Goal: Task Accomplishment & Management: Manage account settings

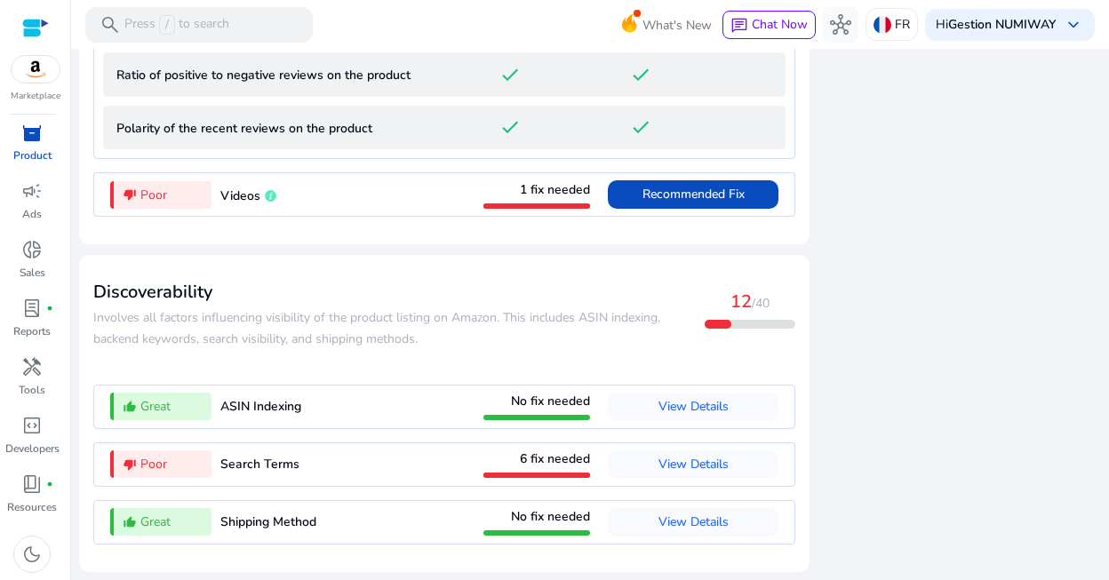
scroll to position [2055, 0]
click at [683, 463] on span "View Details" at bounding box center [694, 464] width 70 height 17
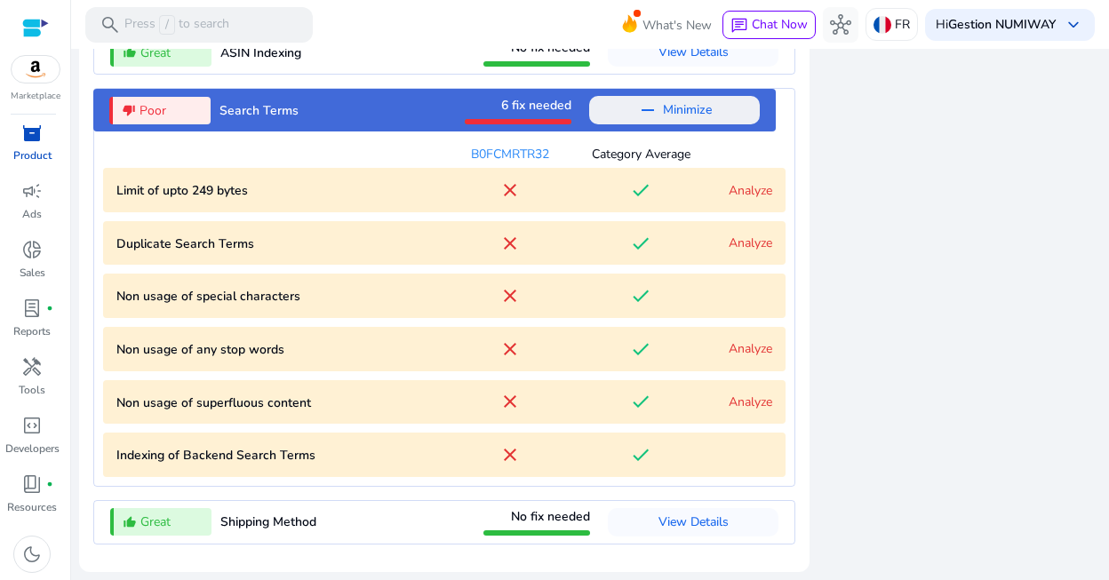
scroll to position [2142, 0]
click at [198, 243] on p "Duplicate Search Terms" at bounding box center [280, 244] width 328 height 19
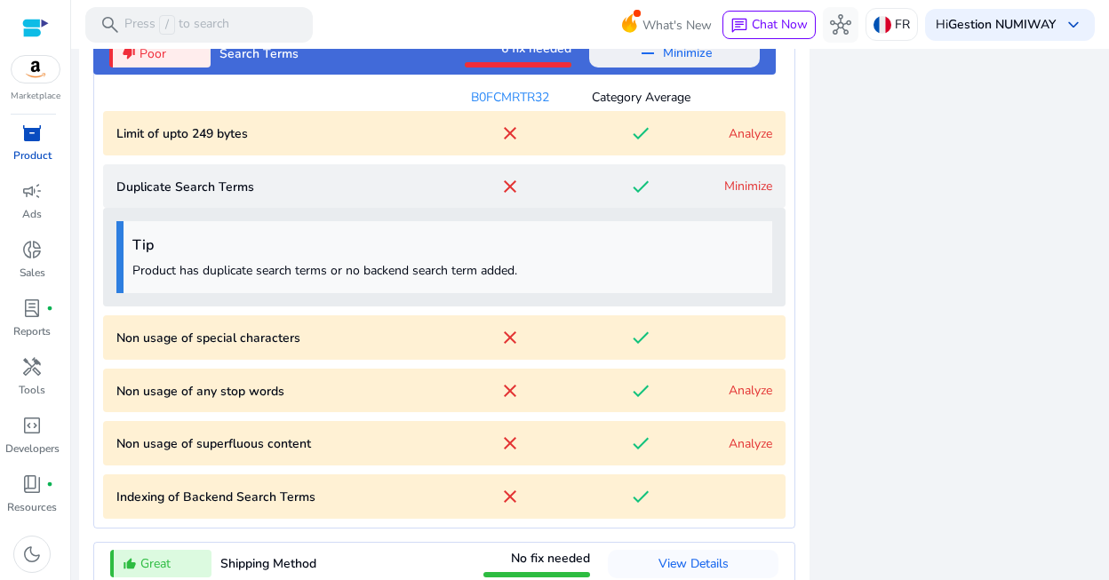
scroll to position [2240, 0]
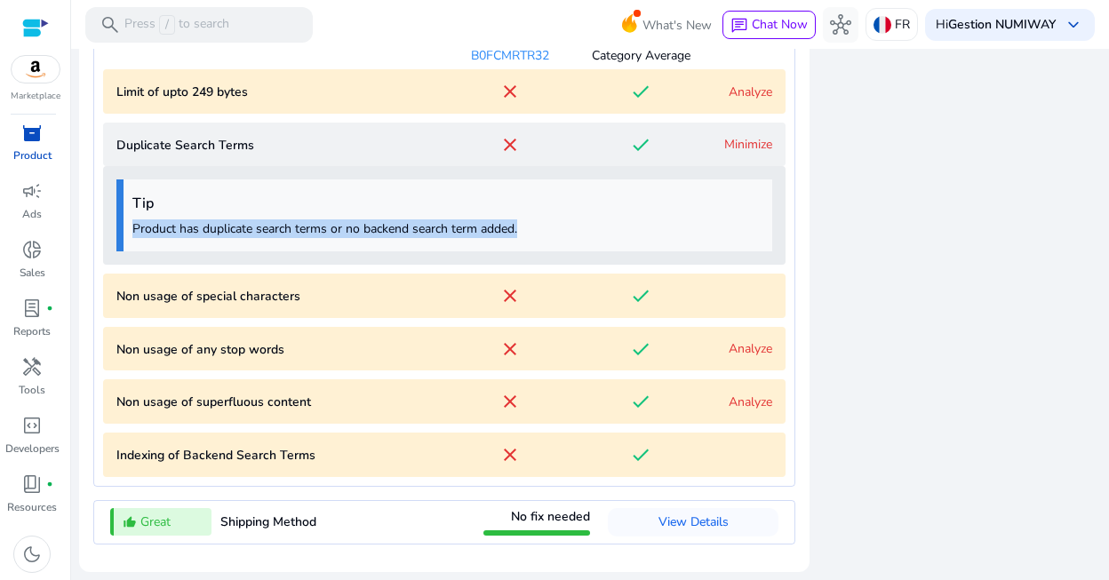
drag, startPoint x: 523, startPoint y: 229, endPoint x: 132, endPoint y: 229, distance: 391.0
click at [127, 231] on div "Tip Product has duplicate search terms or no backend search term added." at bounding box center [444, 216] width 656 height 72
copy p "Product has duplicate search terms or no backend search term added."
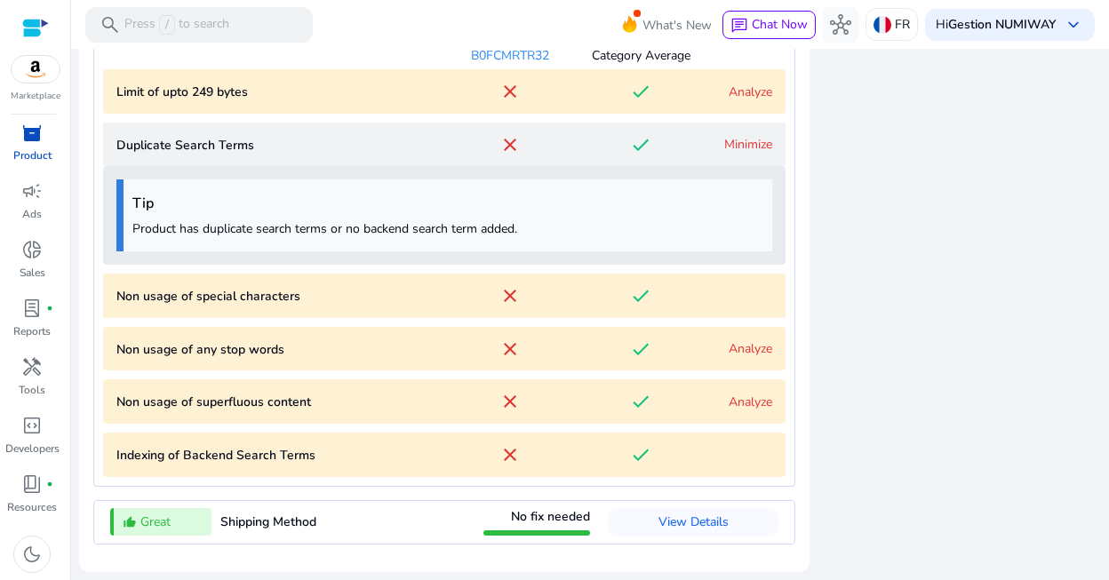
click at [241, 304] on p "Non usage of special characters" at bounding box center [280, 296] width 328 height 19
click at [150, 299] on p "Non usage of special characters" at bounding box center [280, 296] width 328 height 19
click at [149, 291] on p "Non usage of special characters" at bounding box center [280, 296] width 328 height 19
click at [148, 291] on p "Non usage of special characters" at bounding box center [280, 296] width 328 height 19
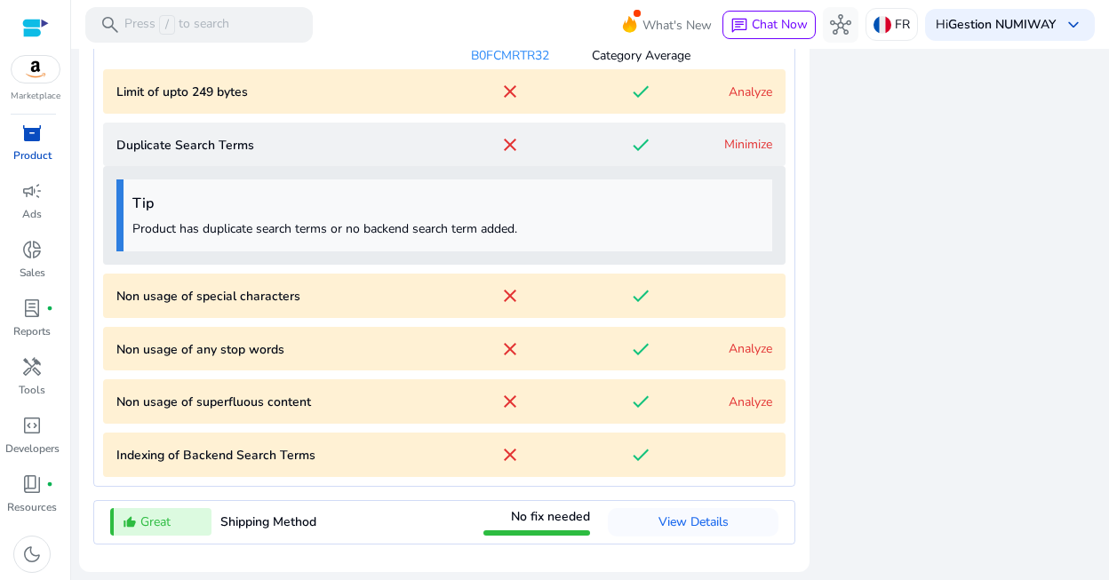
click at [184, 347] on p "Non usage of any stop words" at bounding box center [280, 349] width 328 height 19
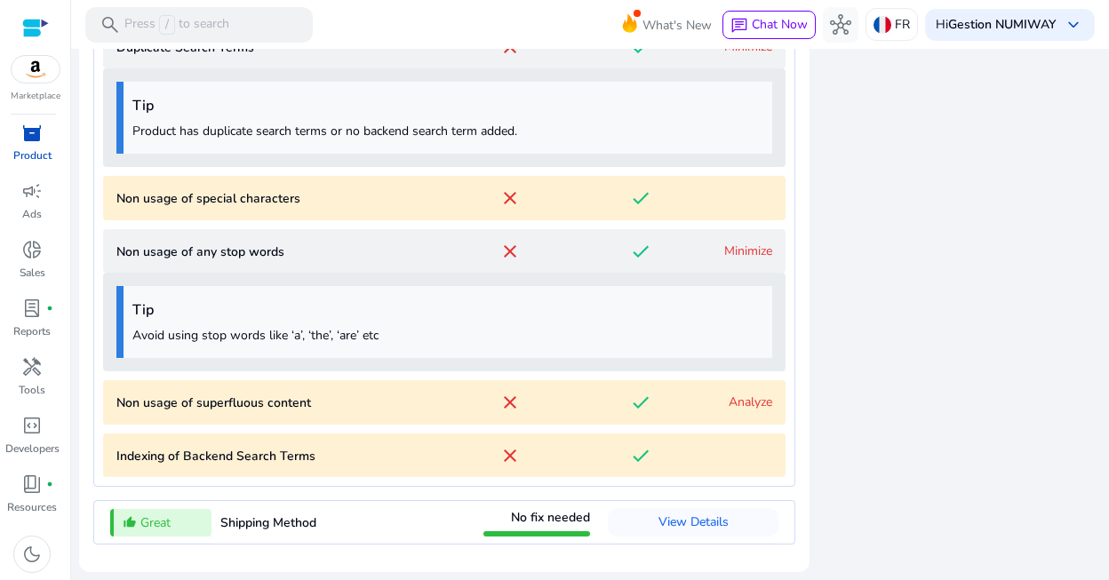
scroll to position [2339, 0]
drag, startPoint x: 385, startPoint y: 339, endPoint x: 130, endPoint y: 337, distance: 255.1
click at [130, 337] on div "Tip Avoid using stop words like ‘a’, ‘the’, ‘are’ etc" at bounding box center [444, 322] width 656 height 72
copy p "Avoid using stop words like ‘a’, ‘the’, ‘are’ etc"
click at [750, 406] on link "Analyze" at bounding box center [751, 402] width 44 height 17
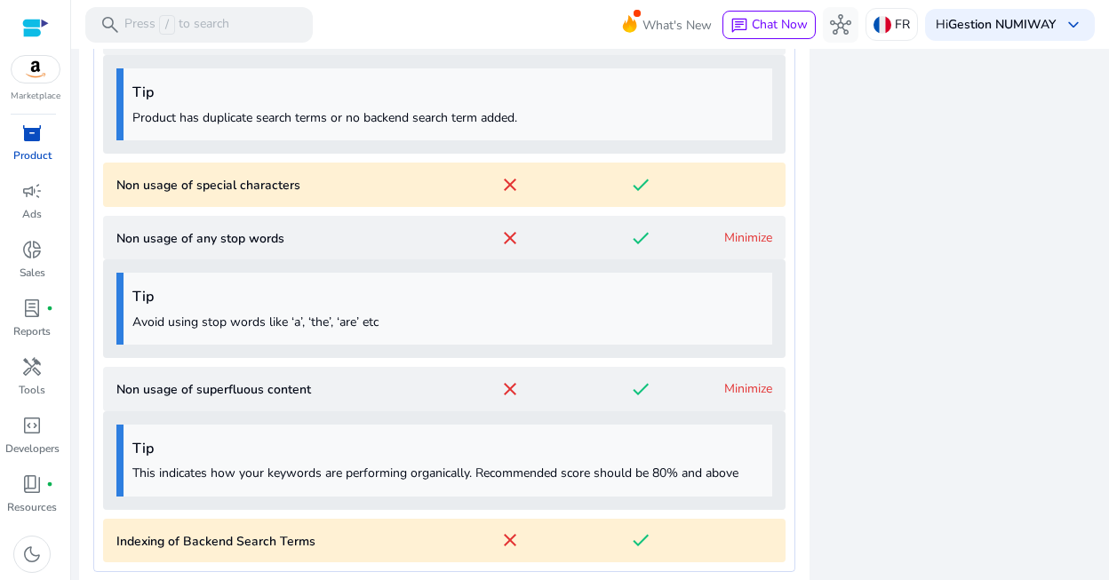
scroll to position [2437, 0]
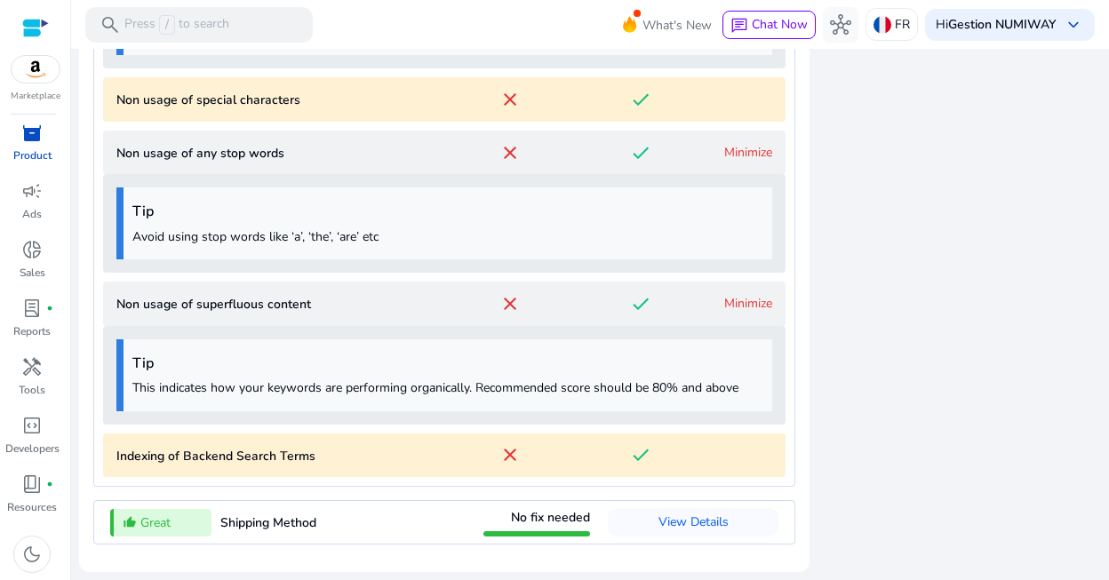
click at [482, 389] on p "This indicates how your keywords are performing organically. Recommended score …" at bounding box center [447, 388] width 631 height 19
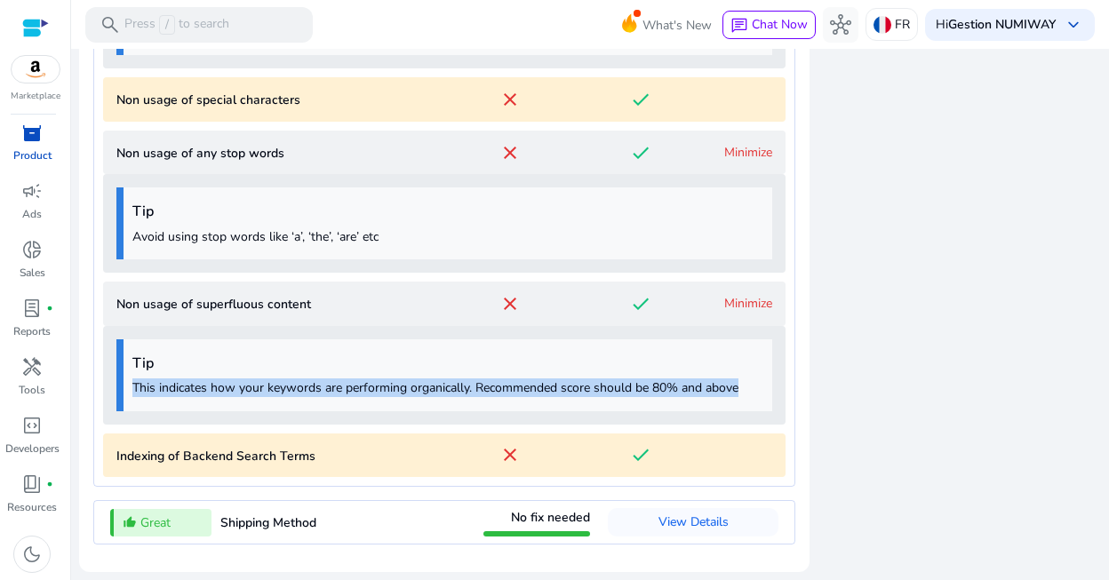
drag, startPoint x: 744, startPoint y: 390, endPoint x: 116, endPoint y: 375, distance: 628.5
click at [116, 375] on div "Tip This indicates how your keywords are performing organically. Recommended sc…" at bounding box center [444, 375] width 683 height 99
copy p "This indicates how your keywords are performing organically. Recommended score …"
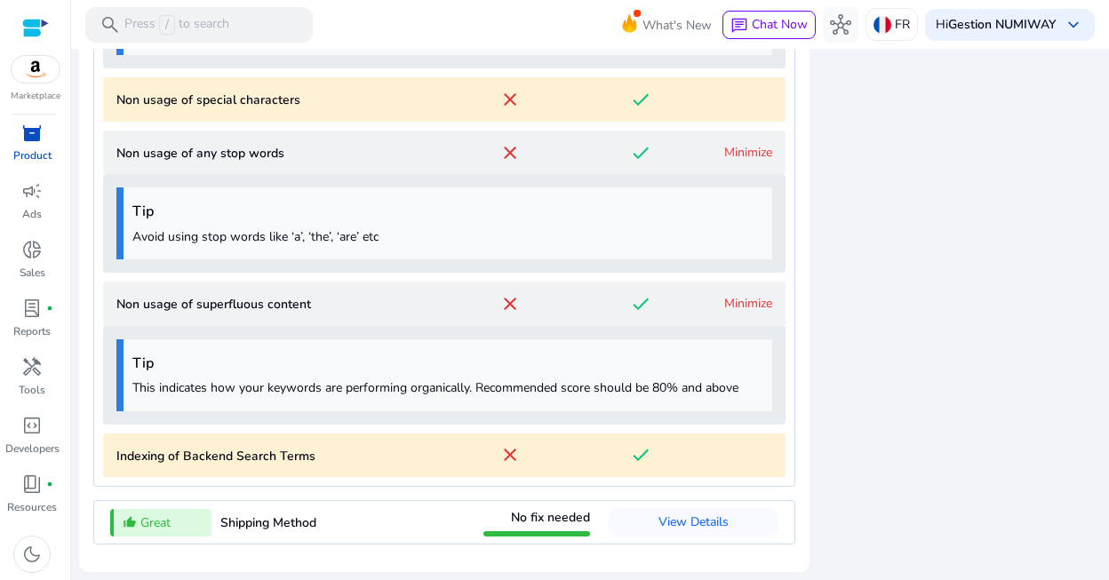
click at [748, 295] on link "Minimize" at bounding box center [748, 303] width 48 height 17
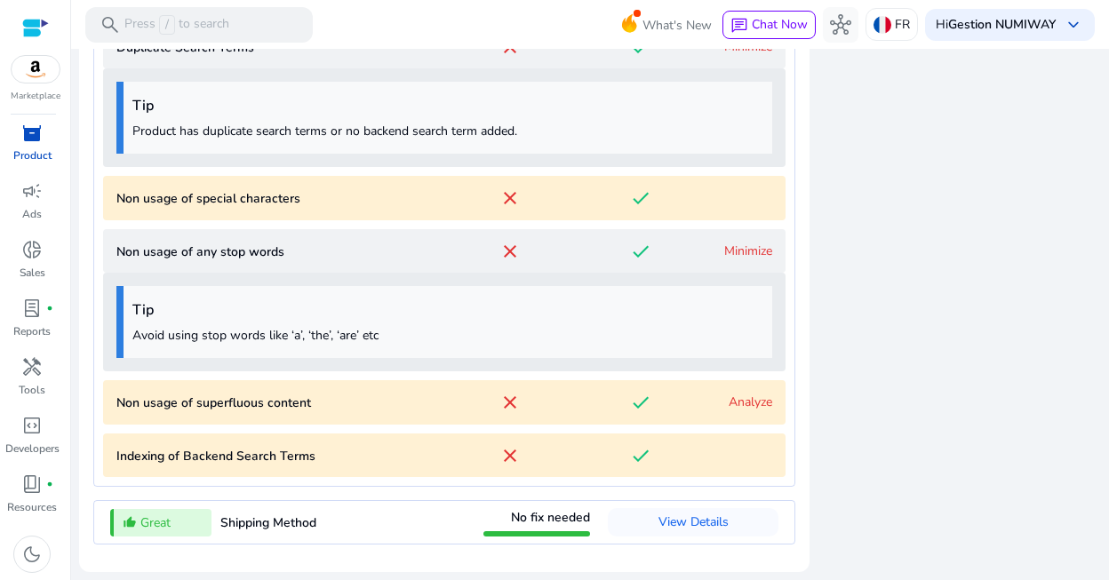
scroll to position [2339, 0]
click at [757, 466] on Terms "Indexing of Backend Search Terms close done" at bounding box center [444, 456] width 683 height 44
click at [759, 248] on link "Minimize" at bounding box center [748, 251] width 48 height 17
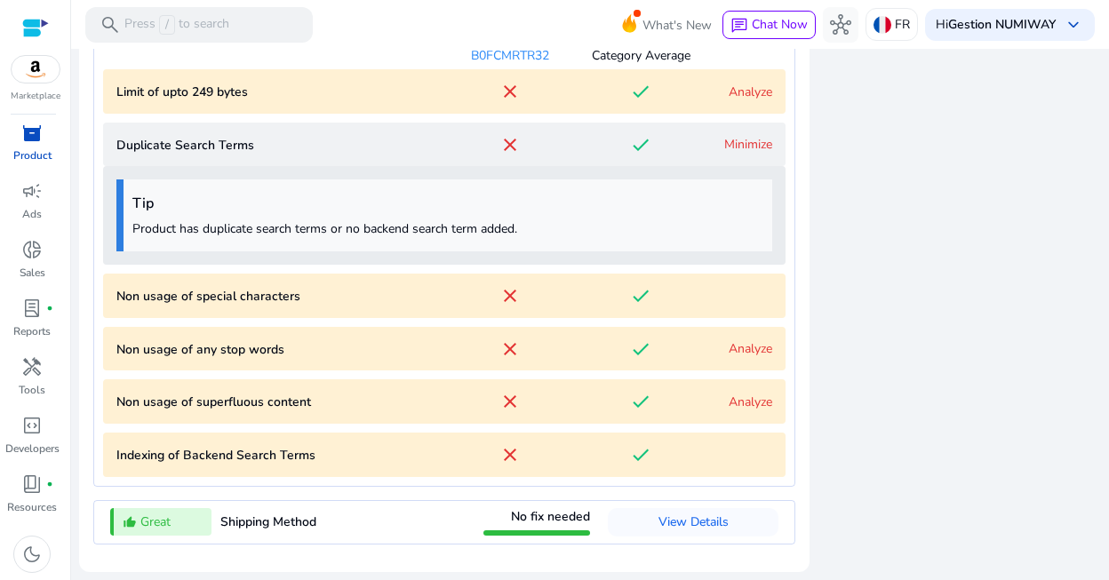
scroll to position [2211, 0]
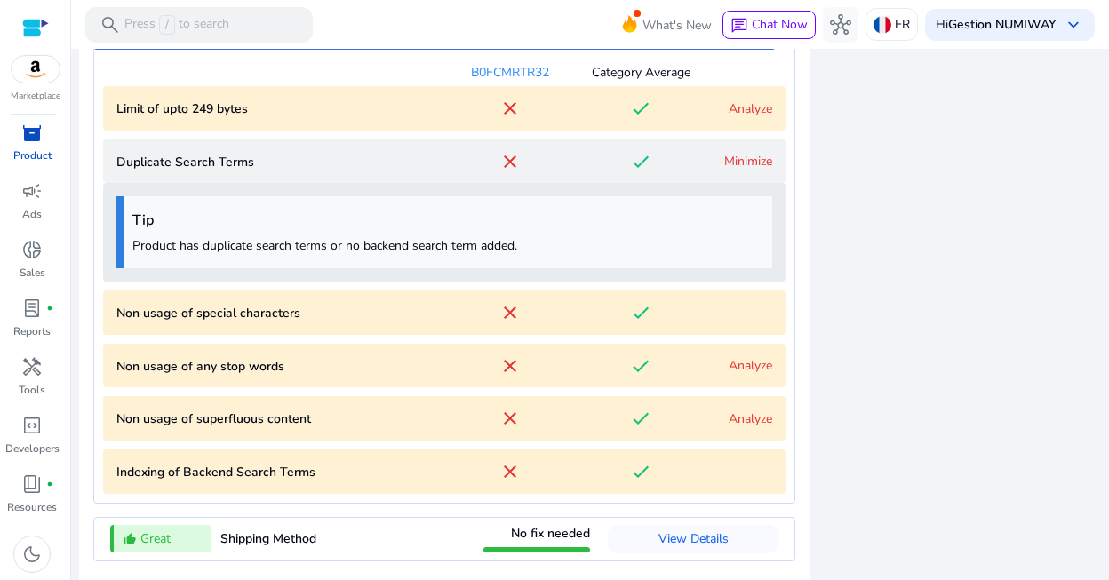
click at [751, 170] on link "Minimize" at bounding box center [748, 161] width 48 height 17
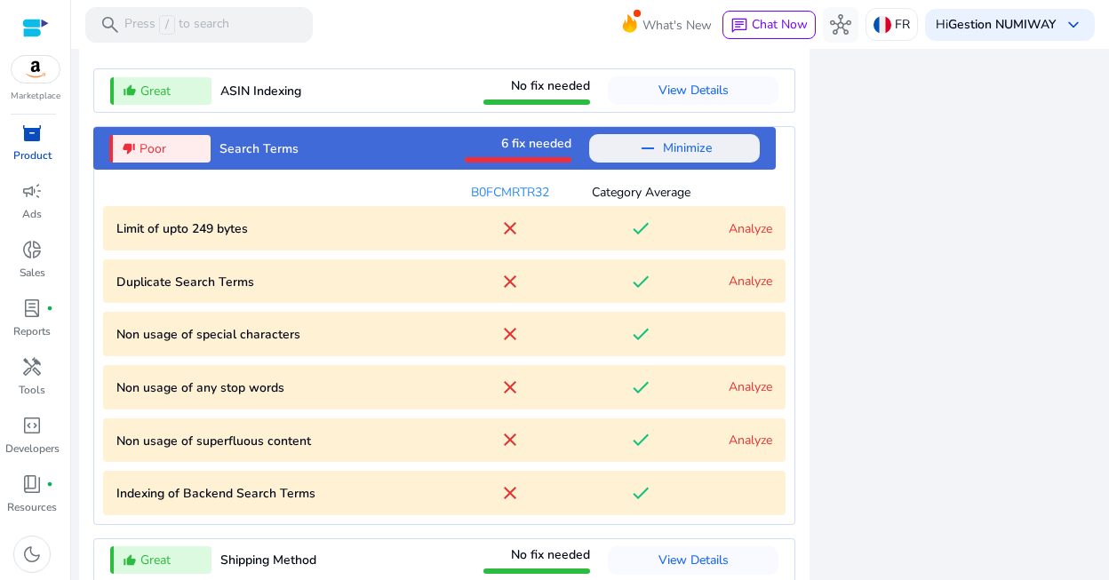
scroll to position [2108, 0]
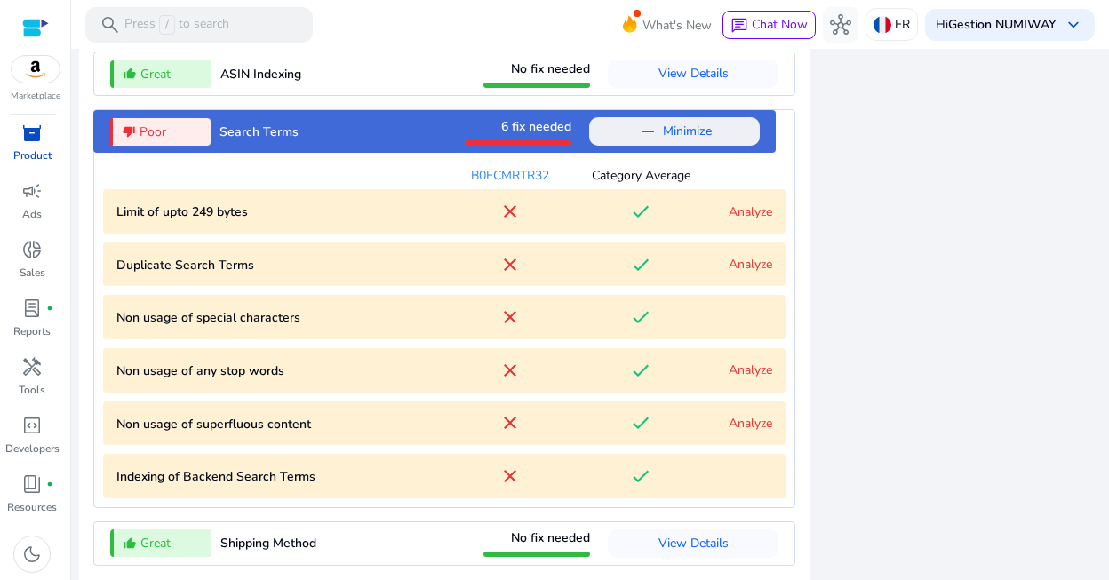
click at [759, 220] on link "Analyze" at bounding box center [751, 212] width 44 height 17
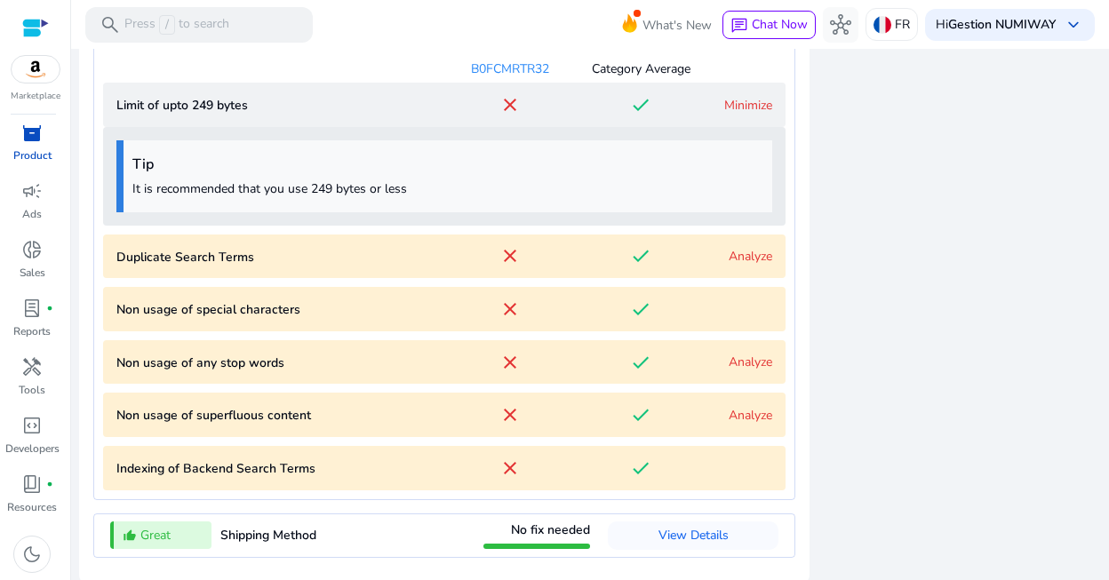
scroll to position [2240, 0]
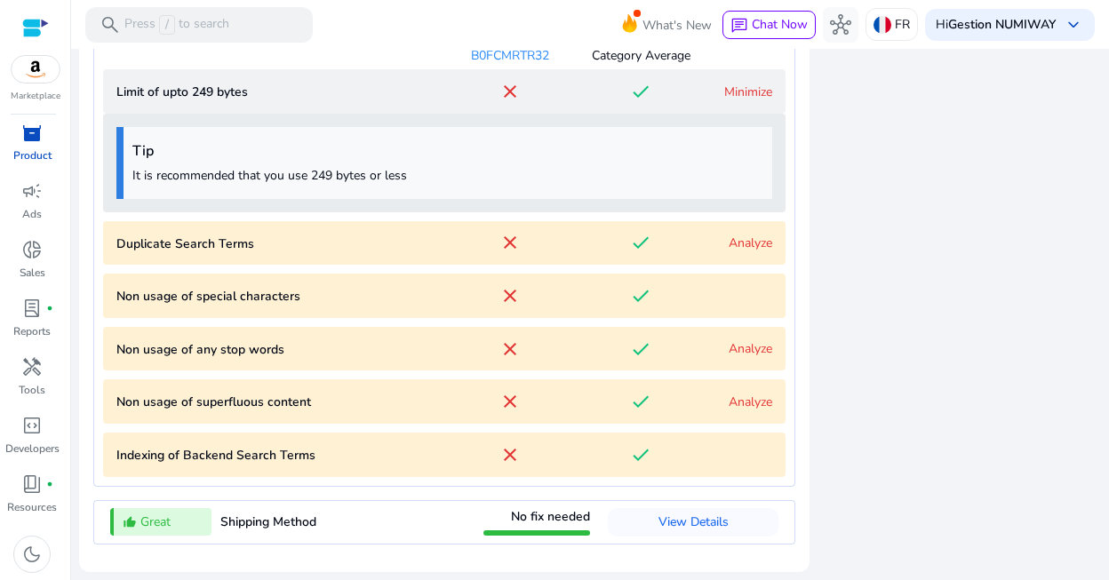
click at [747, 304] on characters "Non usage of special characters close done" at bounding box center [444, 296] width 683 height 44
click at [752, 245] on link "Analyze" at bounding box center [751, 243] width 44 height 17
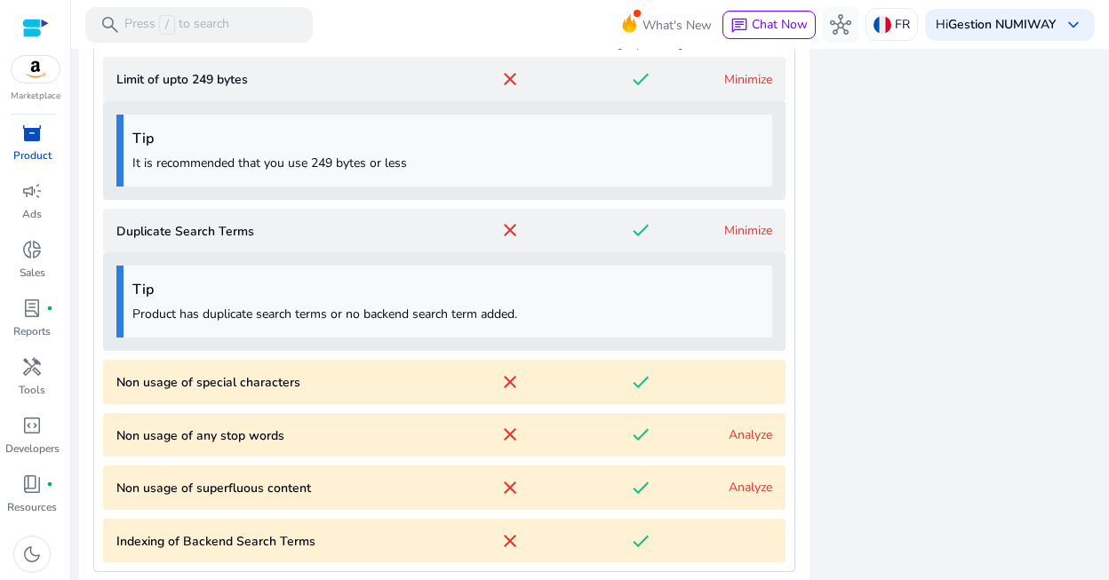
click at [747, 443] on link "Analyze" at bounding box center [751, 435] width 44 height 17
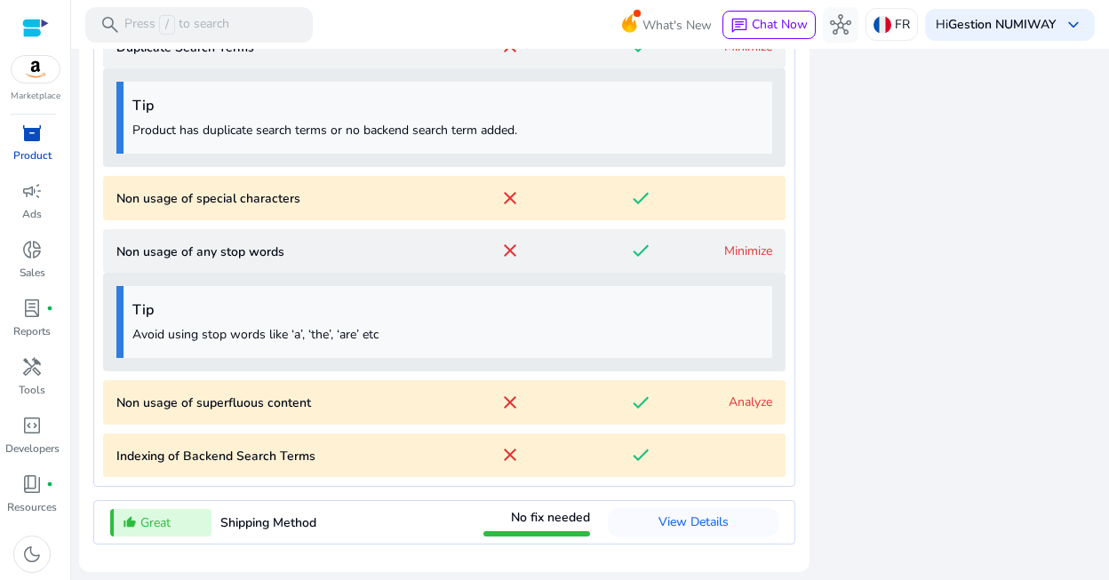
drag, startPoint x: 750, startPoint y: 420, endPoint x: 751, endPoint y: 403, distance: 17.8
click at [750, 419] on content "Non usage of superfluous content close done Analyze" at bounding box center [444, 402] width 683 height 44
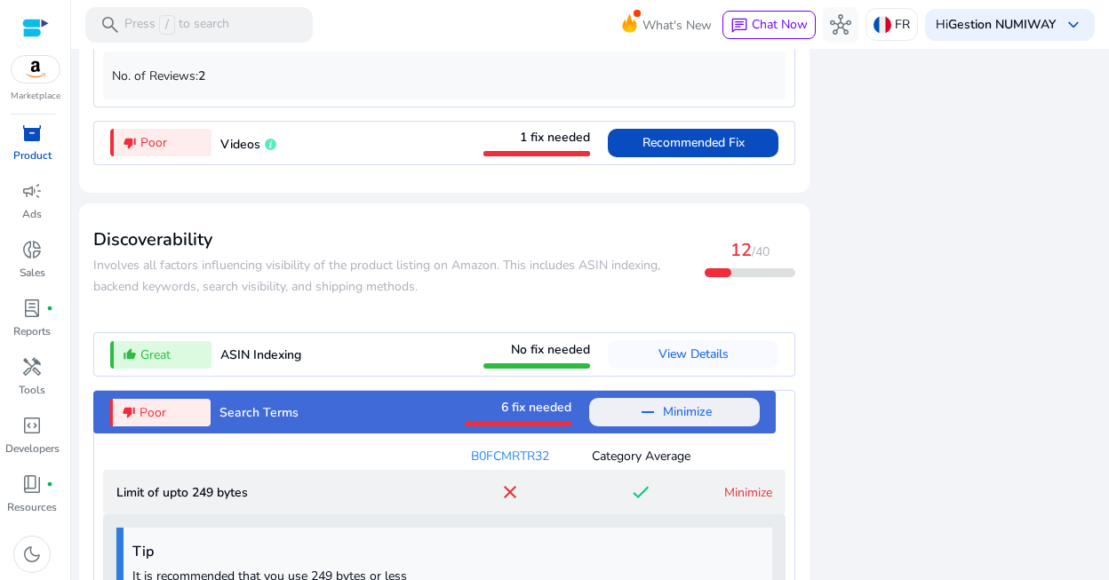
scroll to position [1752, 0]
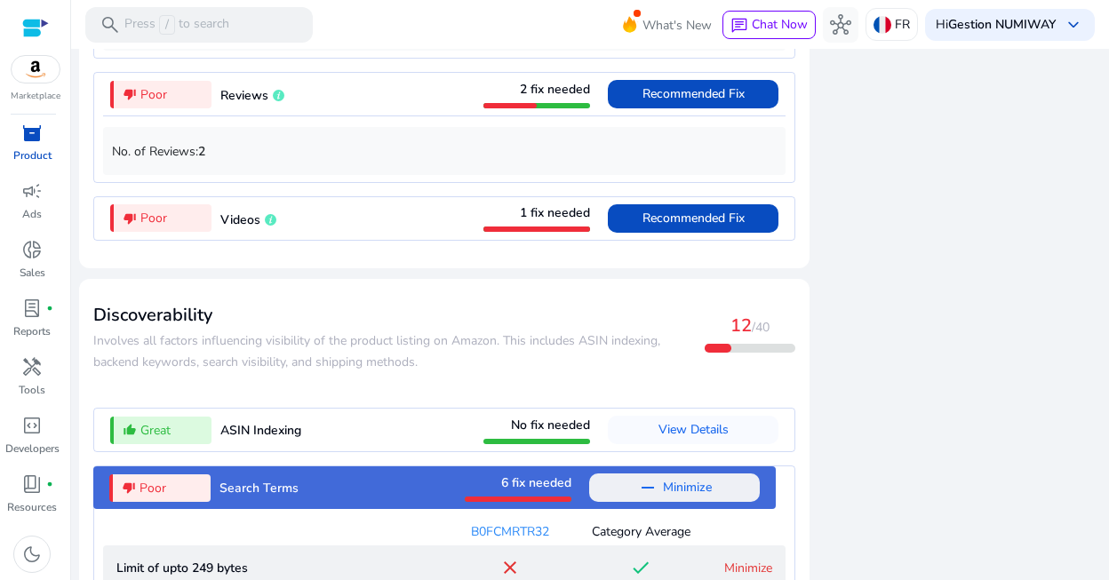
click at [270, 359] on span "​​Involves all factors influencing visibility of the product listing on Amazon.…" at bounding box center [376, 351] width 567 height 38
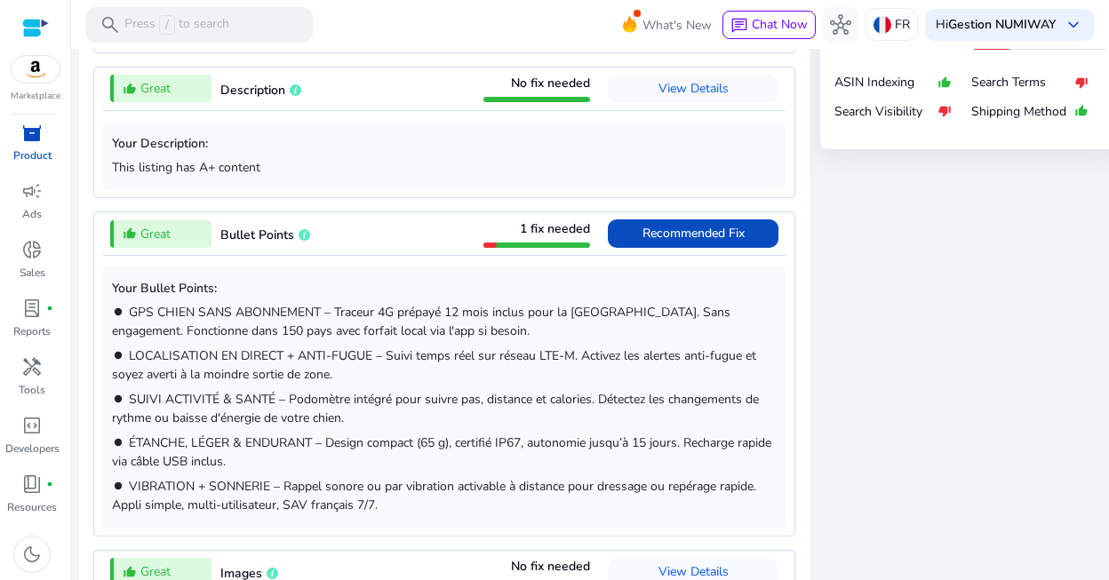
scroll to position [994, 0]
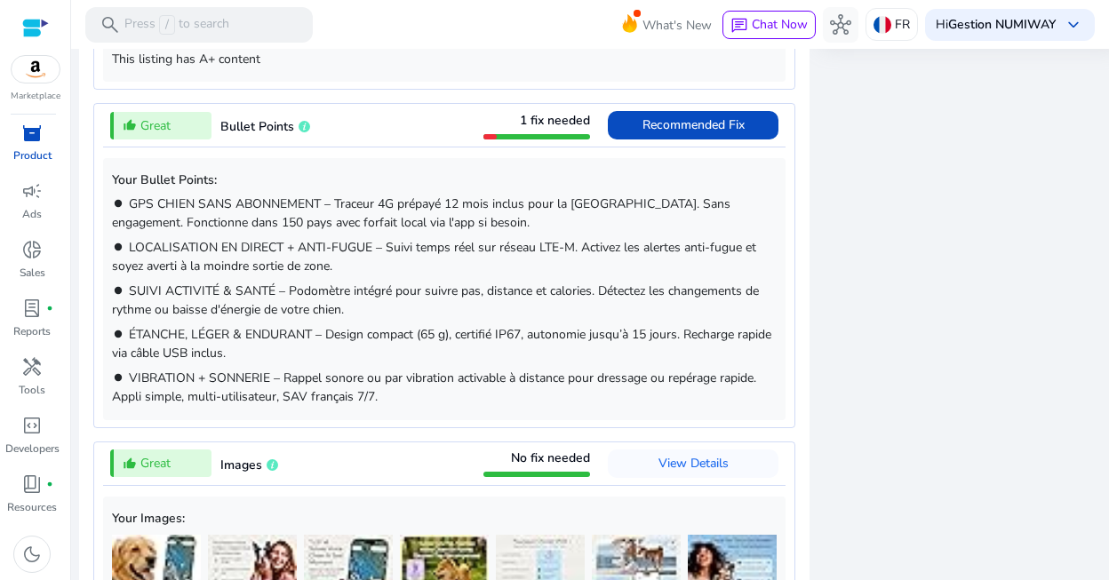
click at [538, 123] on span "1 fix needed" at bounding box center [555, 120] width 70 height 17
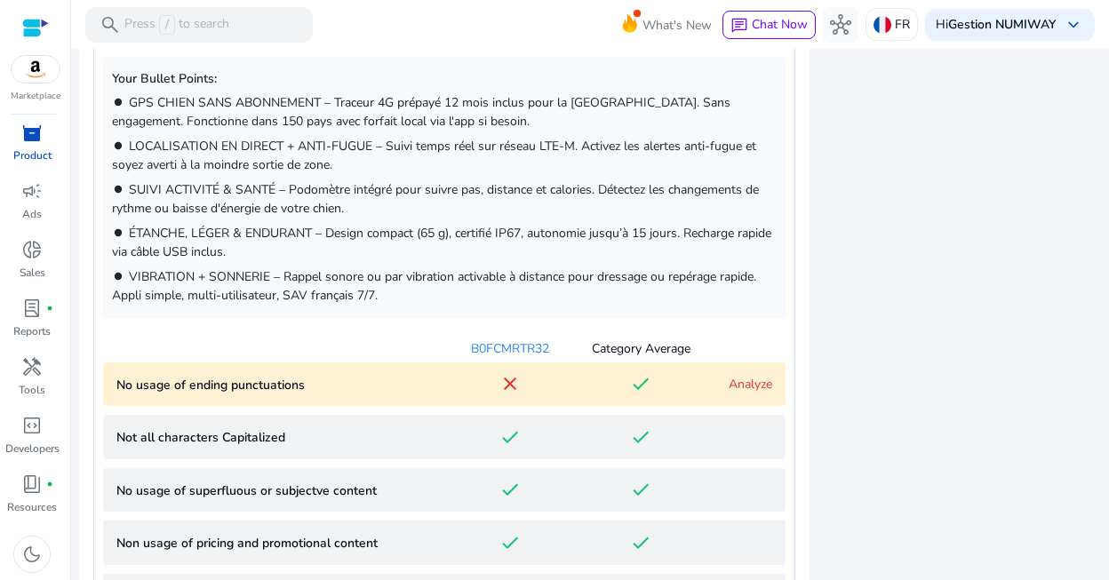
scroll to position [1096, 0]
click at [748, 380] on link "Analyze" at bounding box center [751, 383] width 44 height 17
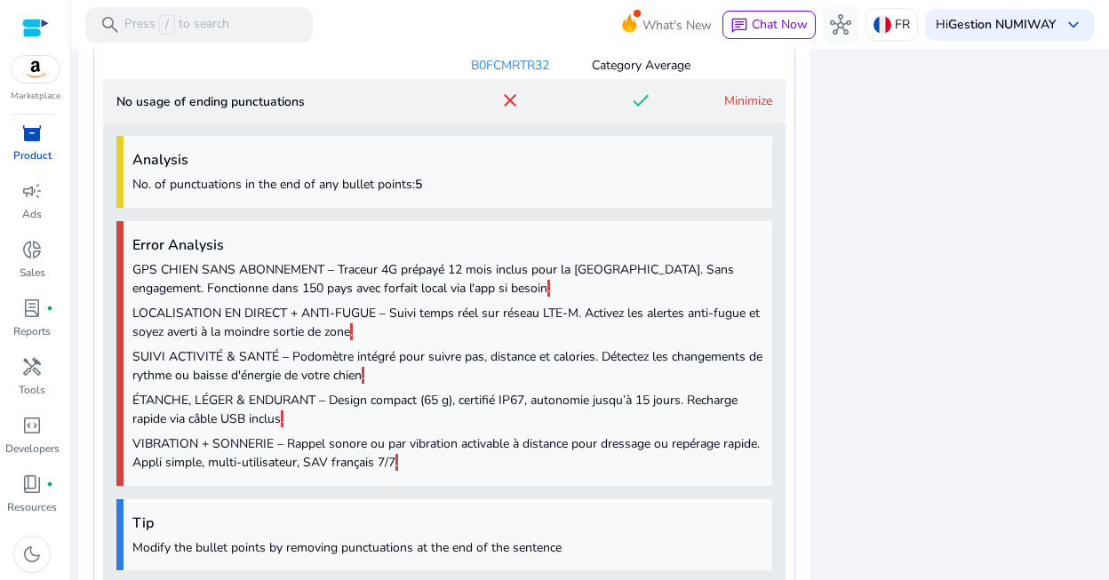
scroll to position [1457, 0]
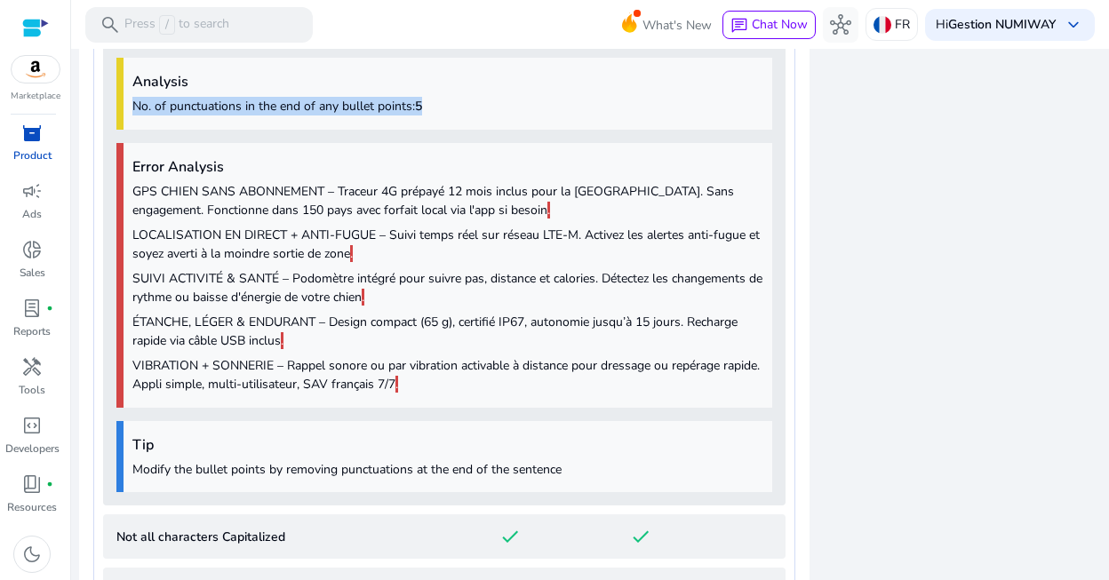
drag, startPoint x: 435, startPoint y: 109, endPoint x: 117, endPoint y: 104, distance: 318.2
click at [117, 104] on div "Analysis No. of punctuations in the end of any bullet points: 5" at bounding box center [444, 94] width 656 height 72
copy span "No. of punctuations in the end of any bullet points: 5"
click at [467, 270] on p "SUIVI ACTIVITÉ & SANTÉ – Podomètre intégré pour suivre pas, distance et calorie…" at bounding box center [447, 287] width 631 height 37
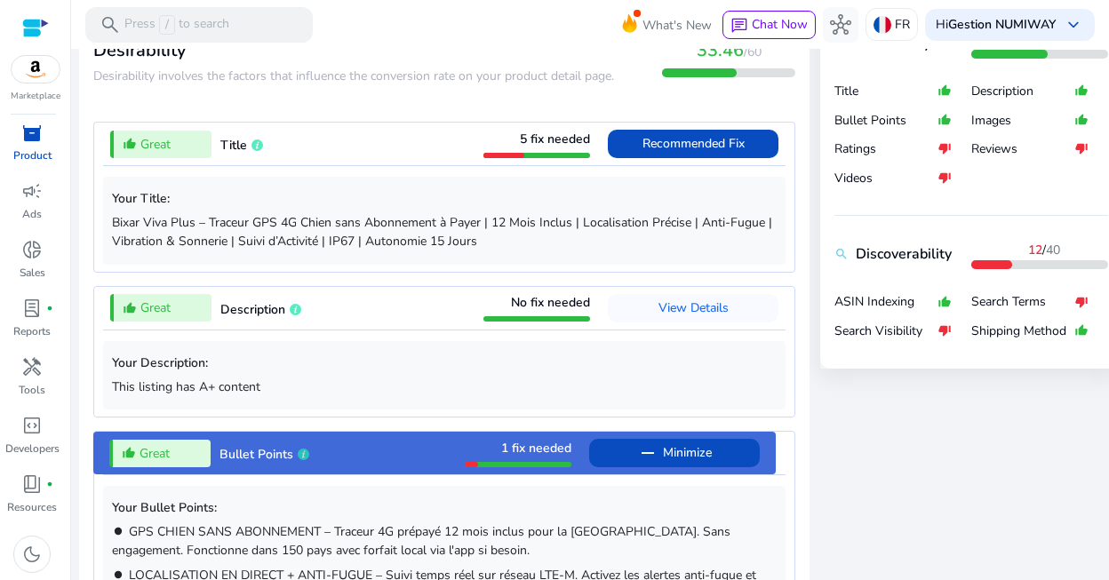
scroll to position [531, 0]
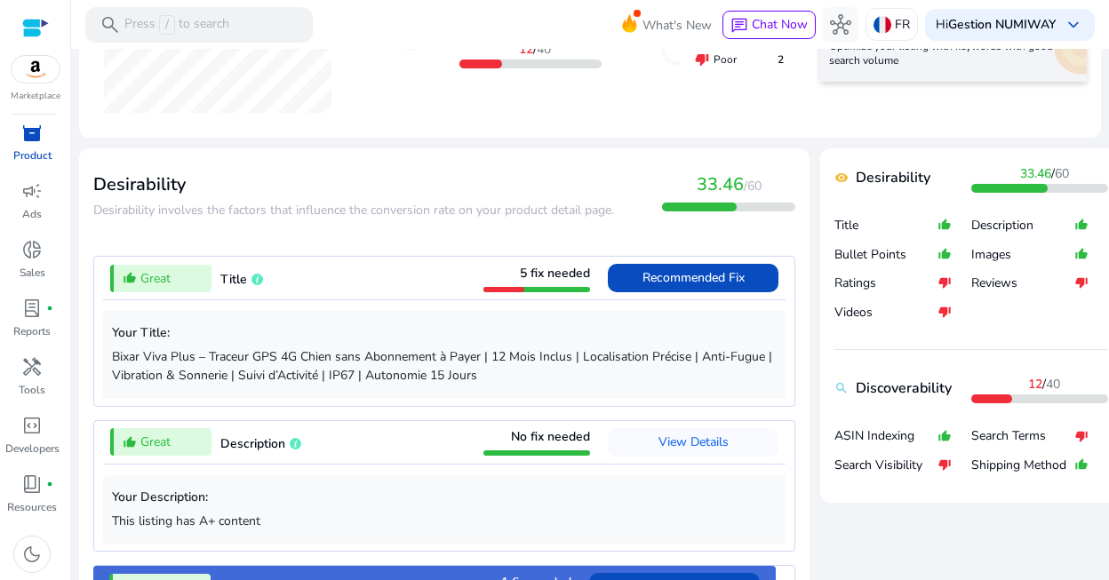
click at [435, 360] on p "Bixar Viva Plus – Traceur GPS 4G Chien sans Abonnement à Payer | 12 Mois Inclus…" at bounding box center [444, 365] width 665 height 37
click at [660, 275] on span "Recommended Fix" at bounding box center [694, 277] width 102 height 17
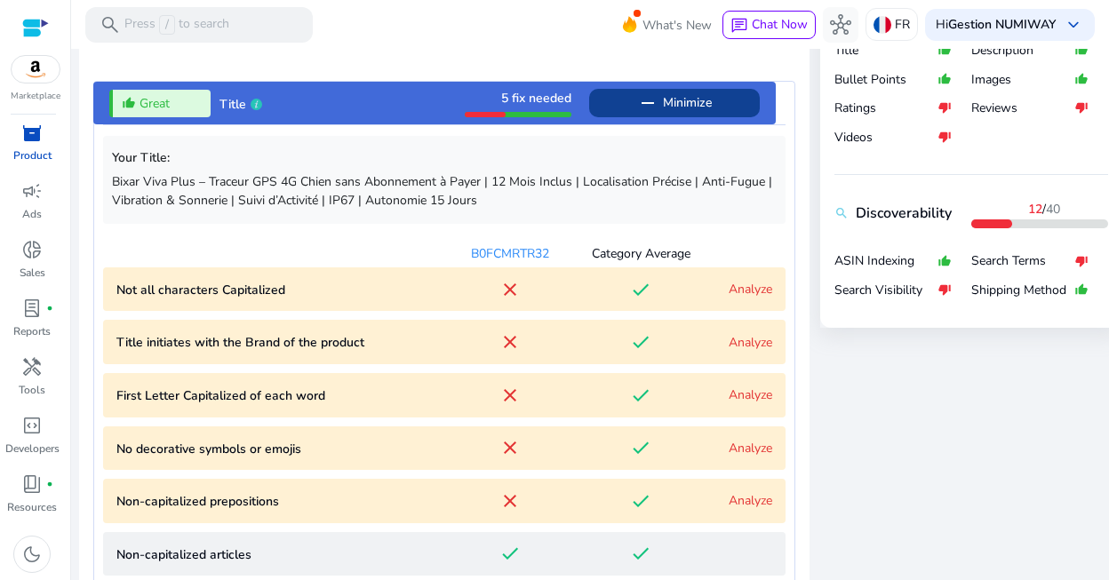
scroll to position [691, 0]
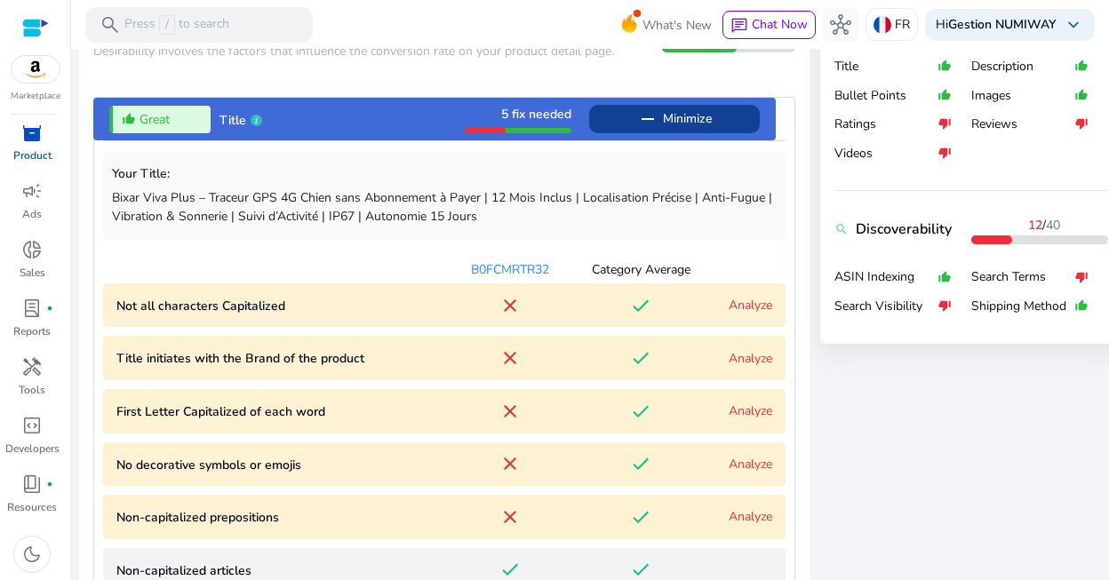
click at [741, 362] on link "Analyze" at bounding box center [751, 358] width 44 height 17
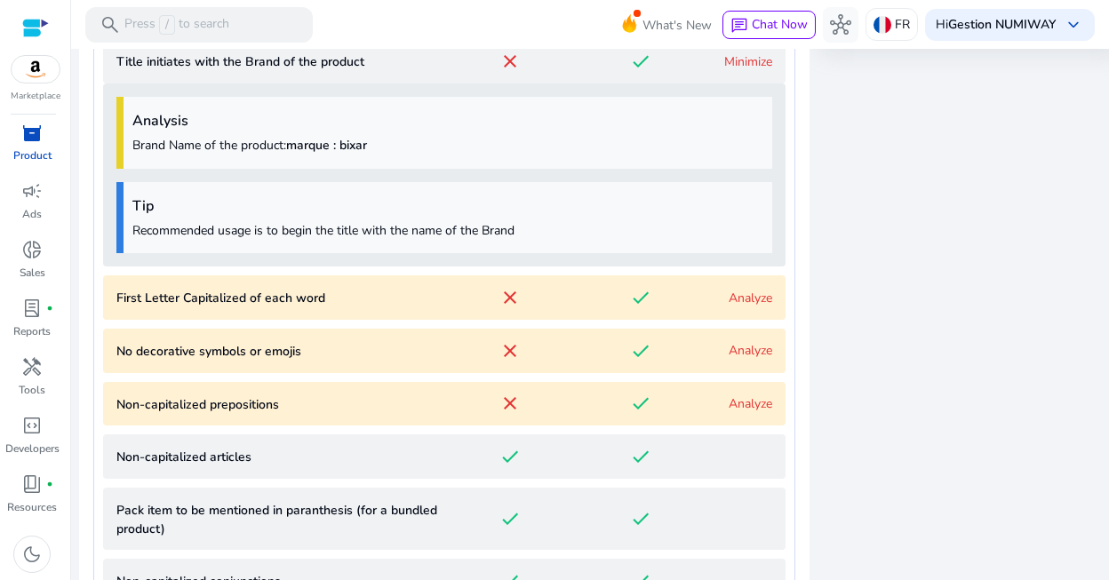
scroll to position [1026, 0]
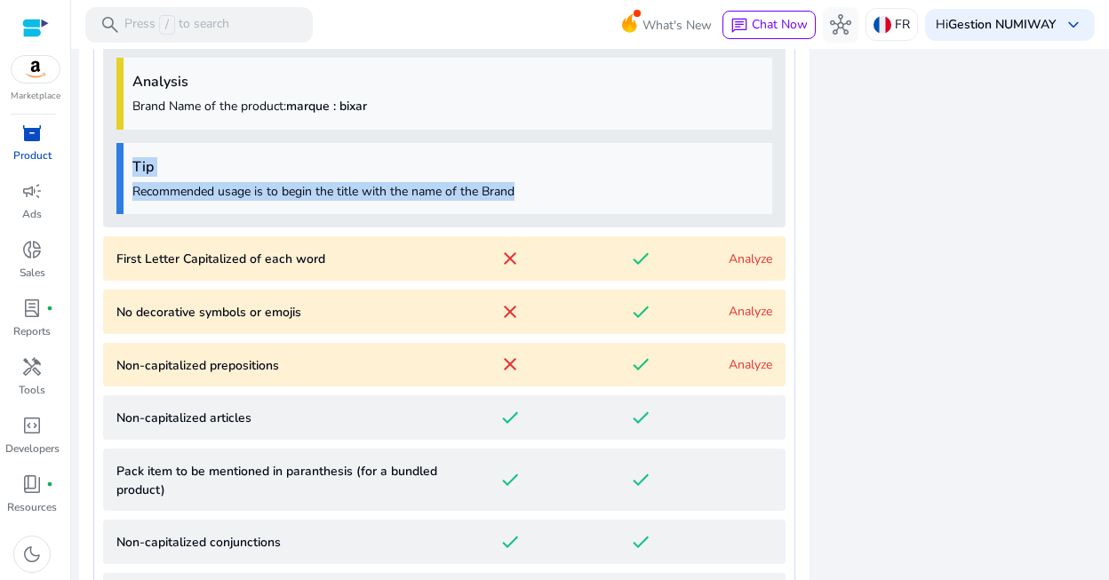
drag, startPoint x: 519, startPoint y: 187, endPoint x: 129, endPoint y: 170, distance: 390.5
click at [129, 170] on div "Tip Recommended usage is to begin the title with the name of the Brand" at bounding box center [444, 179] width 656 height 72
copy div "Tip Recommended usage is to begin the title with the name of the Brand"
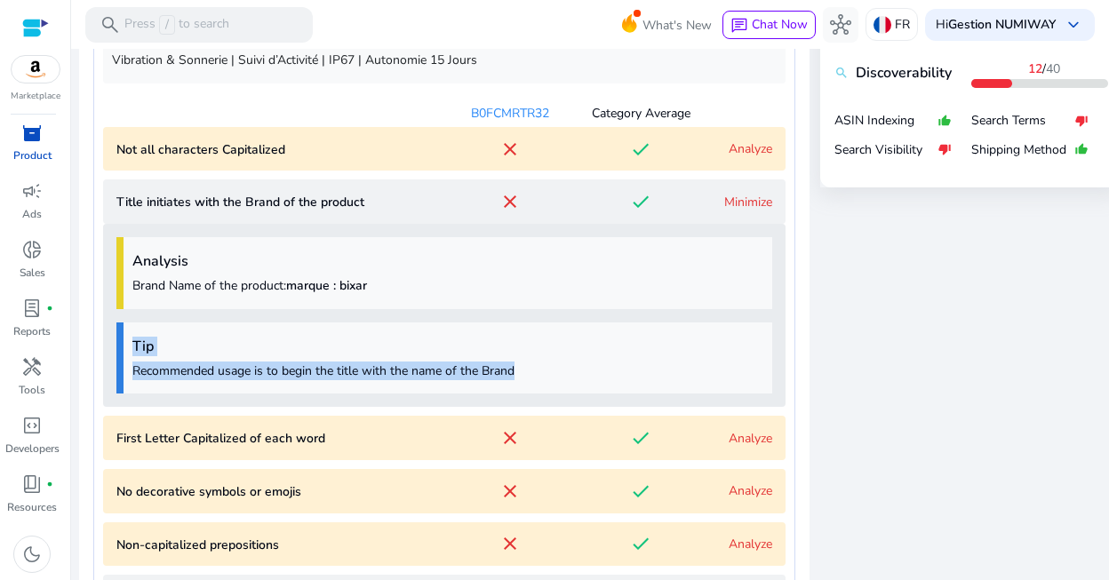
scroll to position [846, 0]
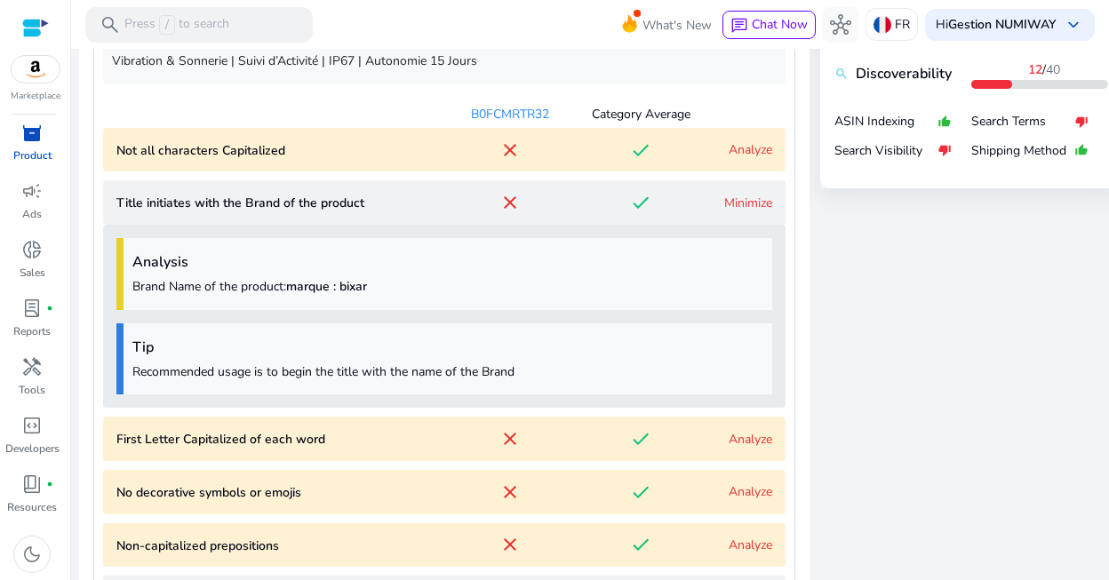
click at [347, 280] on b "marque : bixar" at bounding box center [326, 286] width 81 height 17
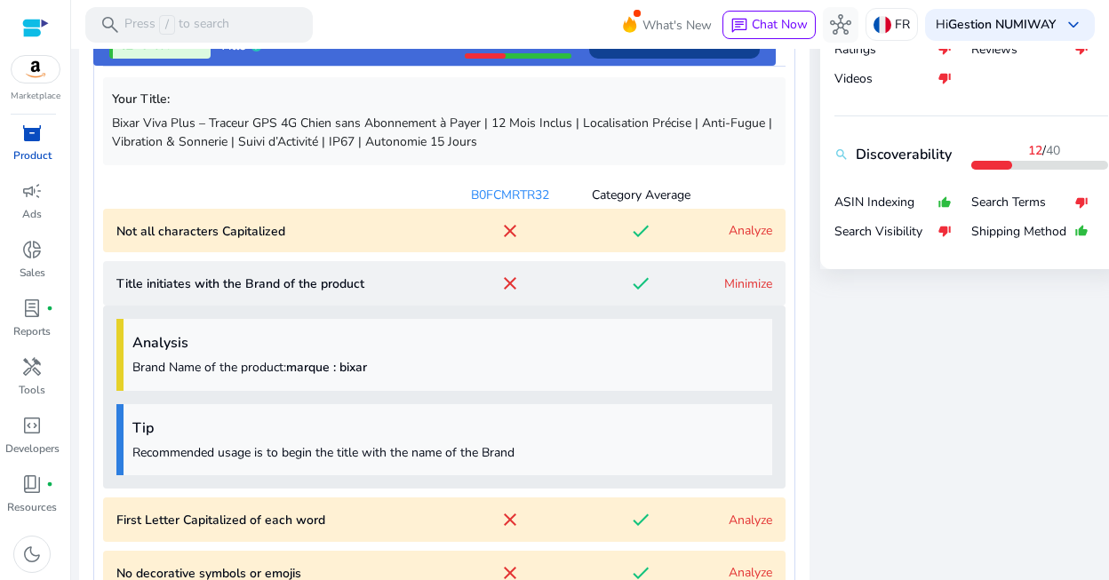
scroll to position [775, 0]
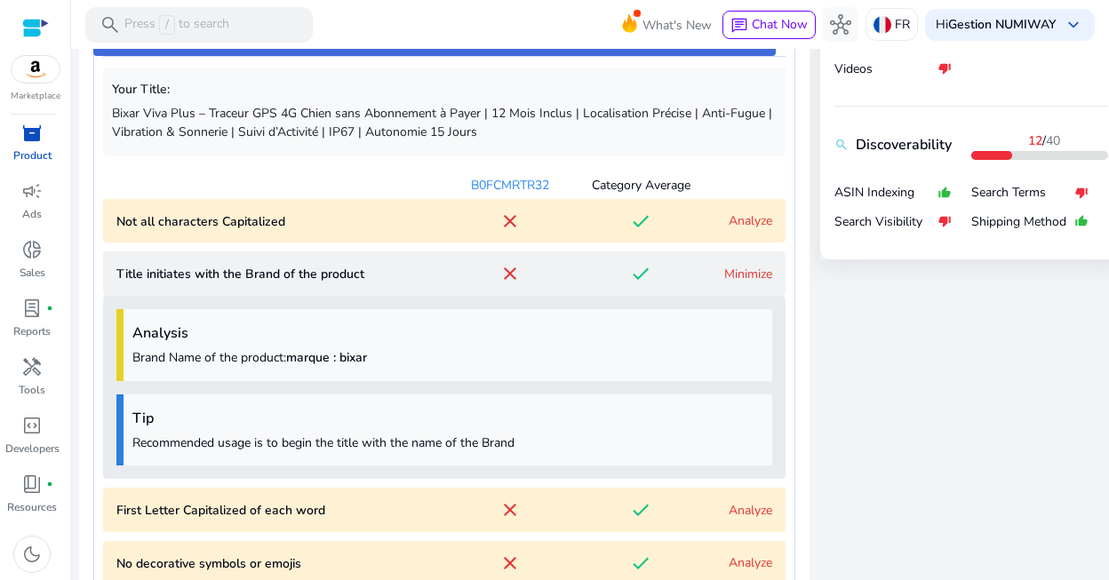
click at [433, 225] on p "Not all characters Capitalized" at bounding box center [280, 221] width 328 height 19
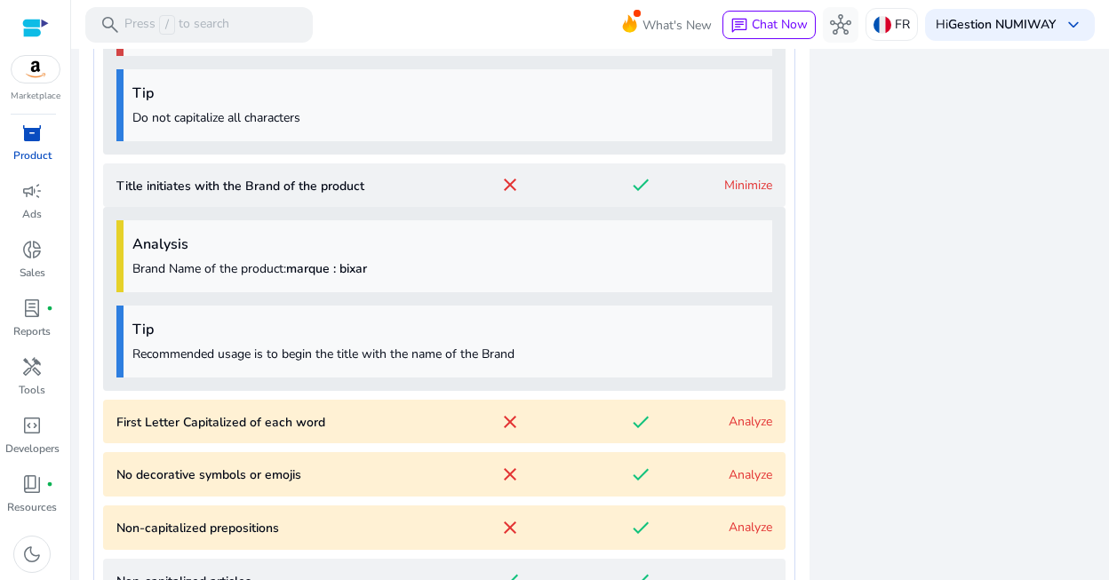
scroll to position [1161, 0]
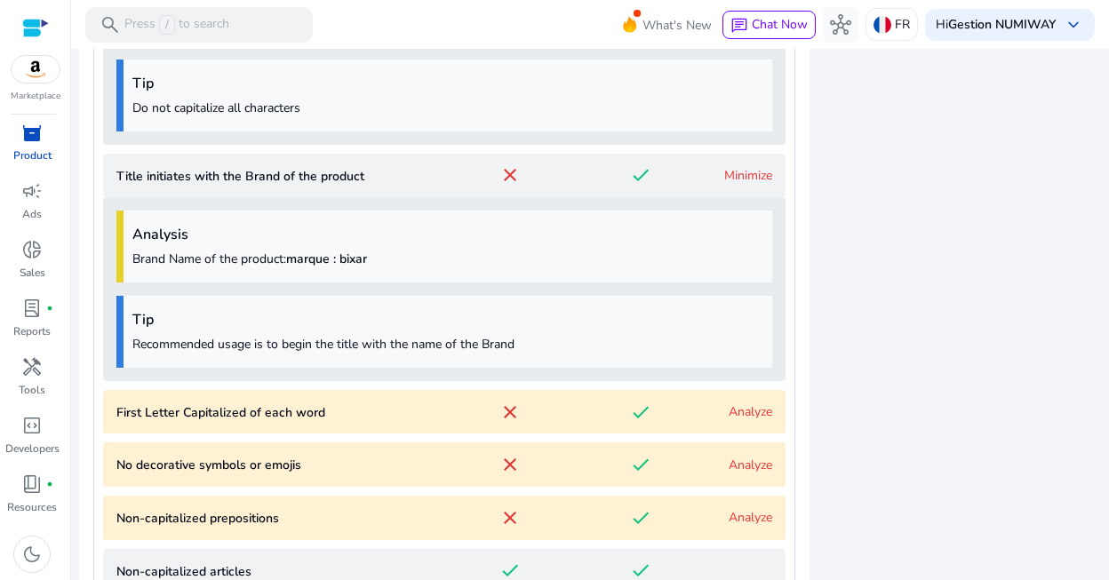
click at [315, 411] on p "First Letter Capitalized of each word" at bounding box center [280, 412] width 328 height 19
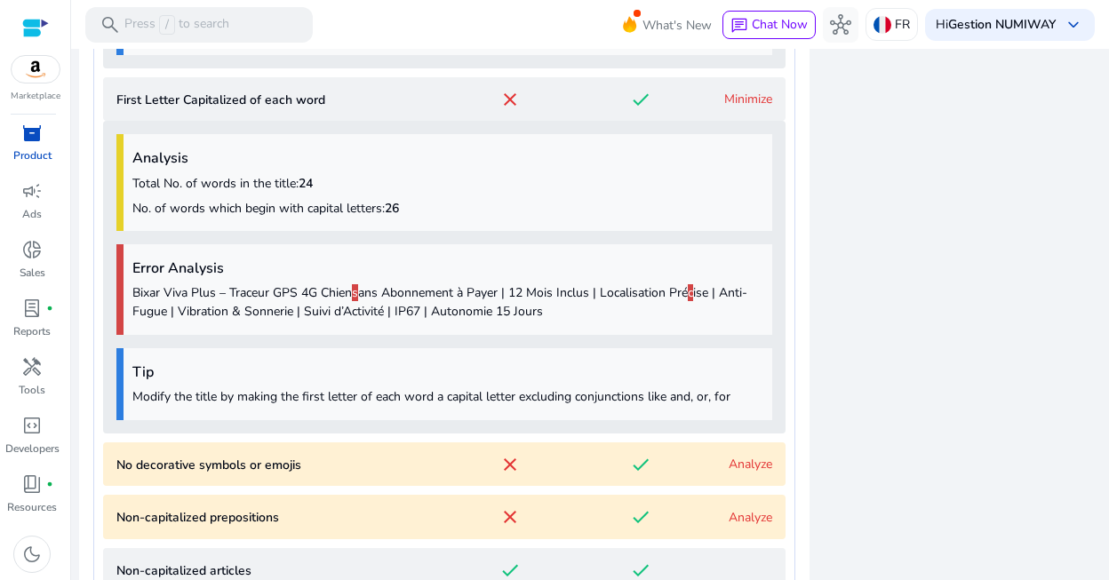
scroll to position [1611, 0]
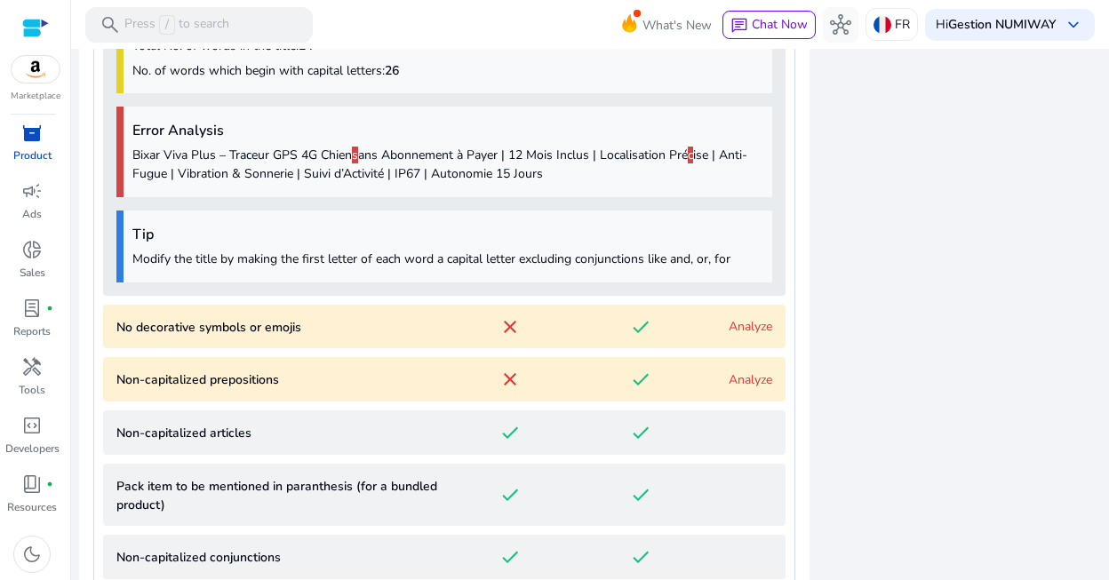
click at [304, 334] on p "No decorative symbols or emojis" at bounding box center [280, 327] width 328 height 19
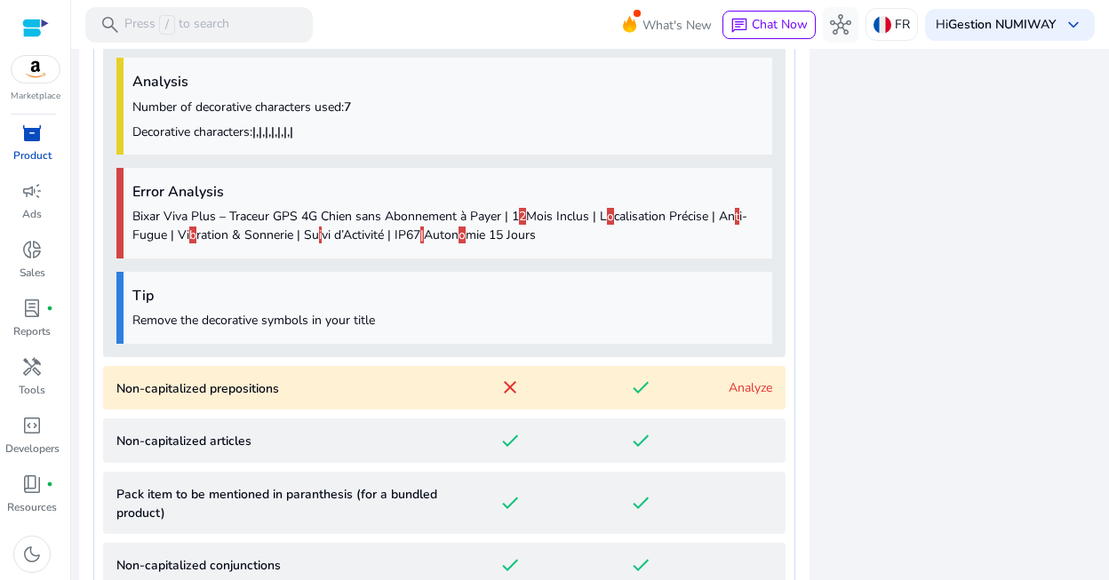
scroll to position [1915, 0]
click at [446, 319] on p "Remove the decorative symbols in your title" at bounding box center [447, 320] width 631 height 19
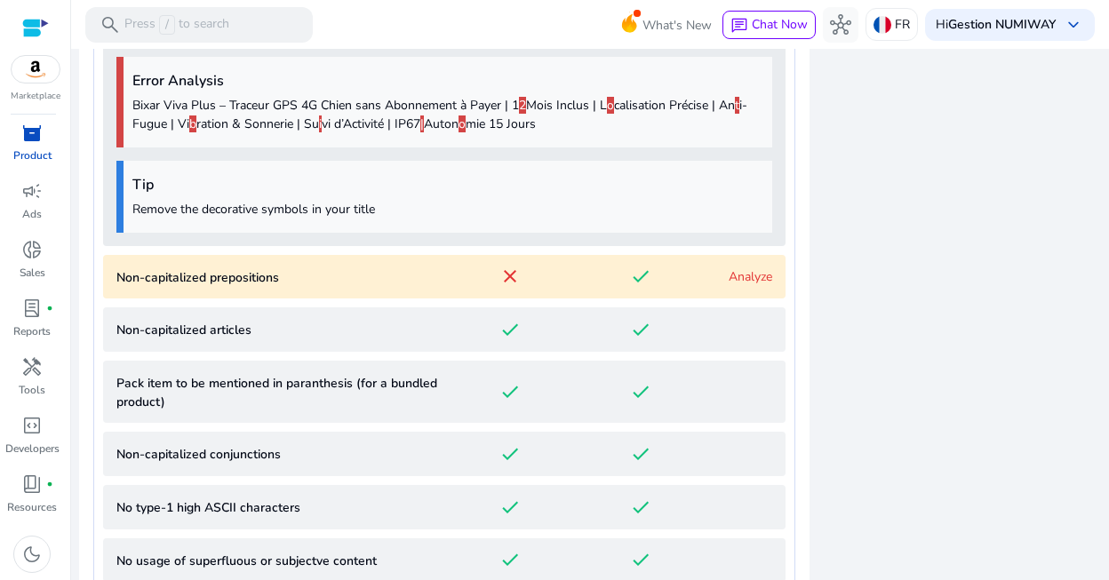
scroll to position [2027, 0]
click at [467, 282] on div "close" at bounding box center [510, 275] width 132 height 21
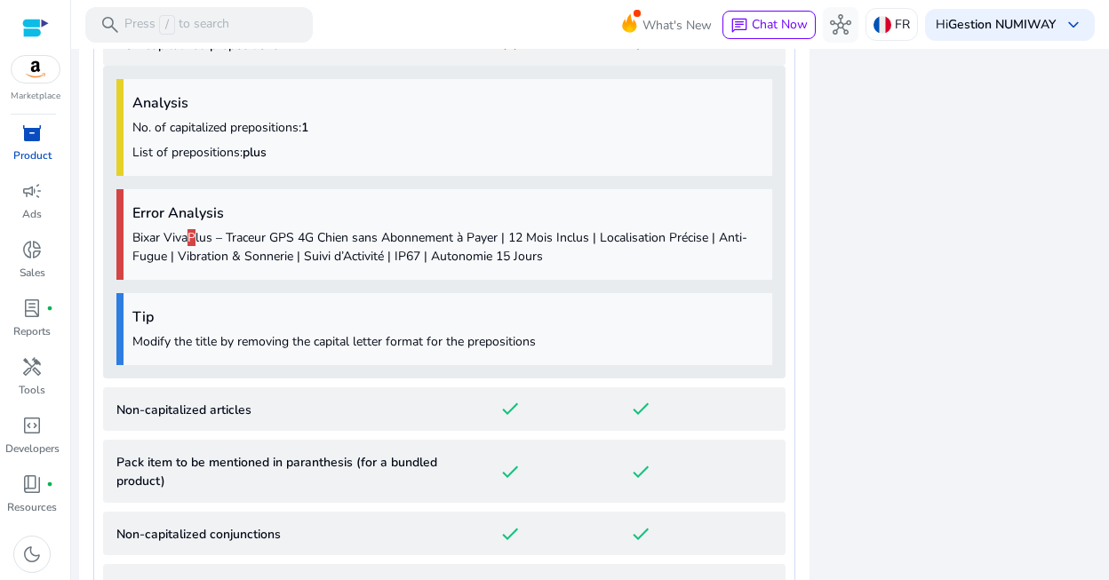
scroll to position [2280, 0]
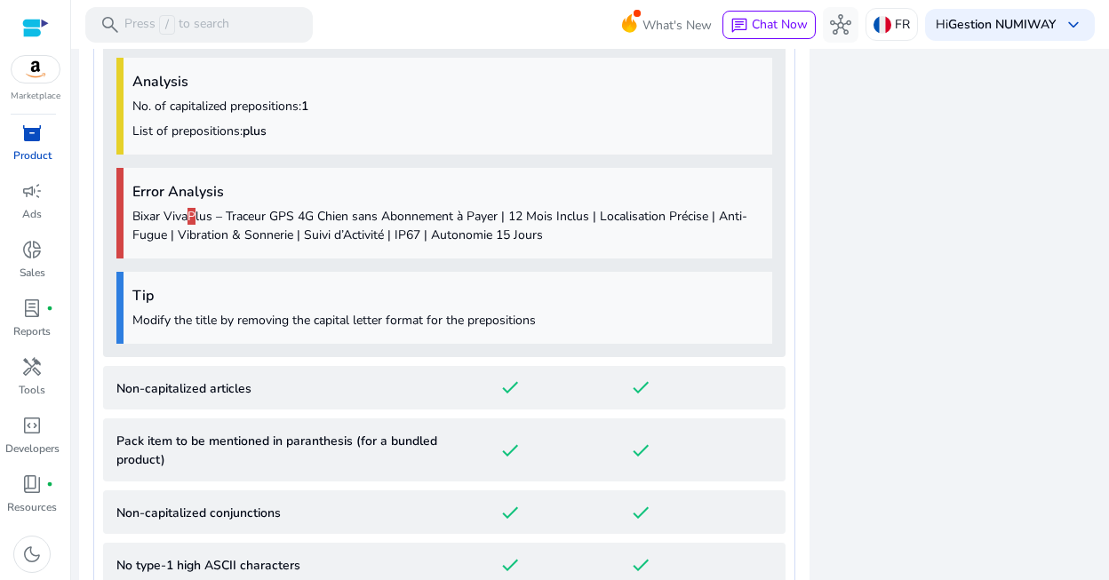
click at [413, 328] on p "Modify the title by removing the capital letter format for the prepositions" at bounding box center [447, 320] width 631 height 19
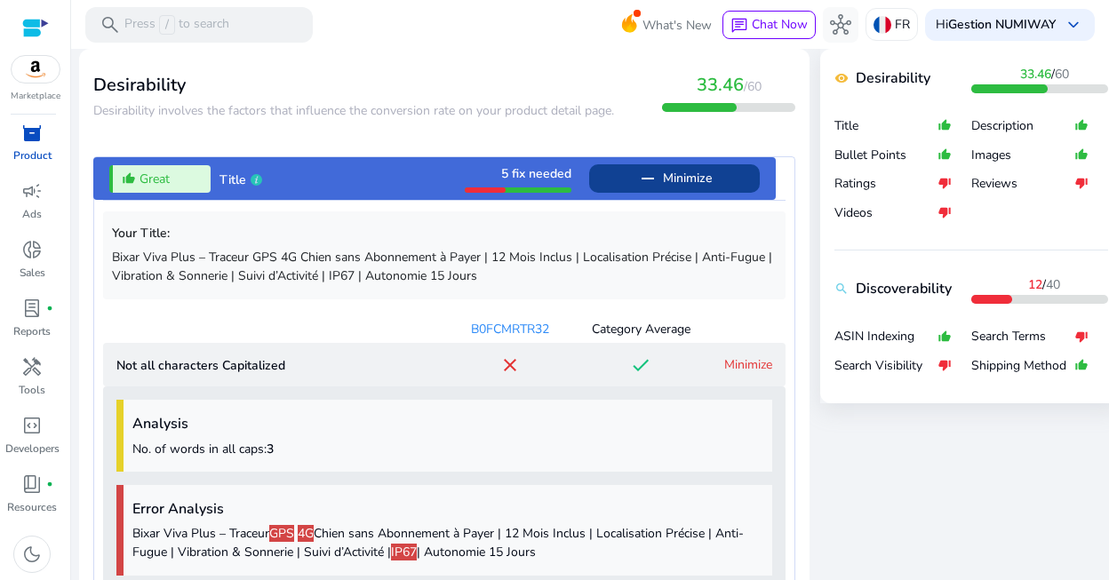
scroll to position [630, 0]
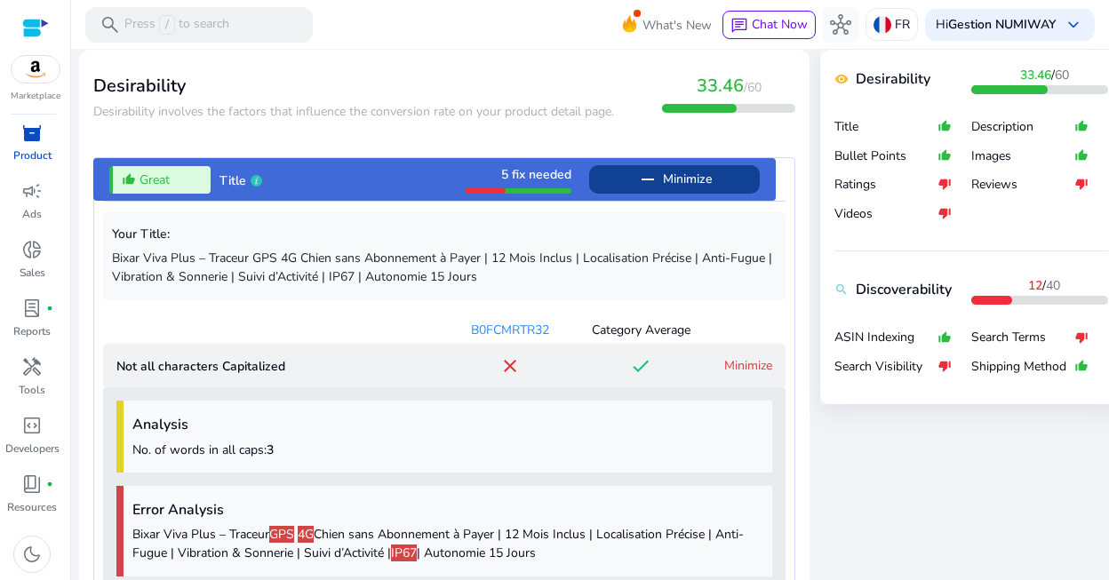
click at [643, 183] on mat-icon "remove" at bounding box center [647, 179] width 21 height 21
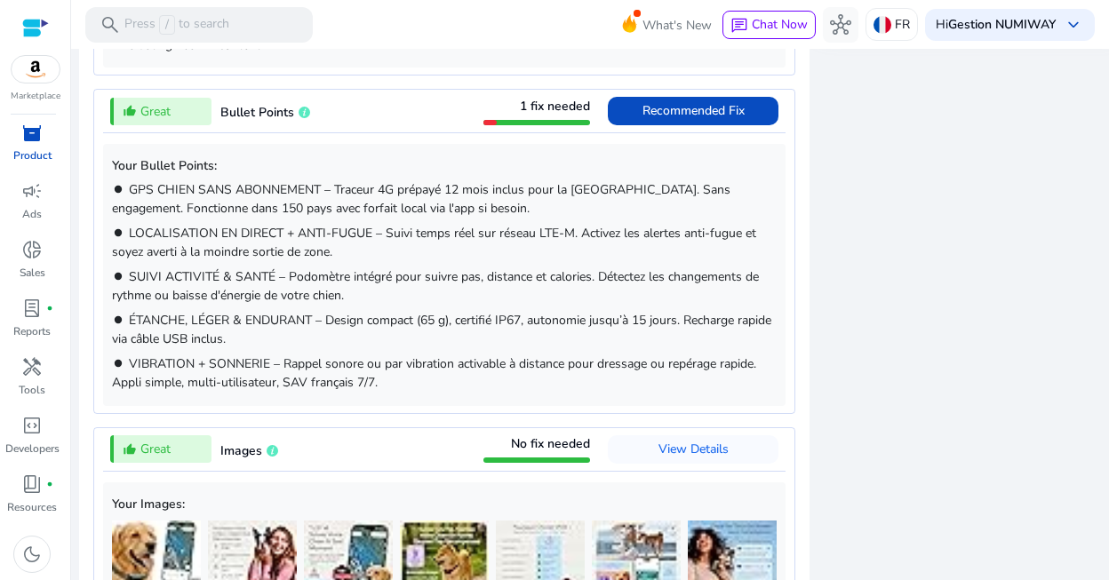
scroll to position [1017, 0]
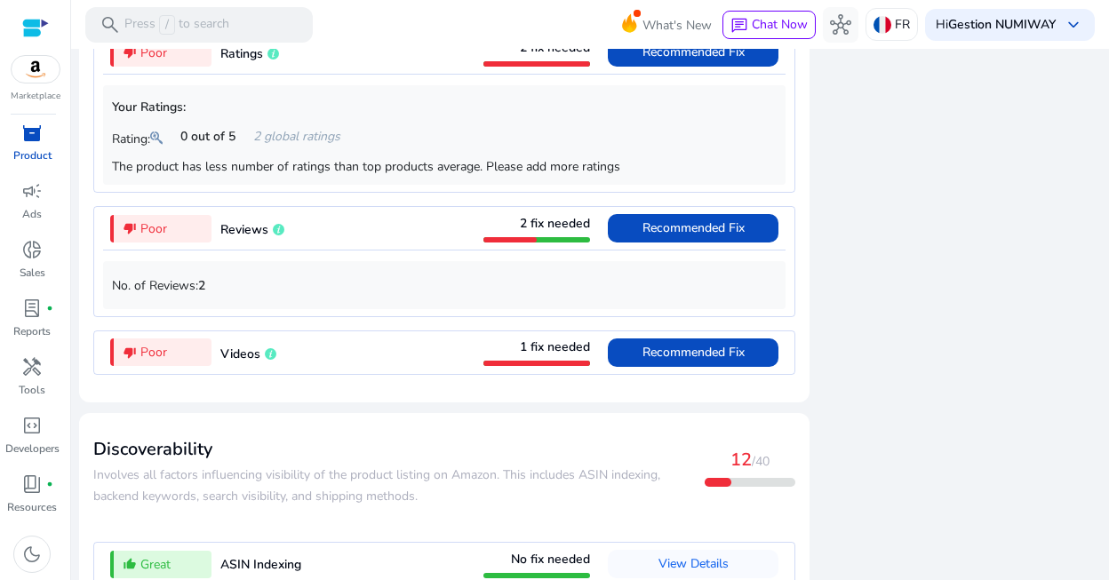
scroll to position [1618, 0]
click at [316, 373] on div "thumb_down_alt Poor Videos 1 fix needed Recommended Fix" at bounding box center [444, 352] width 683 height 43
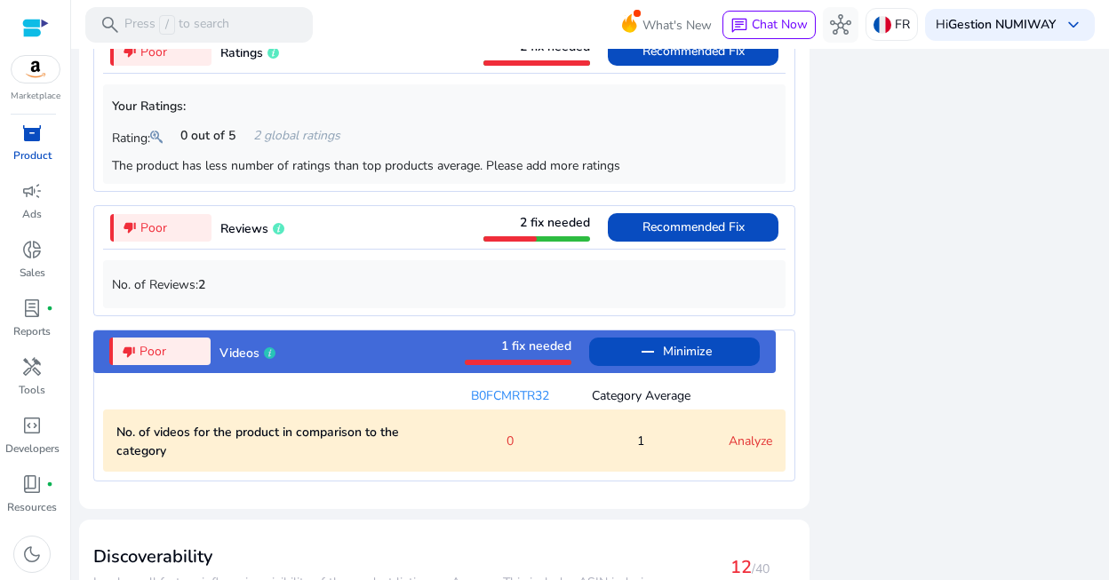
click at [319, 373] on div "thumb_down_alt Poor Videos 1 fix needed remove Minimize" at bounding box center [434, 352] width 683 height 43
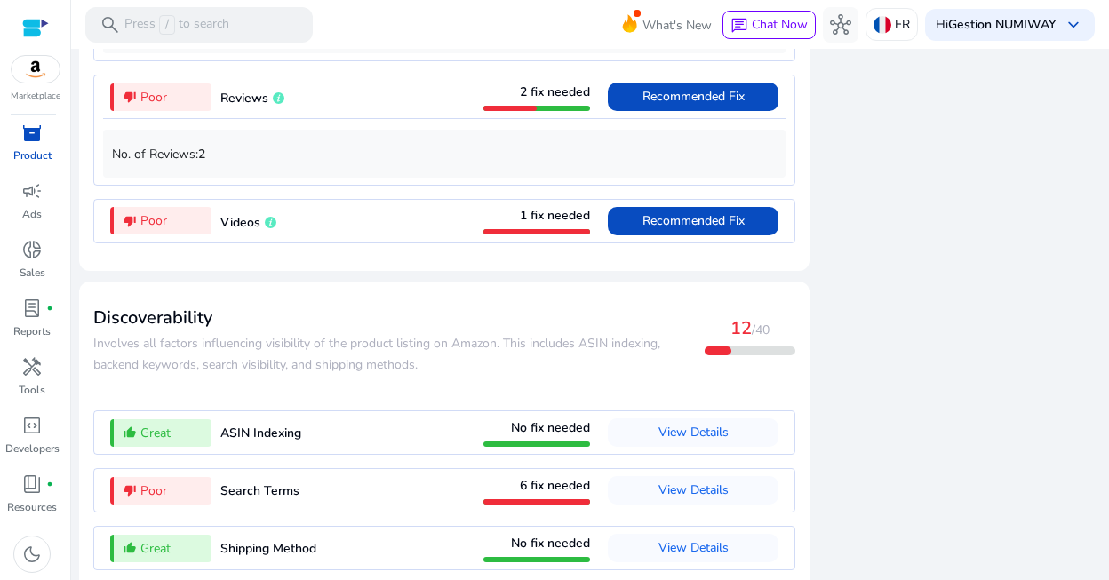
scroll to position [1787, 0]
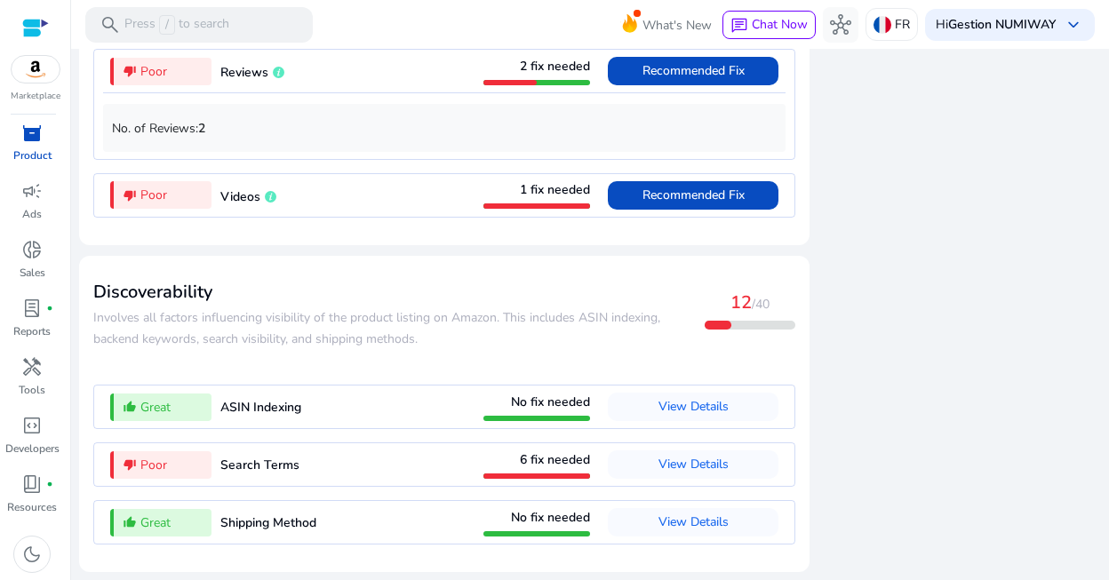
click at [335, 475] on div "thumb_down_alt Poor Search Terms 6 fix needed View Details" at bounding box center [444, 464] width 683 height 43
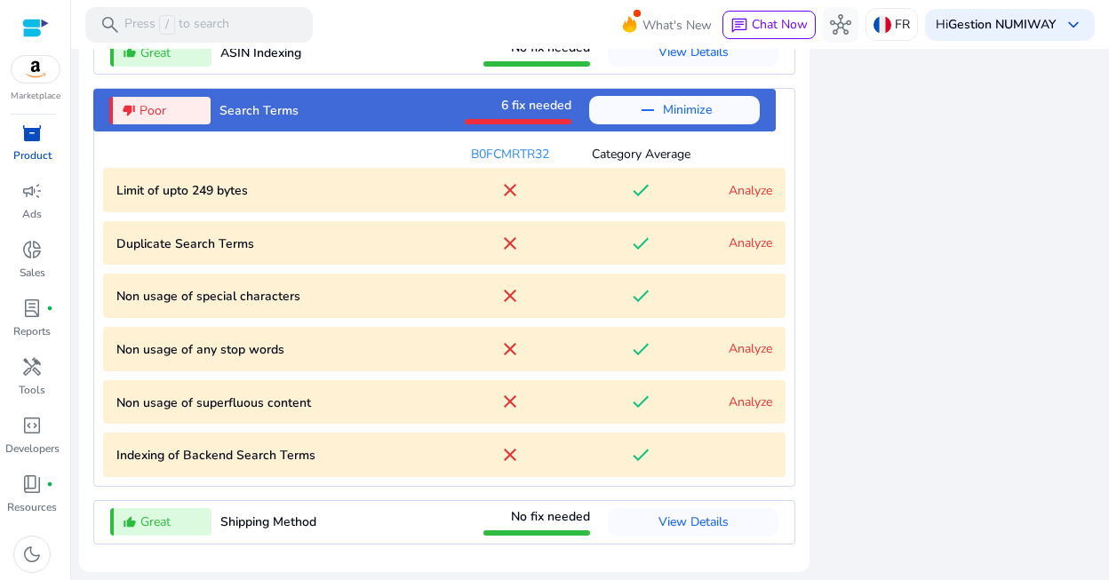
scroll to position [2142, 0]
click at [331, 206] on bytes "Limit of upto 249 bytes close done Analyze" at bounding box center [444, 190] width 683 height 44
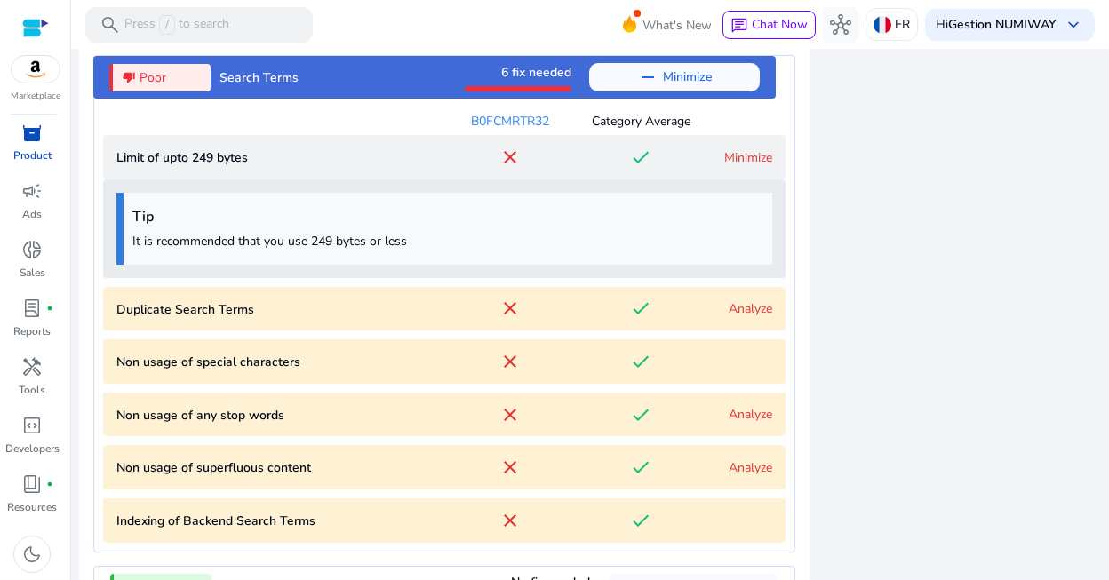
scroll to position [2166, 0]
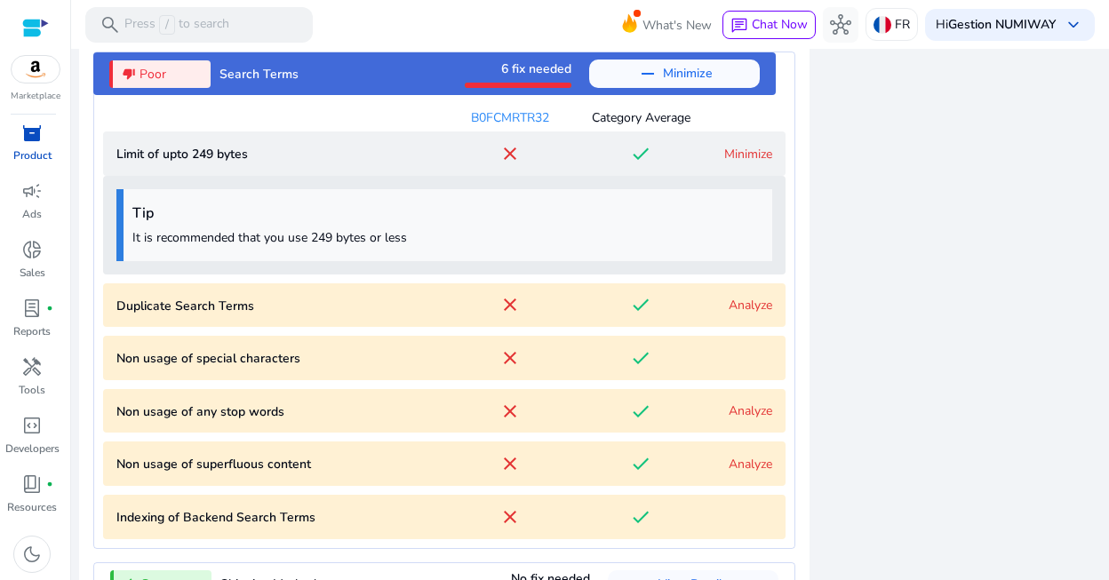
click at [306, 297] on Terms "Duplicate Search Terms close done Analyze" at bounding box center [444, 305] width 683 height 44
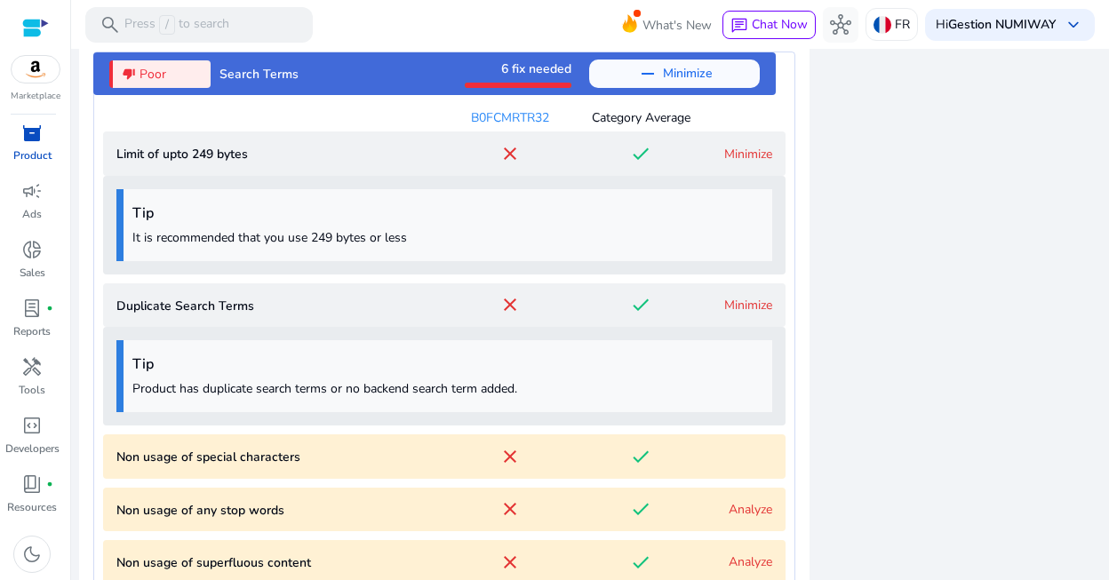
click at [298, 467] on p "Non usage of special characters" at bounding box center [280, 457] width 328 height 19
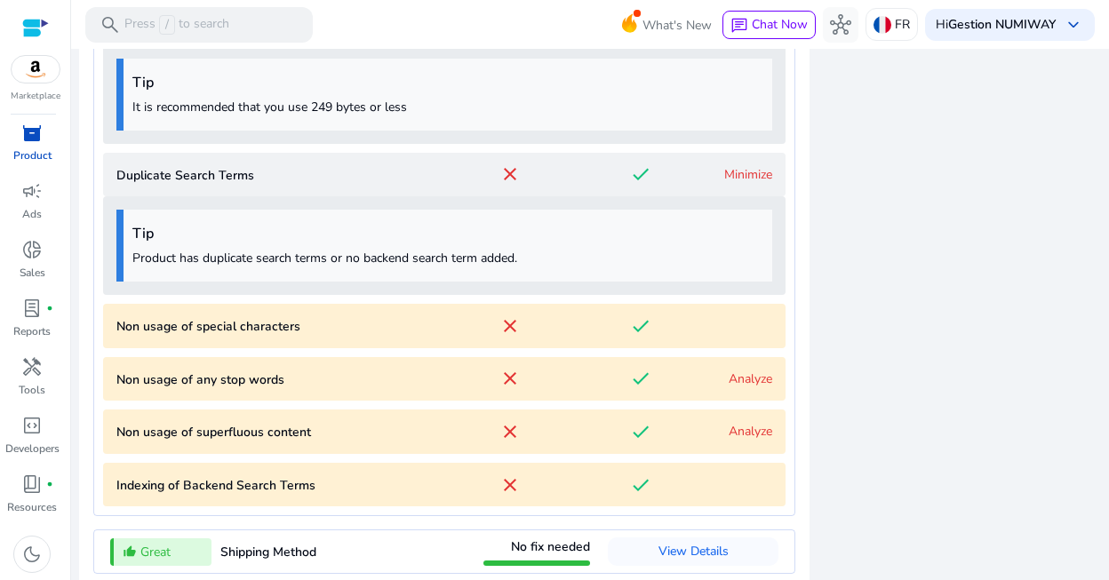
scroll to position [2339, 0]
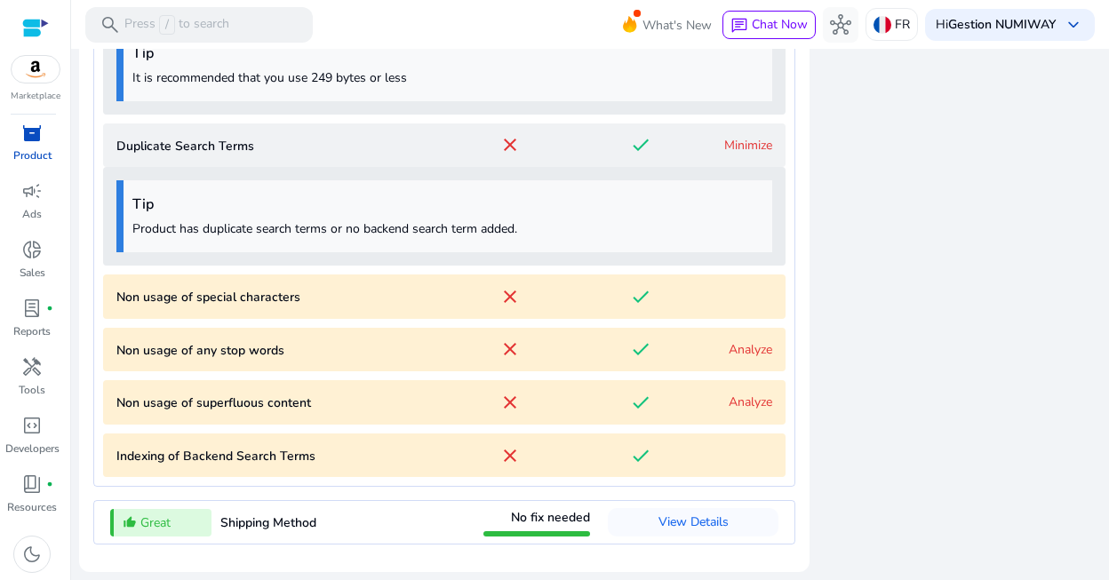
click at [285, 300] on p "Non usage of special characters" at bounding box center [280, 297] width 328 height 19
click at [235, 299] on p "Non usage of special characters" at bounding box center [280, 297] width 328 height 19
click at [284, 358] on p "Non usage of any stop words" at bounding box center [280, 350] width 328 height 19
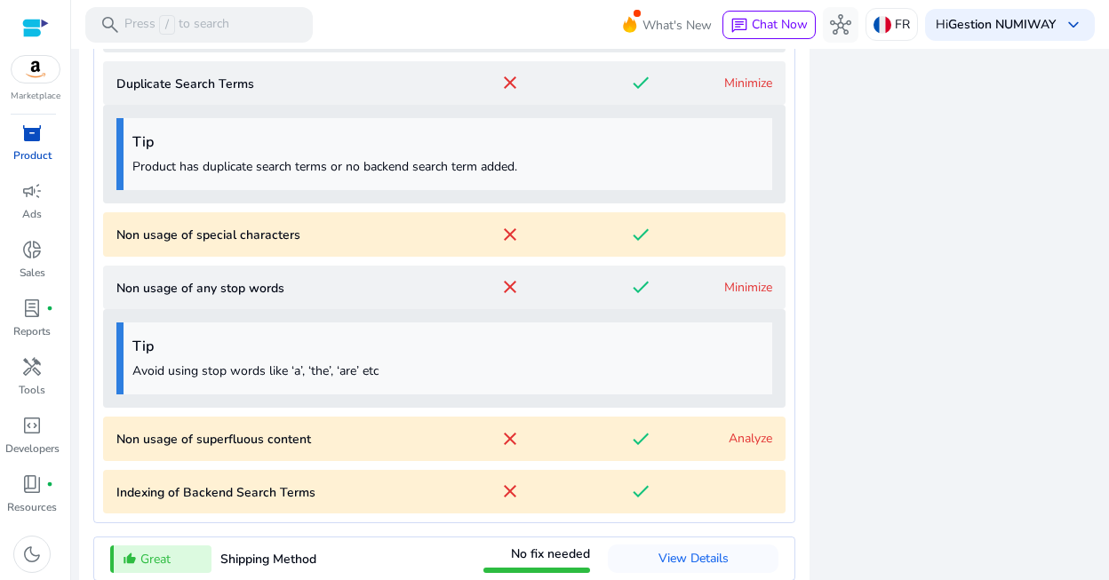
scroll to position [2437, 0]
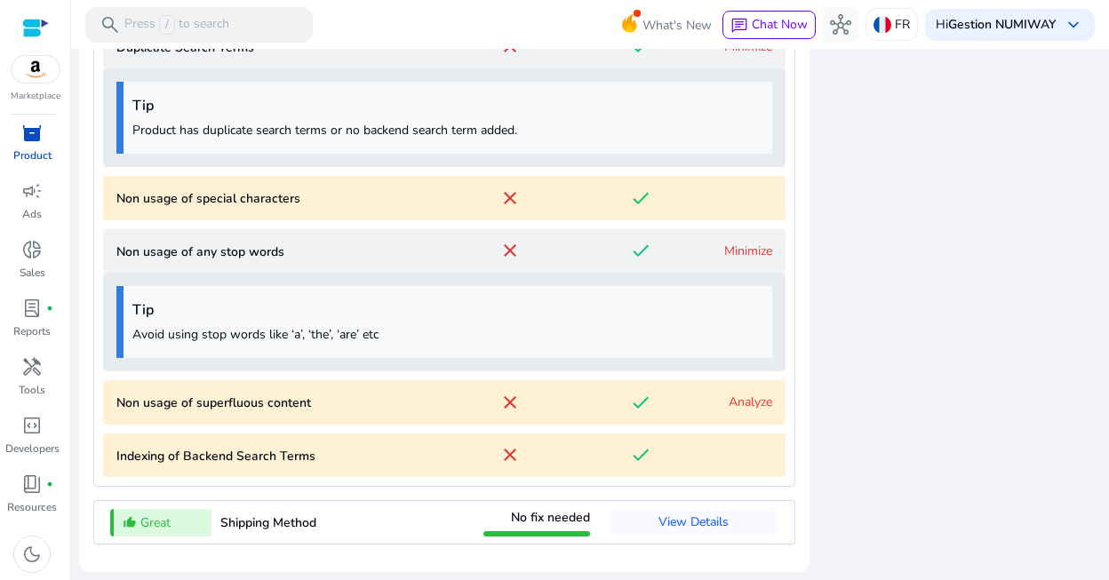
click at [302, 401] on p "Non usage of superfluous content" at bounding box center [280, 403] width 328 height 19
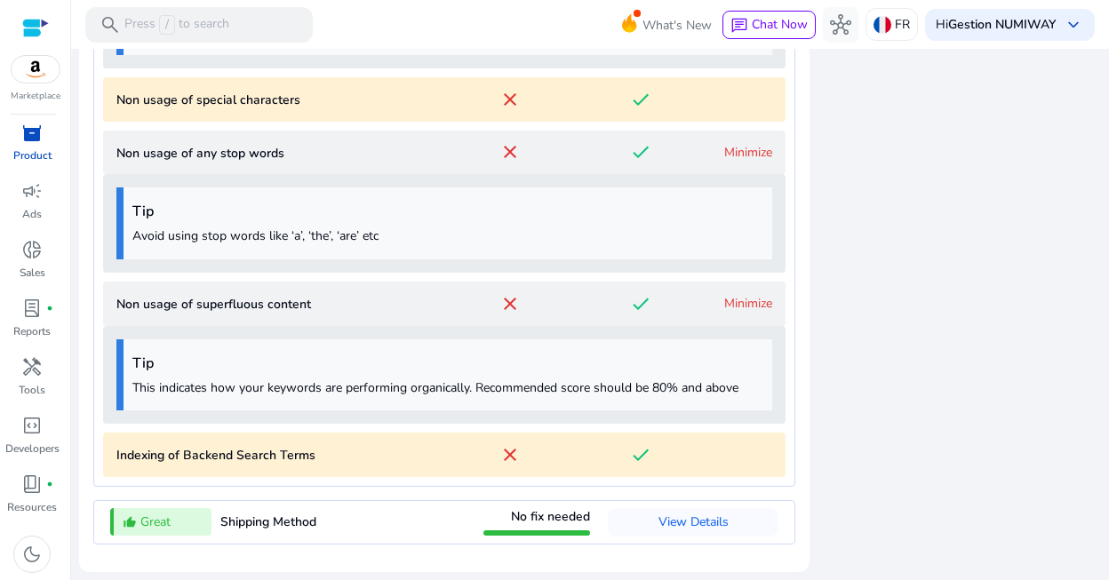
scroll to position [2535, 0]
click at [291, 464] on p "Indexing of Backend Search Terms" at bounding box center [280, 455] width 328 height 19
click at [608, 452] on div "done" at bounding box center [642, 454] width 132 height 21
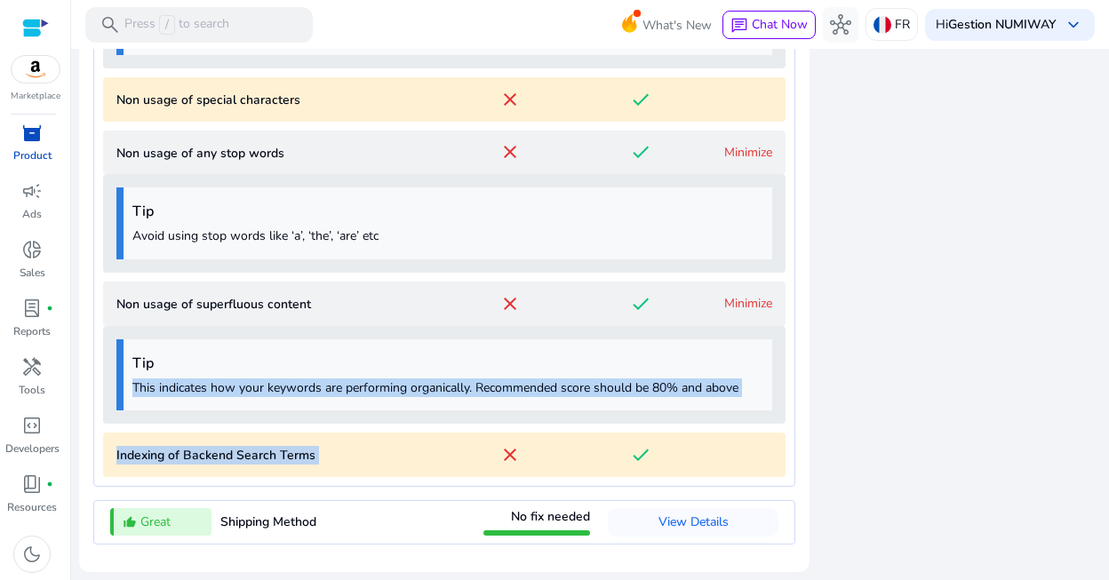
drag, startPoint x: 802, startPoint y: 450, endPoint x: 522, endPoint y: 371, distance: 290.9
click at [522, 371] on mat-card "Discoverability ​​Involves all factors influencing visibility of the product li…" at bounding box center [444, 40] width 730 height 1065
click at [522, 371] on h4 "Tip" at bounding box center [447, 363] width 631 height 17
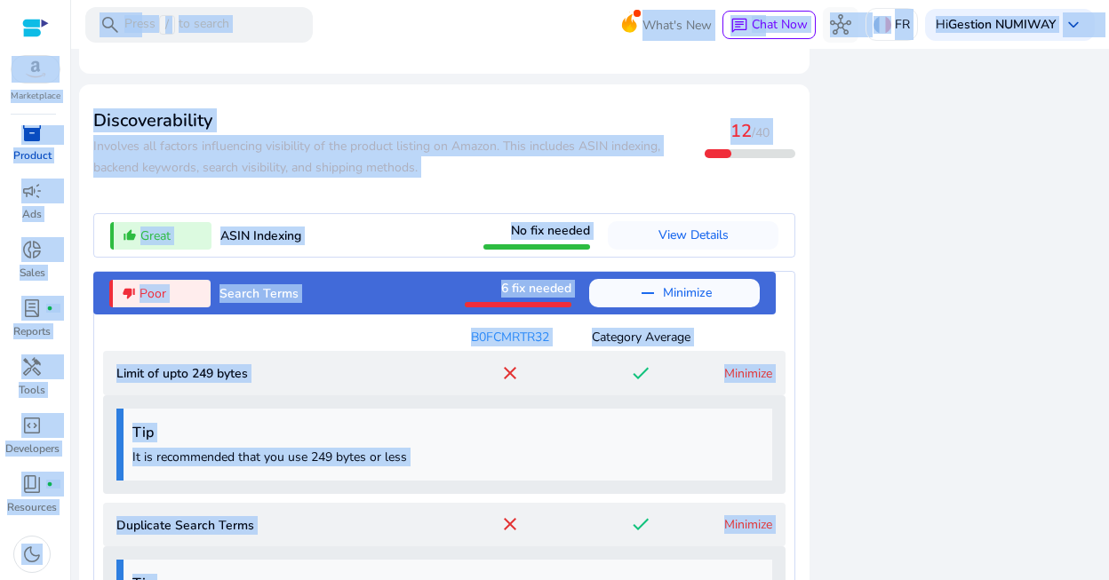
scroll to position [1921, 0]
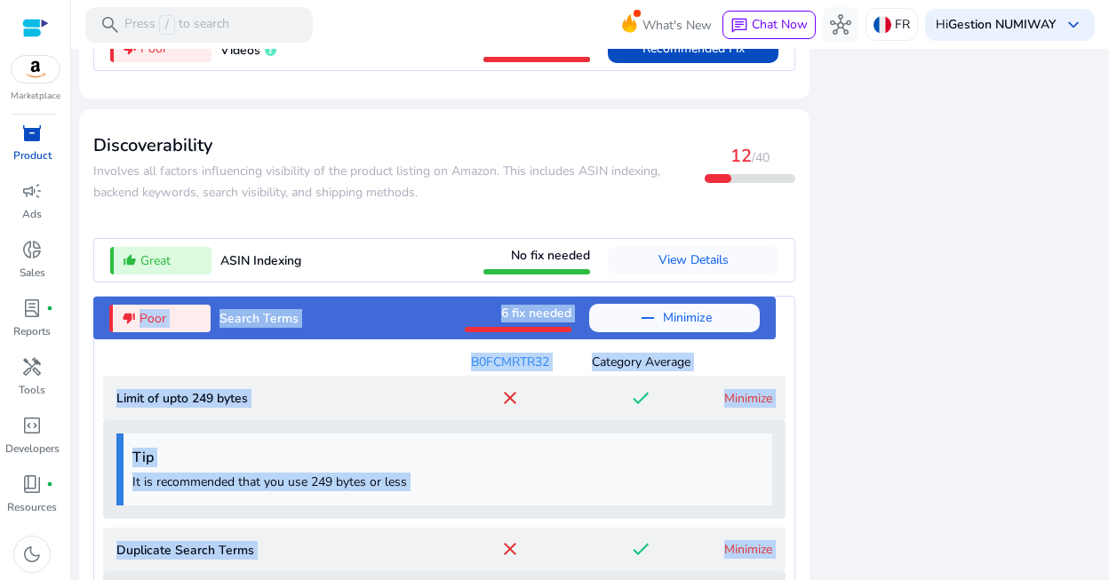
drag, startPoint x: 688, startPoint y: 459, endPoint x: 131, endPoint y: 320, distance: 574.4
copy mat-card "Poor Search Terms 6 fix needed remove Minimize B0FCMRTR32 Category Average Limi…"
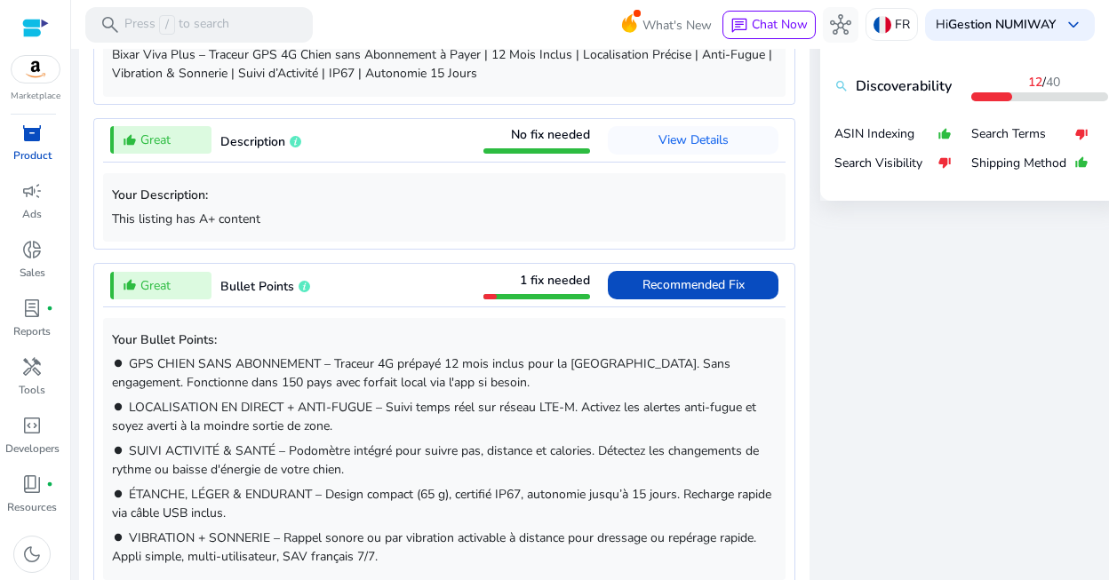
scroll to position [901, 0]
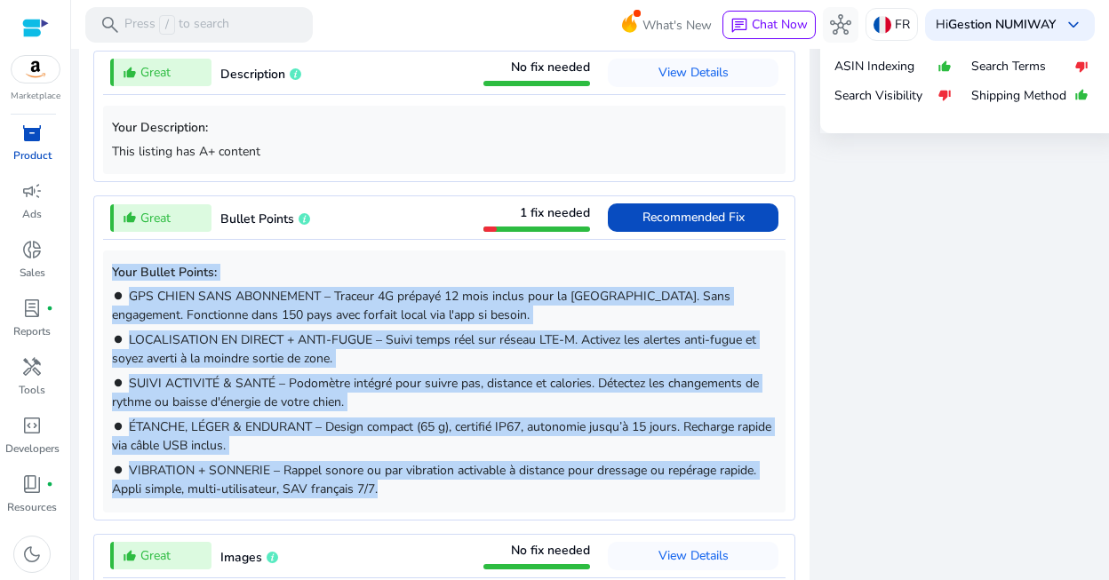
drag, startPoint x: 387, startPoint y: 312, endPoint x: 110, endPoint y: 267, distance: 280.9
click at [110, 267] on div "Your Bullet Points: brightness_1 GPS CHIEN SANS ABONNEMENT – Traceur 4G prépayé…" at bounding box center [444, 381] width 683 height 261
copy div "Your Bullet Points: brightness_1 GPS CHIEN SANS ABONNEMENT – Traceur 4G prépayé…"
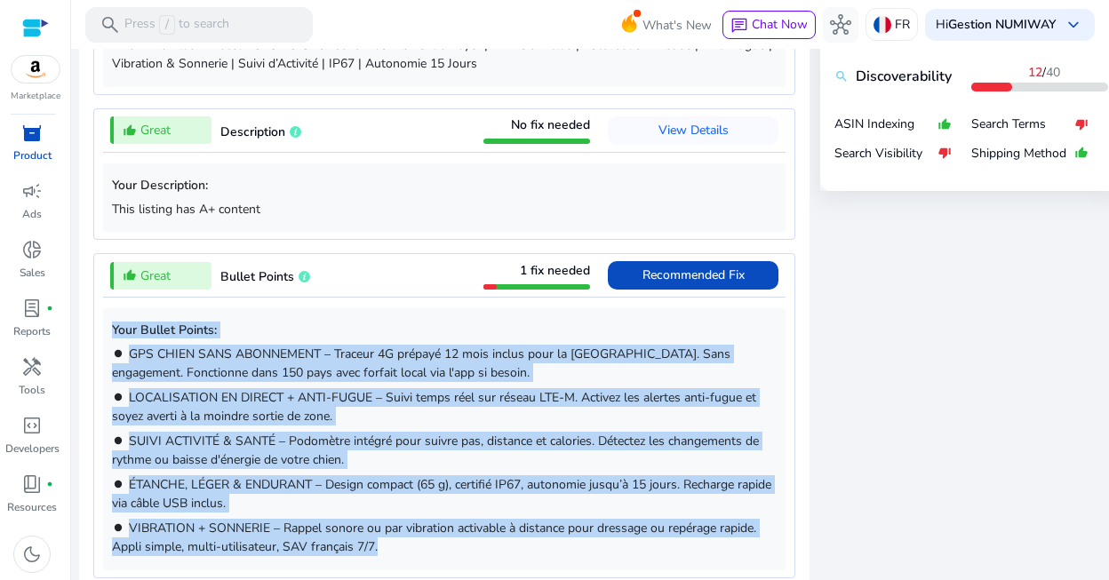
scroll to position [602, 0]
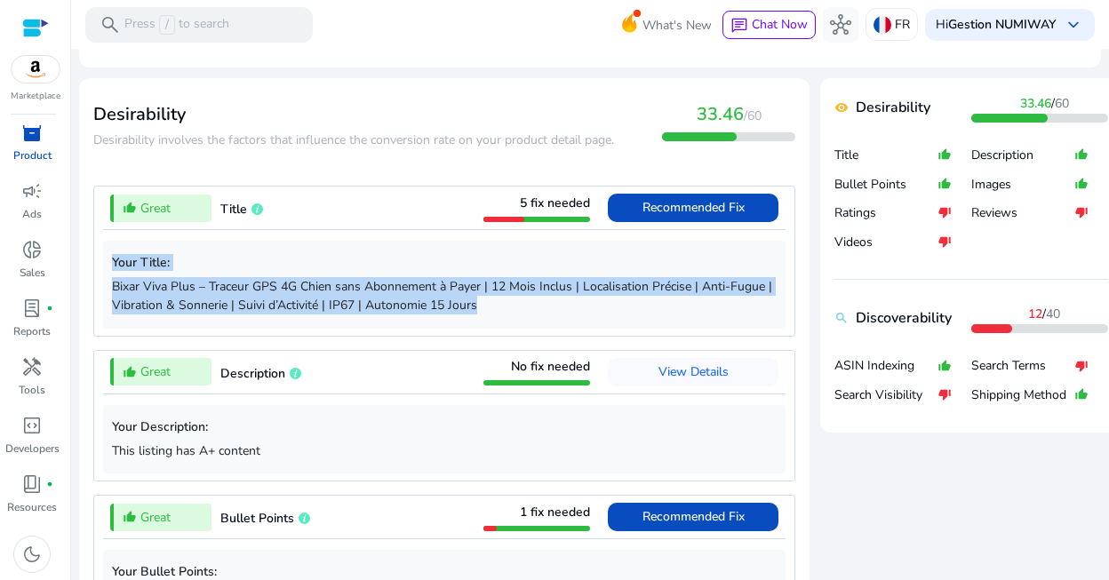
drag, startPoint x: 483, startPoint y: 306, endPoint x: 107, endPoint y: 263, distance: 379.2
click at [107, 263] on div "Your Title: Bixar Viva Plus – Traceur GPS 4G Chien sans Abonnement à Payer | 12…" at bounding box center [444, 284] width 683 height 87
copy div "Your Title: Bixar Viva Plus – Traceur GPS 4G Chien sans Abonnement à Payer | 12…"
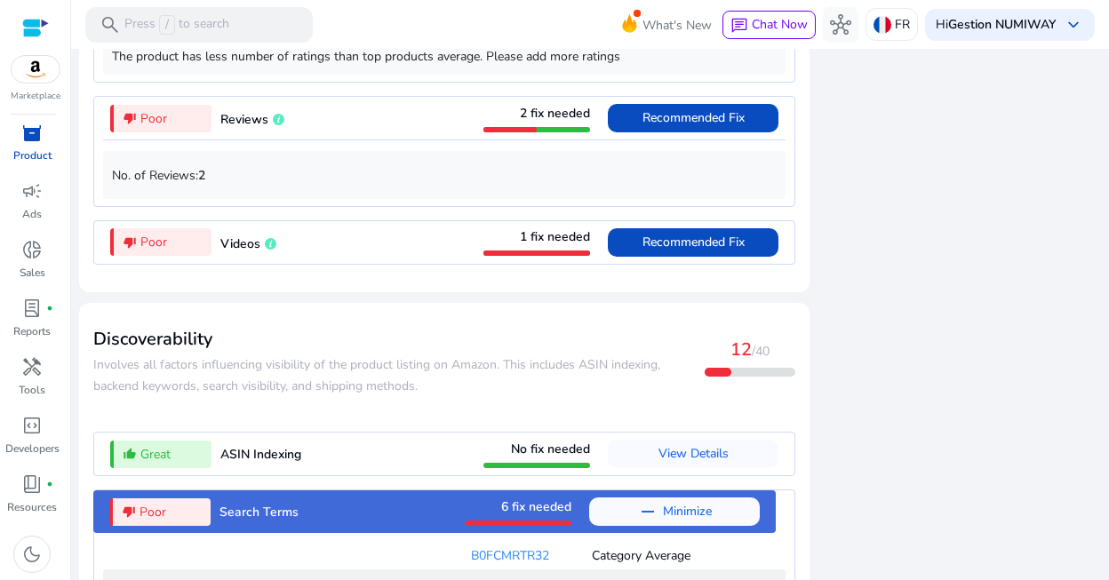
scroll to position [1661, 0]
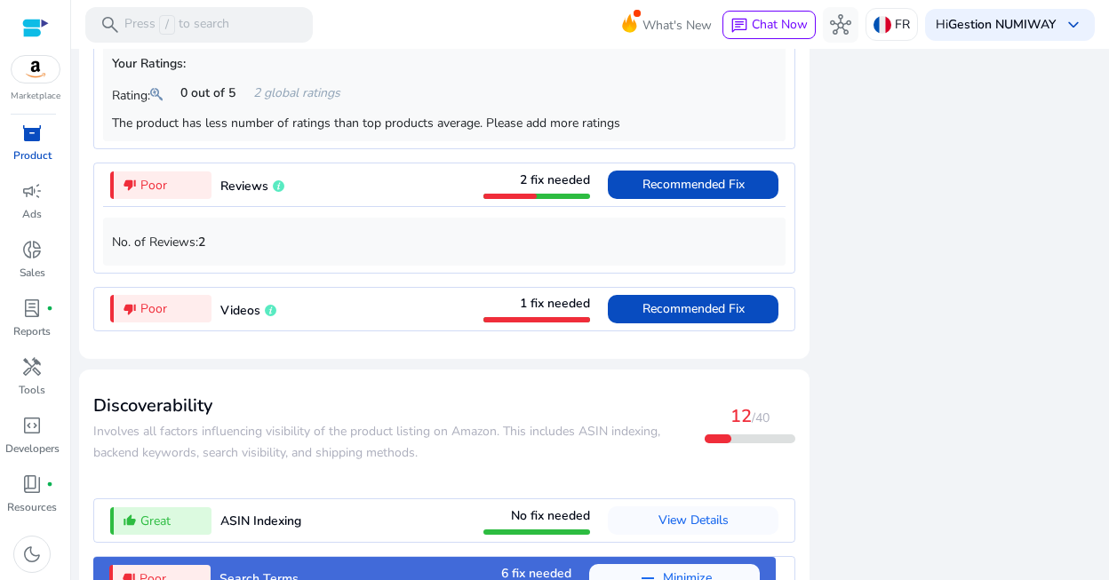
click at [394, 329] on div "thumb_down_alt Poor Videos 1 fix needed Recommended Fix" at bounding box center [444, 309] width 683 height 43
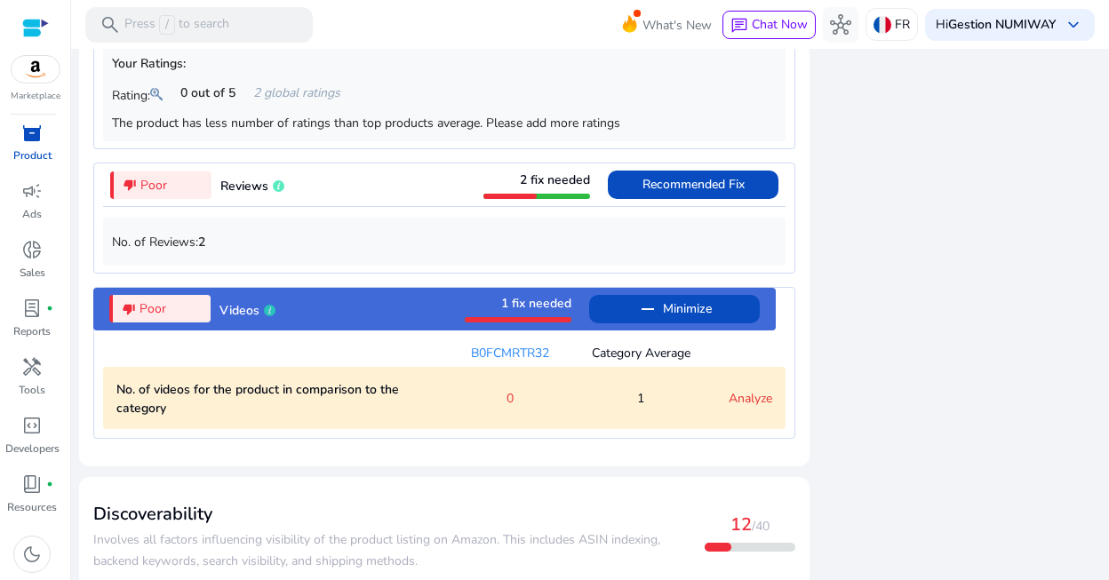
click at [394, 329] on div "thumb_down_alt Poor Videos 1 fix needed remove Minimize" at bounding box center [434, 309] width 683 height 43
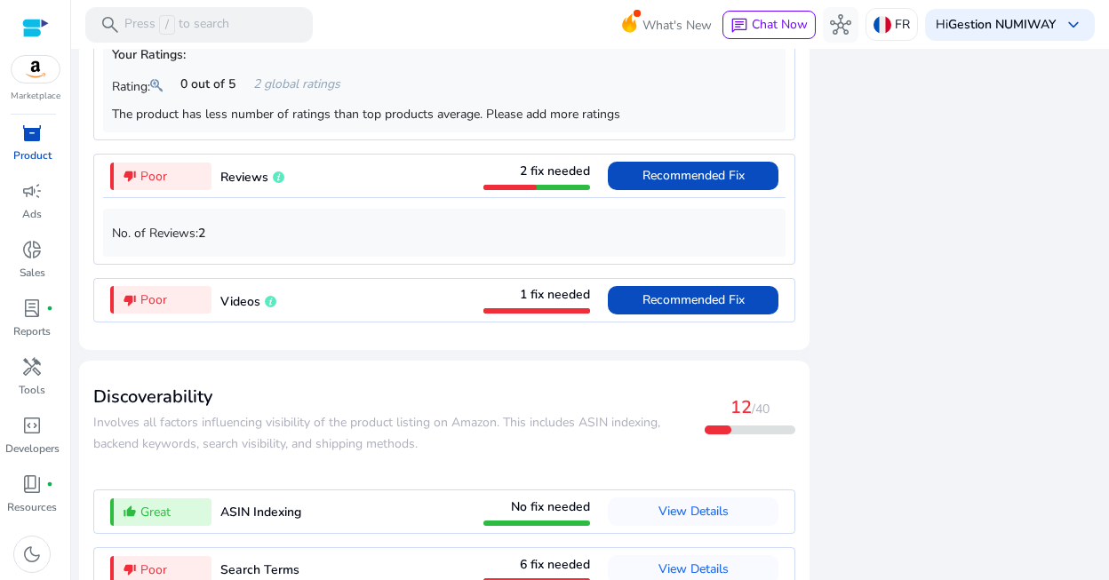
scroll to position [1787, 0]
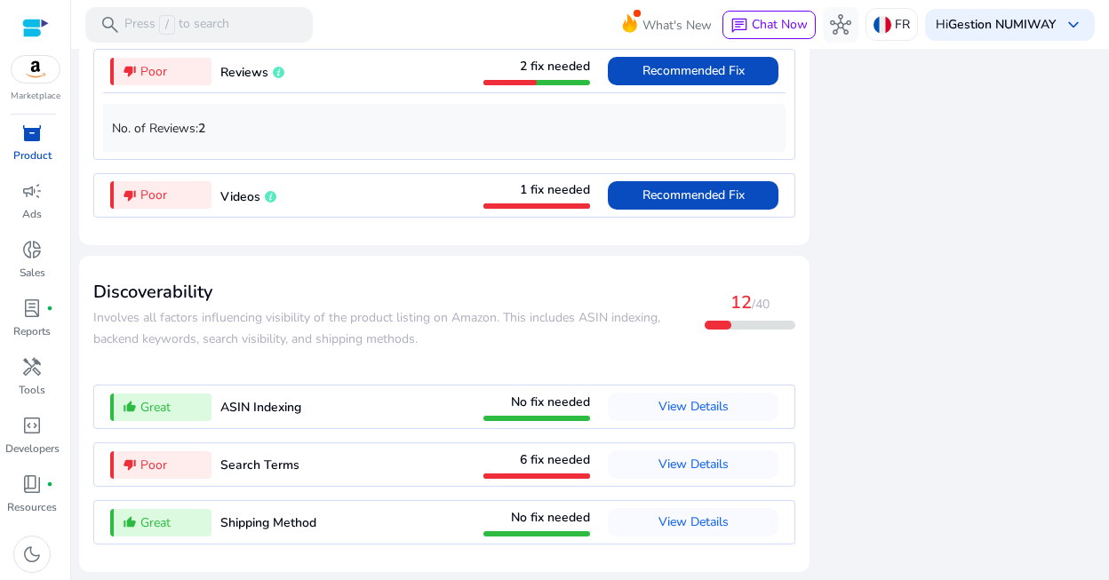
click at [312, 284] on h3 "Discoverability" at bounding box center [398, 292] width 611 height 21
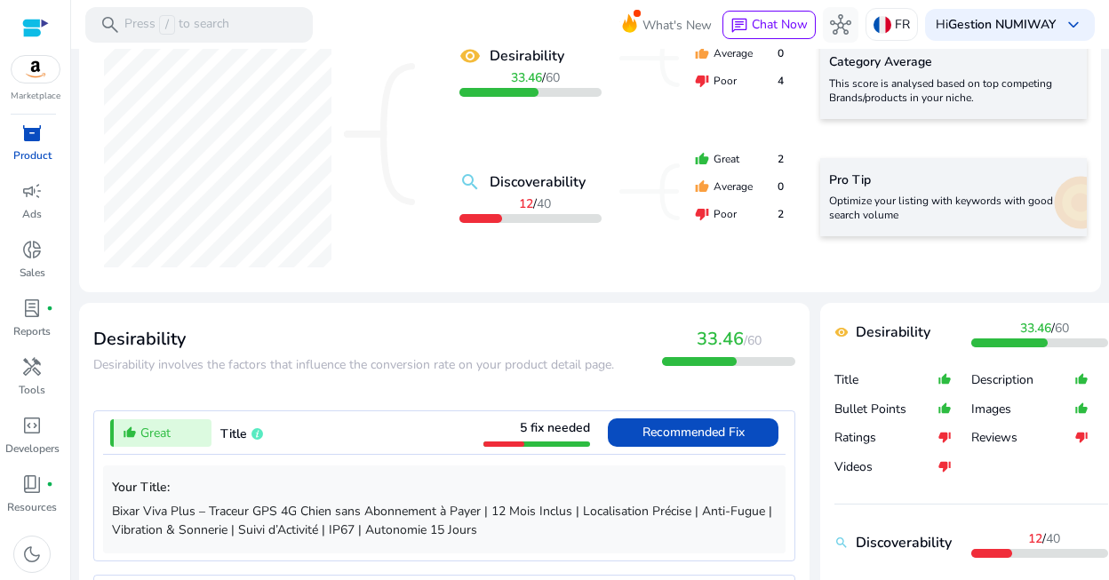
scroll to position [0, 0]
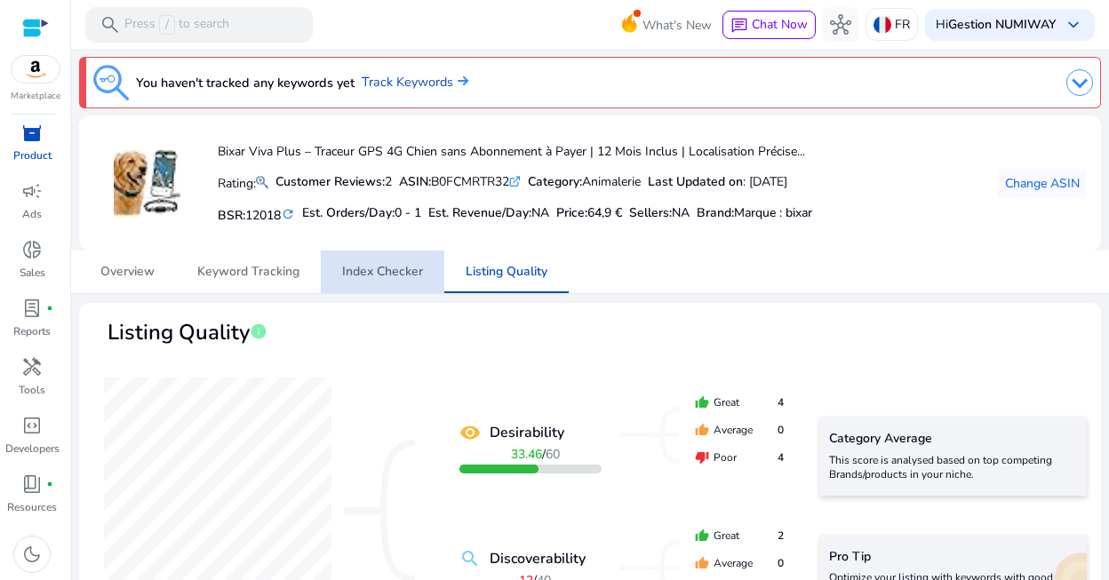
click at [387, 275] on span "Index Checker" at bounding box center [382, 272] width 81 height 12
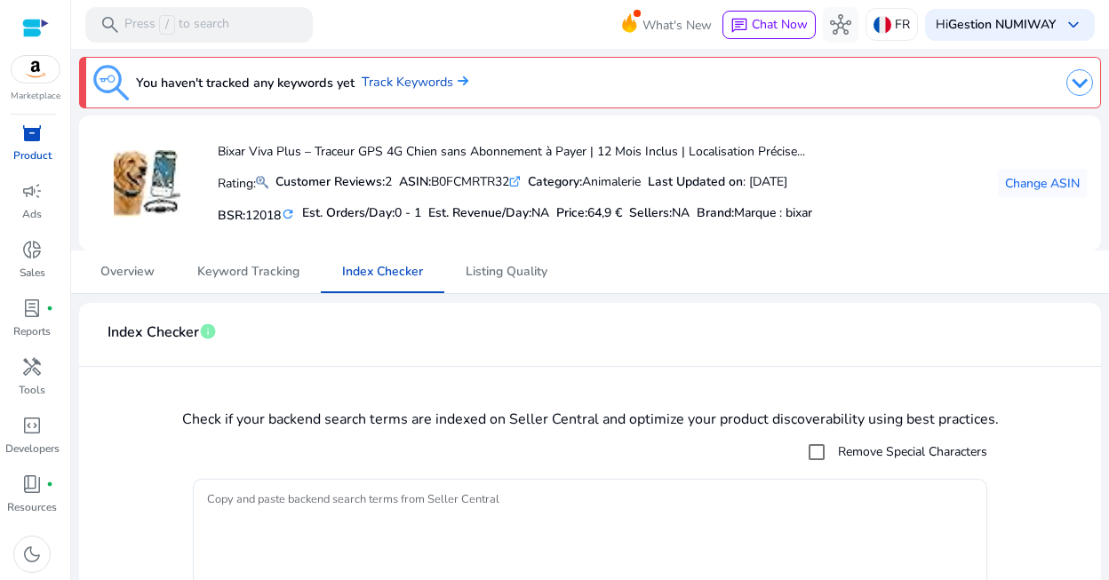
scroll to position [94, 0]
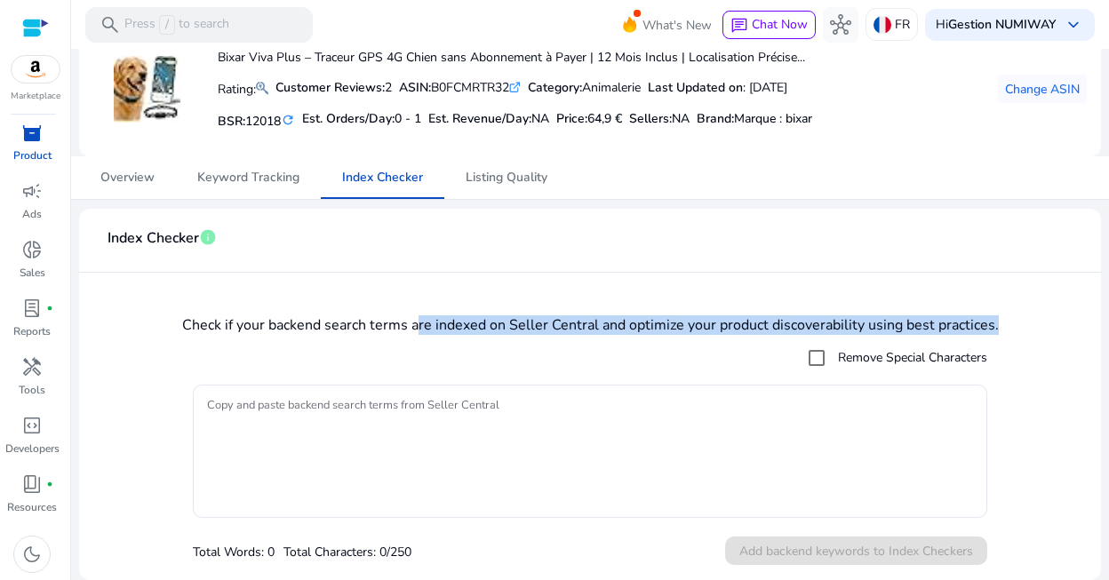
drag, startPoint x: 415, startPoint y: 327, endPoint x: 413, endPoint y: 346, distance: 18.7
click at [413, 346] on mat-card "Index Checker info Check if your backend search terms are indexed on Seller Cen…" at bounding box center [590, 394] width 1022 height 371
click at [347, 347] on mat-checkbox "Remove Special Characters" at bounding box center [590, 358] width 794 height 36
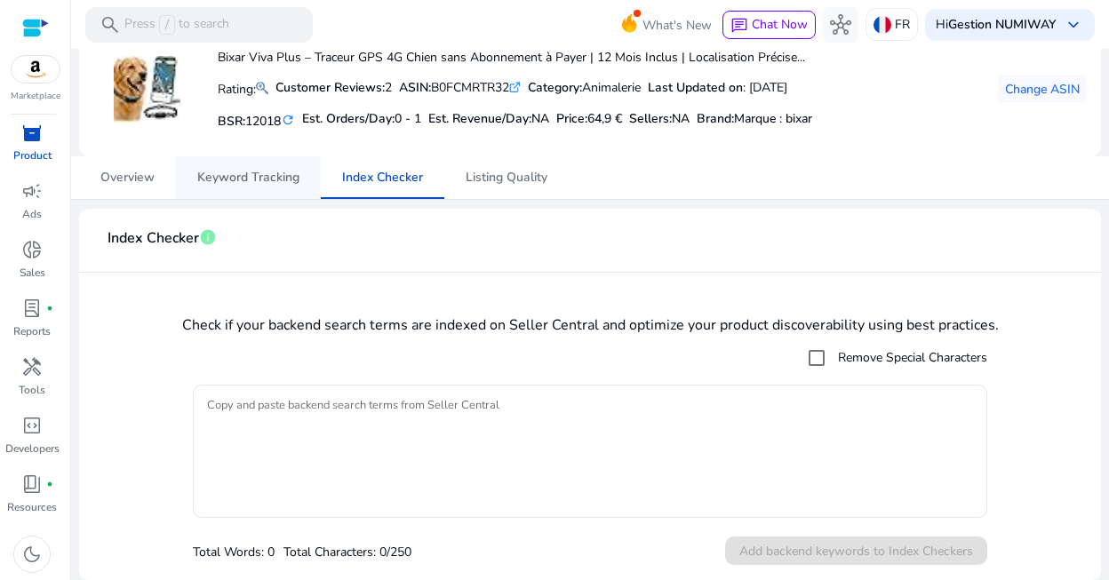
click at [268, 177] on span "Keyword Tracking" at bounding box center [248, 178] width 102 height 12
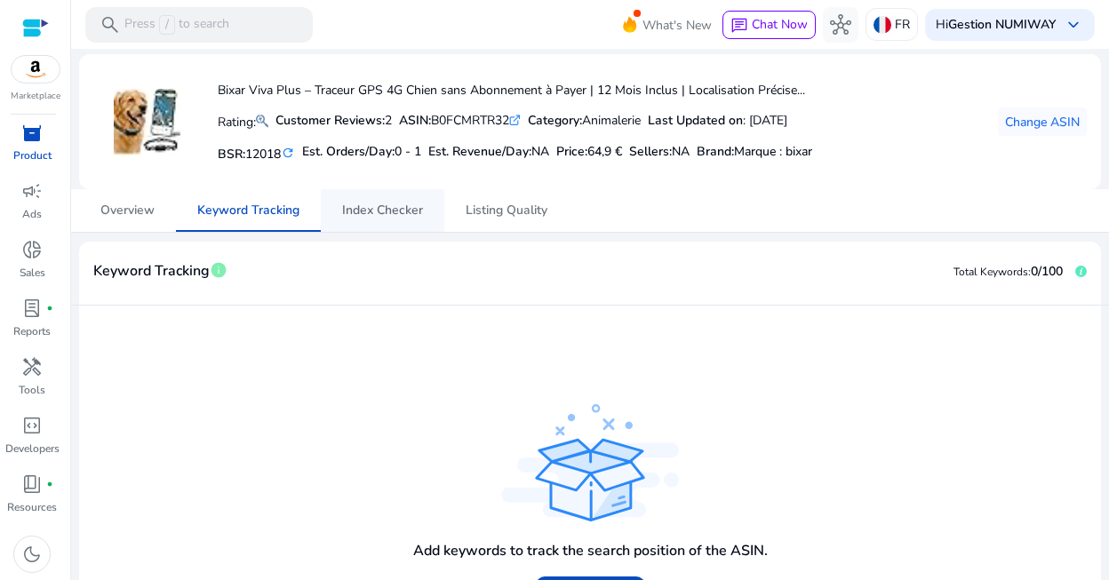
scroll to position [146, 0]
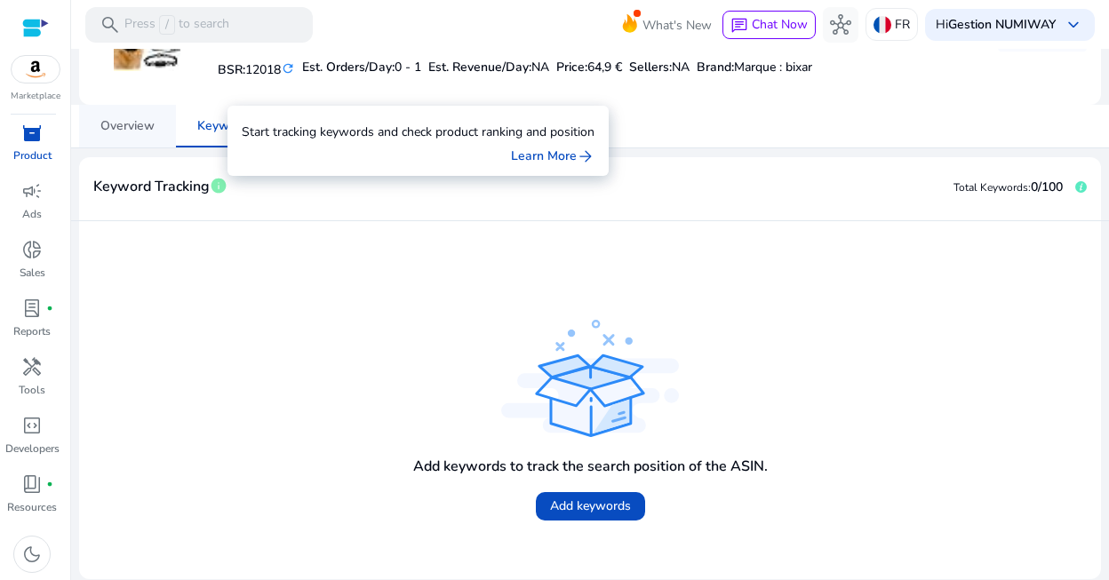
click at [145, 131] on span "Overview" at bounding box center [127, 126] width 54 height 12
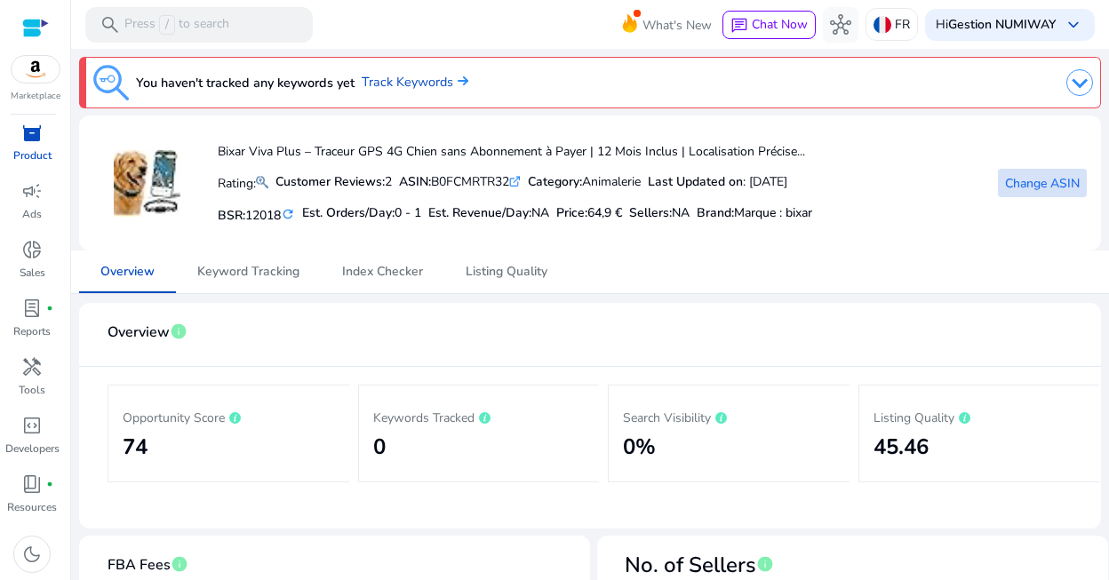
click at [1027, 175] on span "Change ASIN" at bounding box center [1042, 183] width 75 height 19
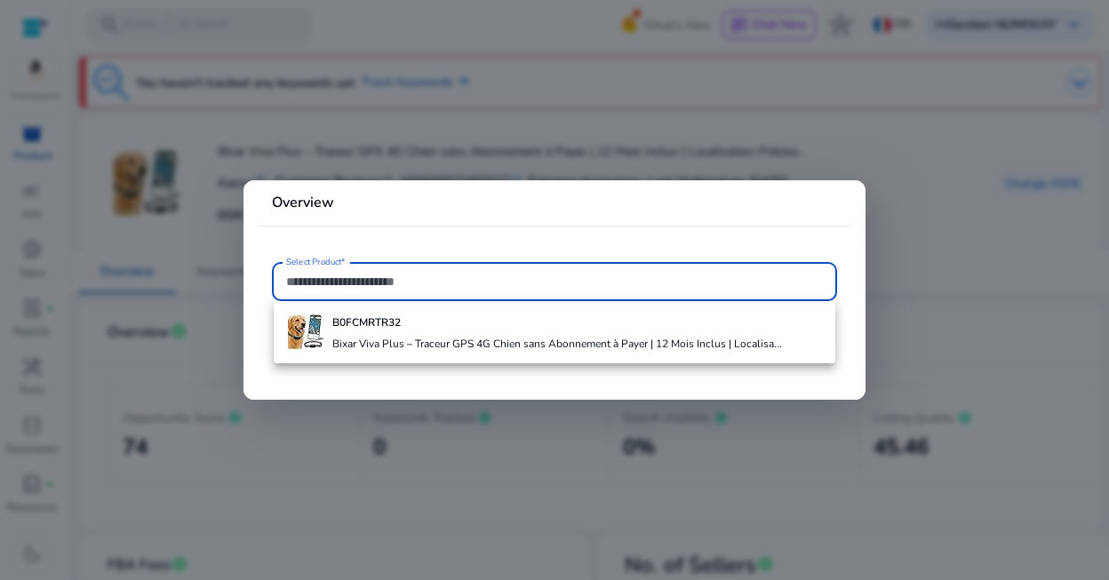
click at [572, 234] on mat-card "Overview Select Product*" at bounding box center [554, 290] width 622 height 220
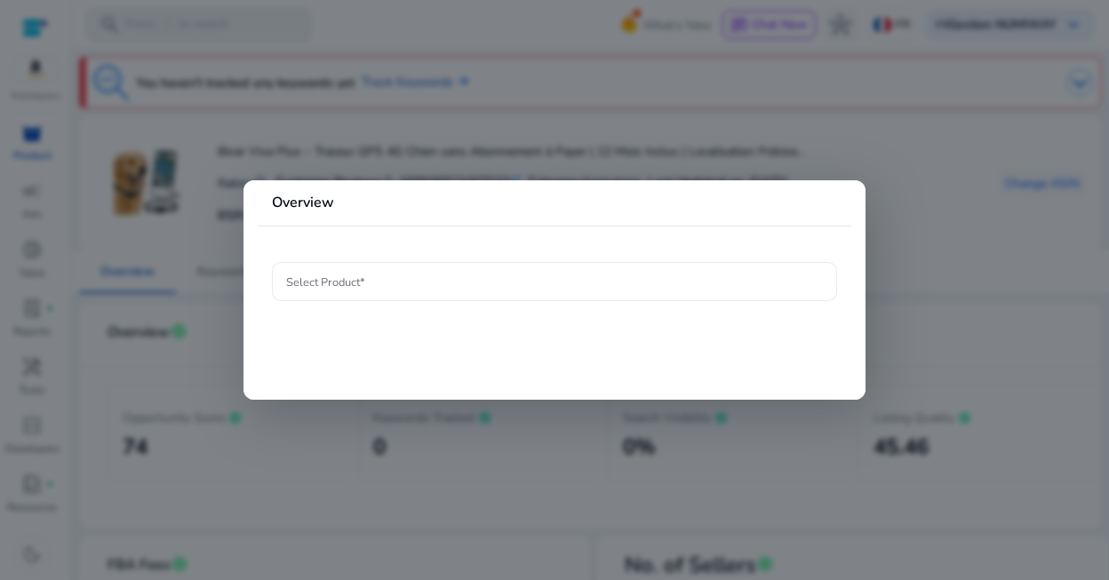
click at [496, 281] on input "Select Product*" at bounding box center [554, 282] width 537 height 20
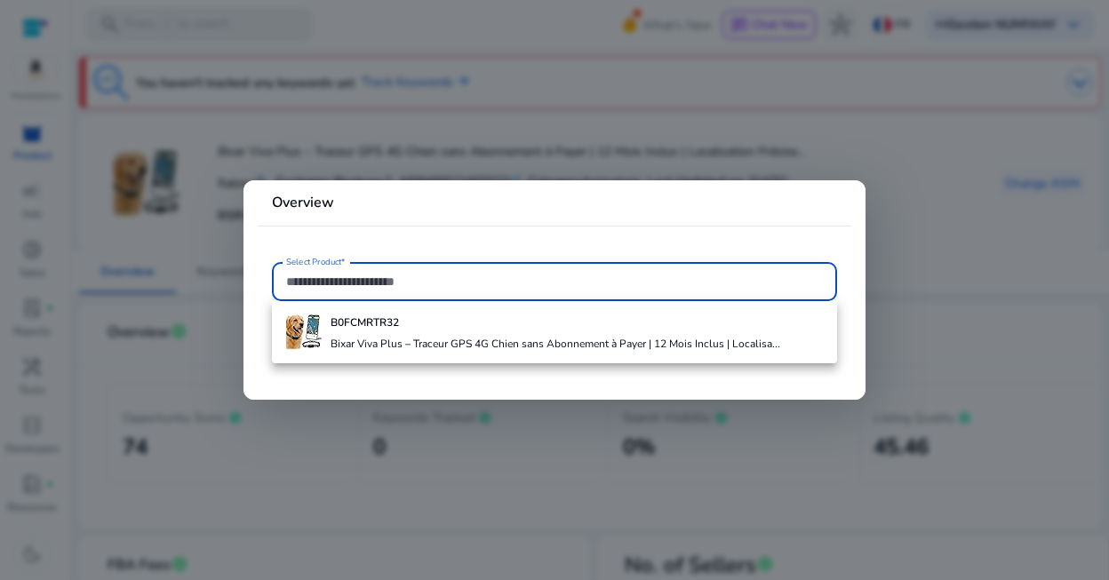
click at [464, 288] on input "Select Product*" at bounding box center [554, 282] width 537 height 20
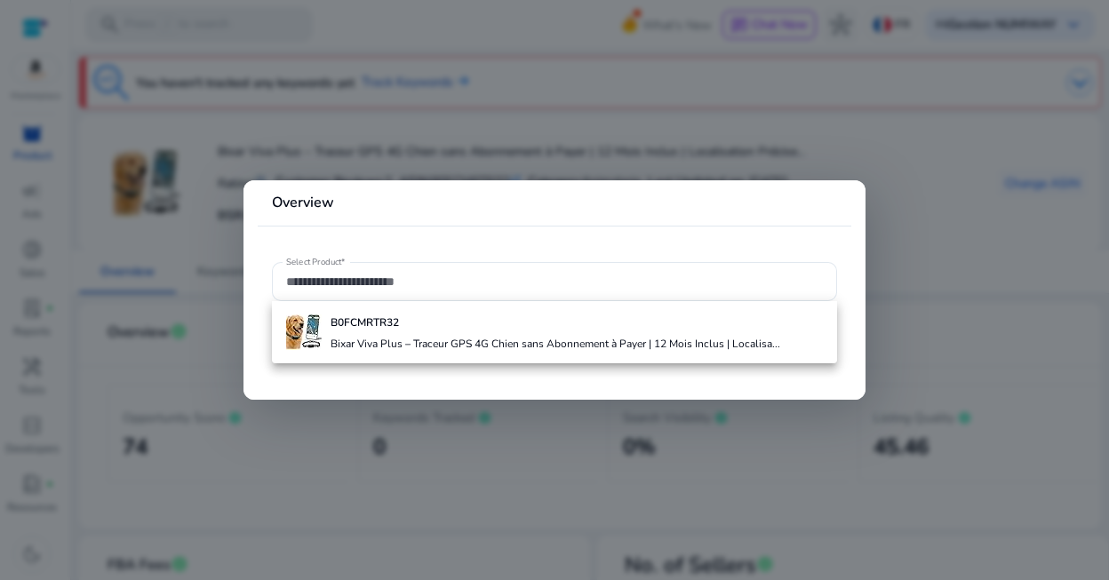
click at [591, 234] on mat-card "Overview Select Product*" at bounding box center [554, 290] width 622 height 220
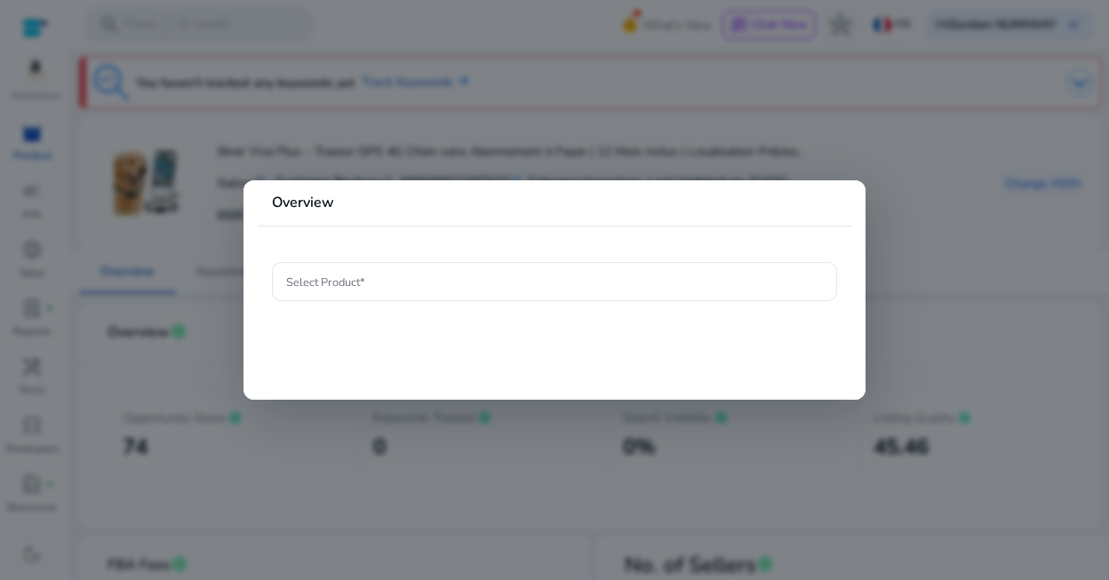
click at [973, 298] on div at bounding box center [554, 290] width 1109 height 580
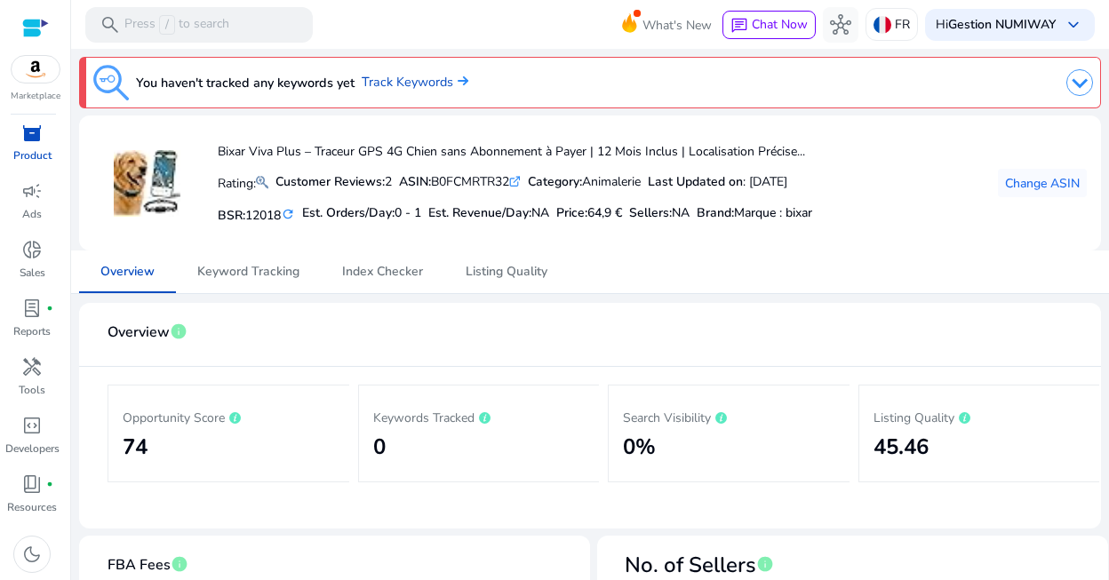
click at [521, 184] on icon ".st0{fill:#2c8af8}" at bounding box center [515, 182] width 12 height 12
click at [1041, 186] on span "Change ASIN" at bounding box center [1042, 183] width 75 height 19
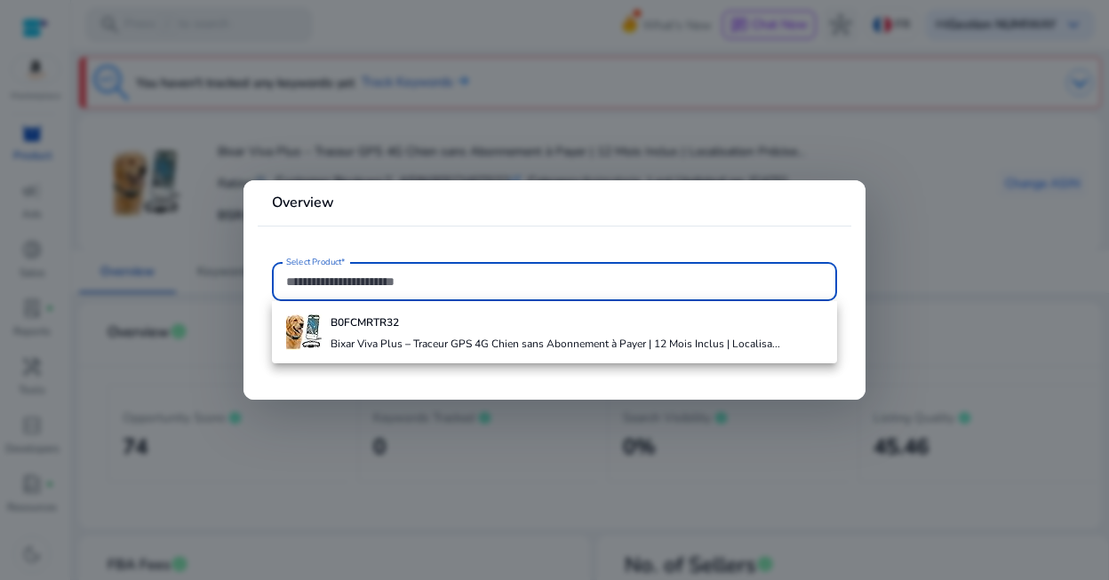
paste input "**********"
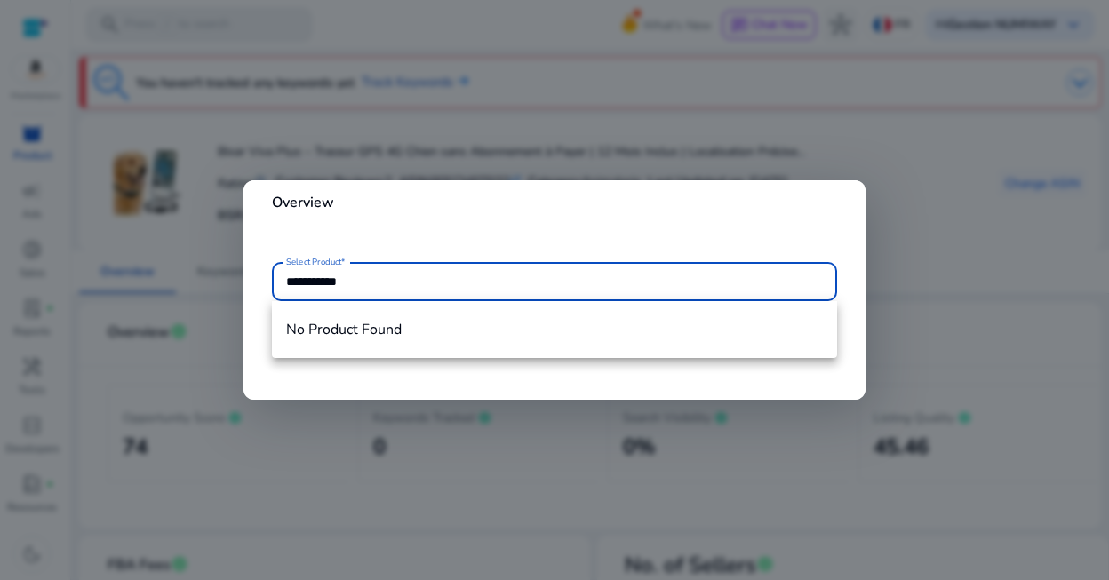
drag, startPoint x: 312, startPoint y: 279, endPoint x: 166, endPoint y: 262, distance: 146.7
click at [198, 282] on div "**********" at bounding box center [554, 290] width 1109 height 580
click at [406, 280] on input "**********" at bounding box center [554, 282] width 537 height 20
click at [438, 288] on input "**********" at bounding box center [554, 282] width 537 height 20
type input "**********"
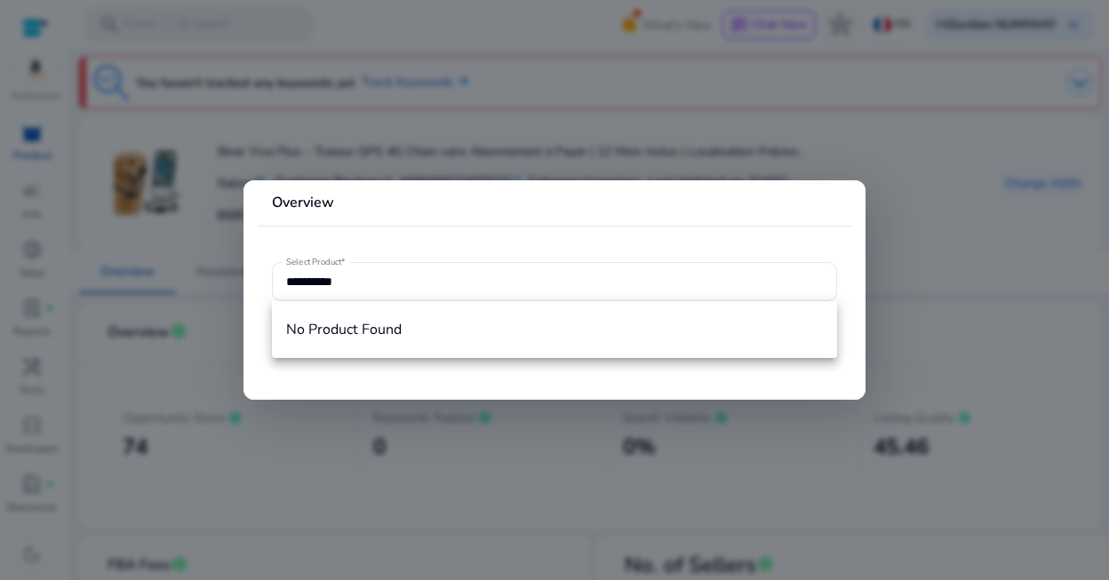
click at [563, 227] on mat-card "**********" at bounding box center [554, 290] width 622 height 220
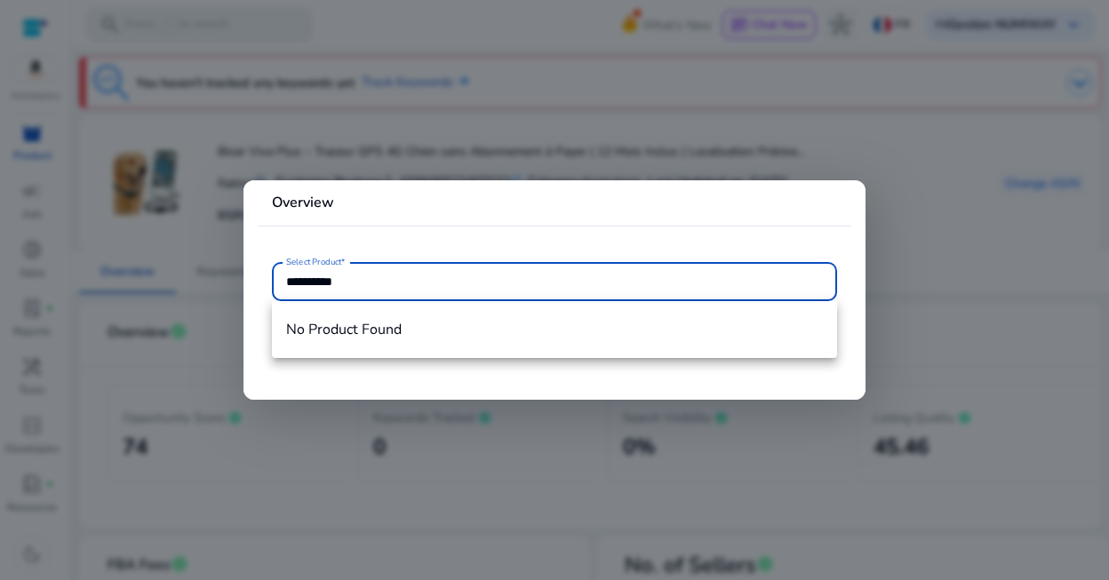
click at [389, 287] on input "**********" at bounding box center [554, 282] width 537 height 20
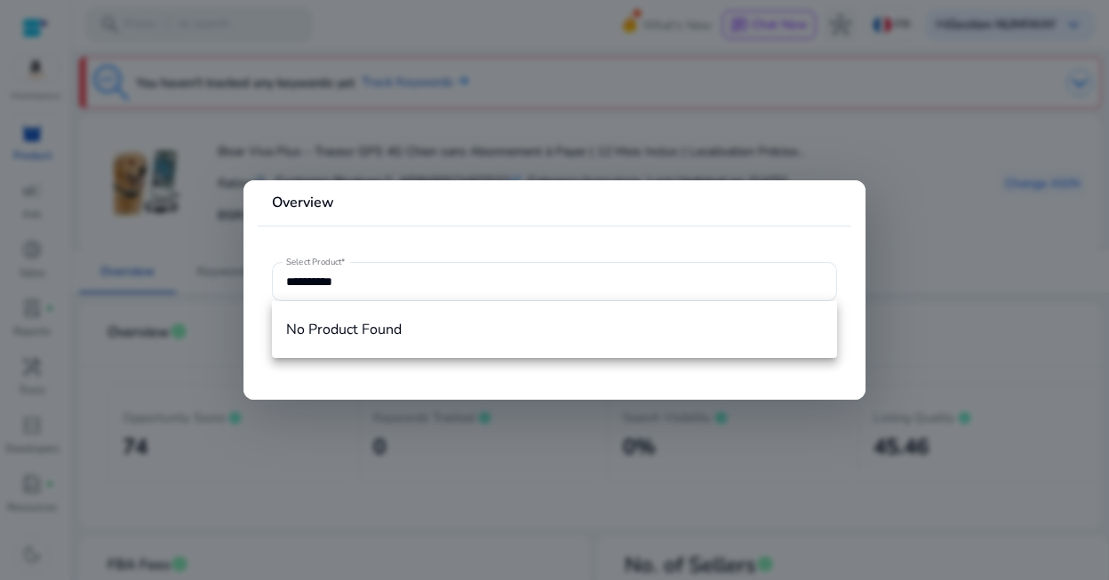
click at [481, 250] on mat-card "**********" at bounding box center [554, 290] width 622 height 220
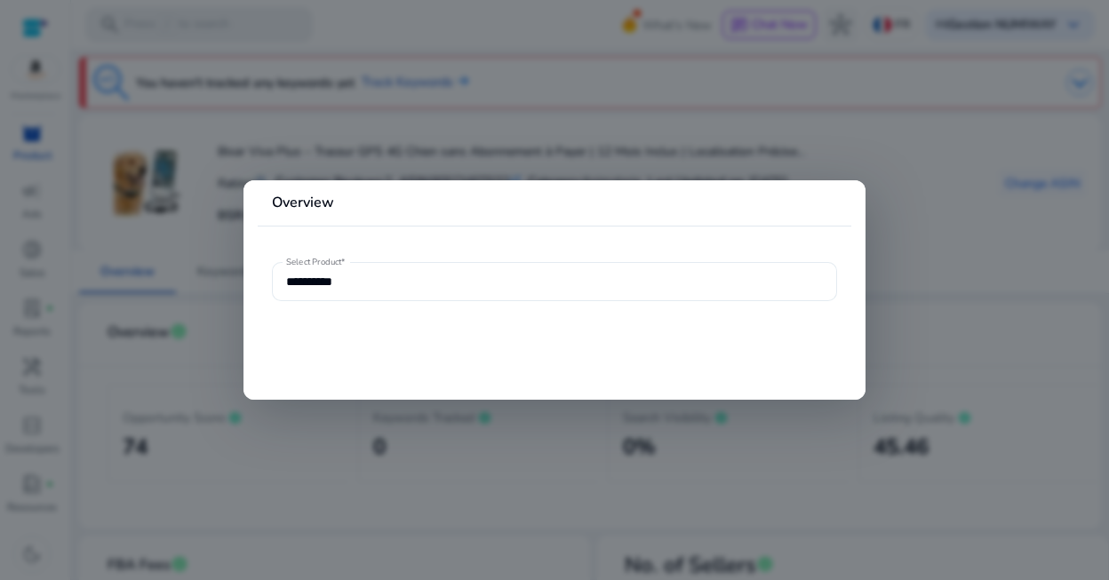
click at [444, 291] on div "**********" at bounding box center [554, 281] width 537 height 39
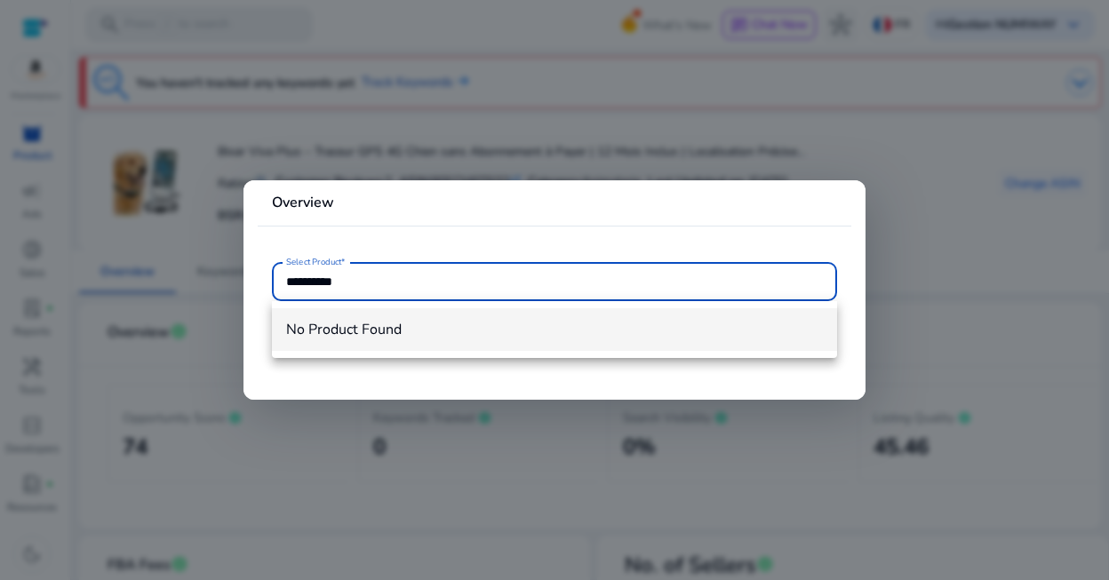
click at [357, 334] on span "No Product Found" at bounding box center [554, 330] width 537 height 20
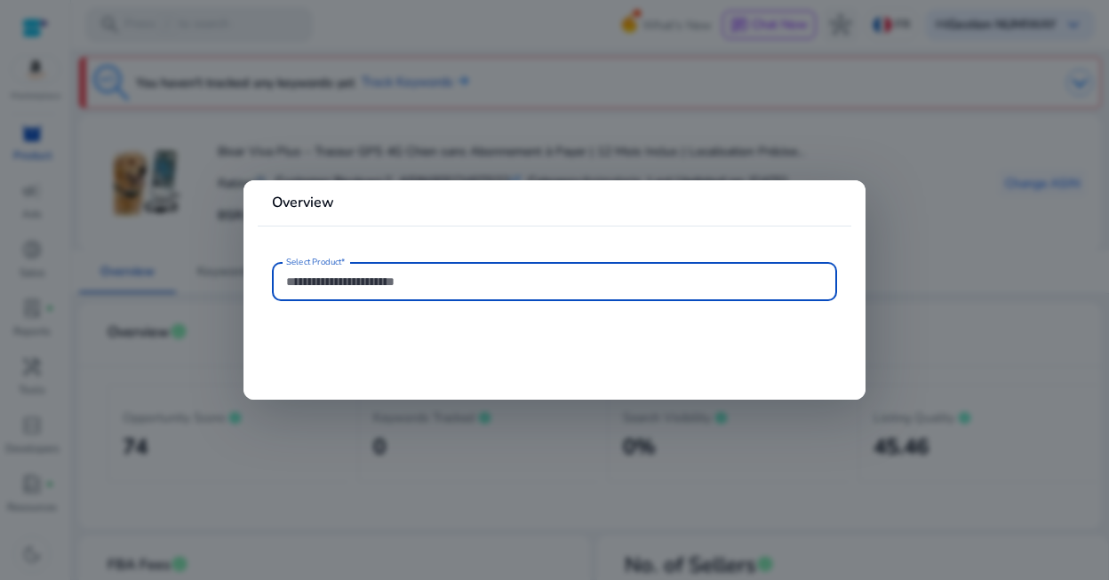
paste input "**********"
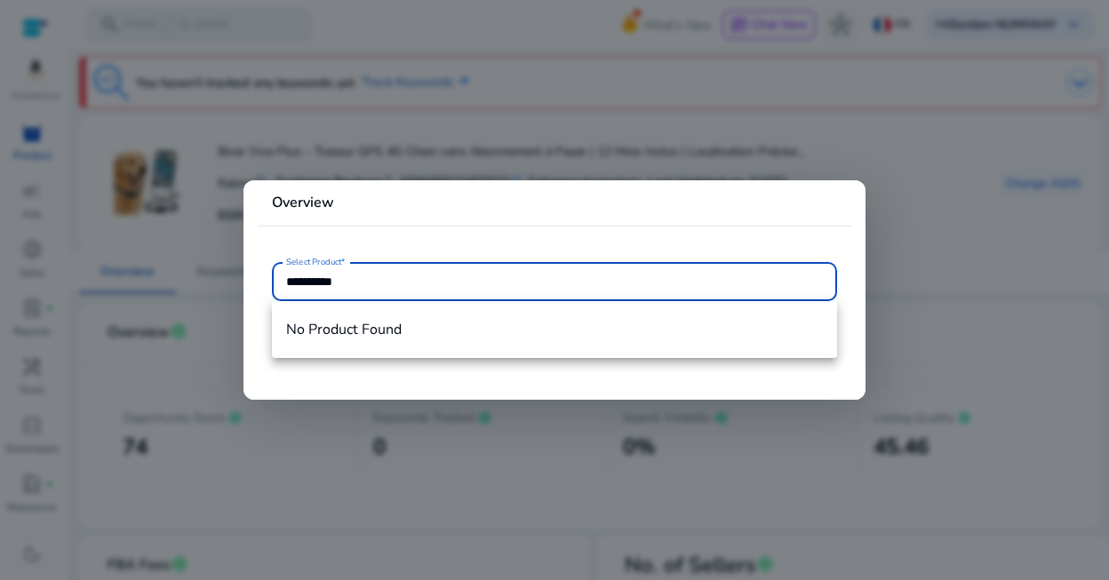
type input "**********"
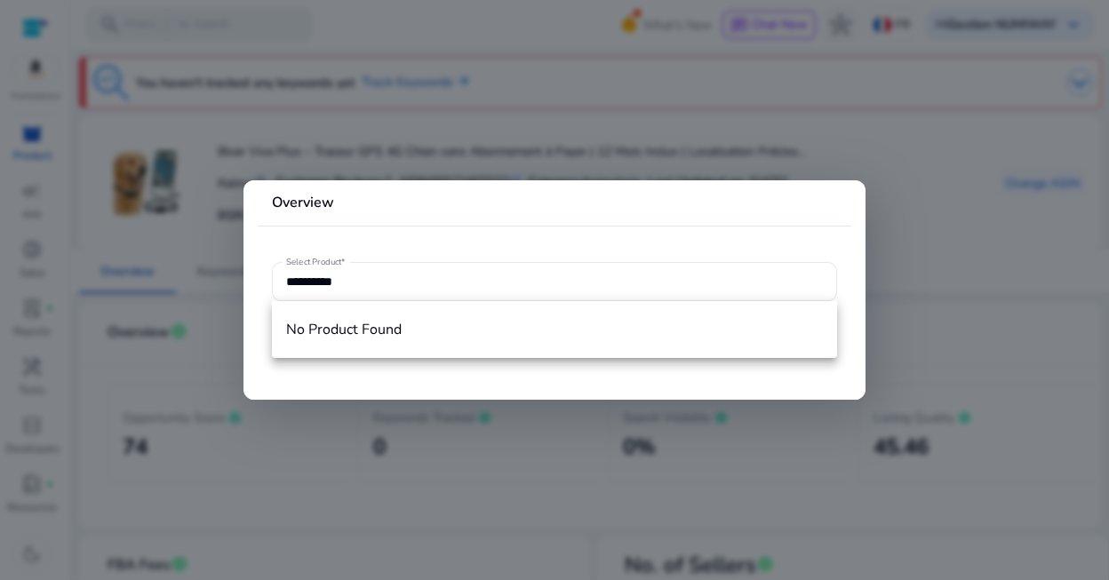
click at [549, 148] on div at bounding box center [554, 290] width 1109 height 580
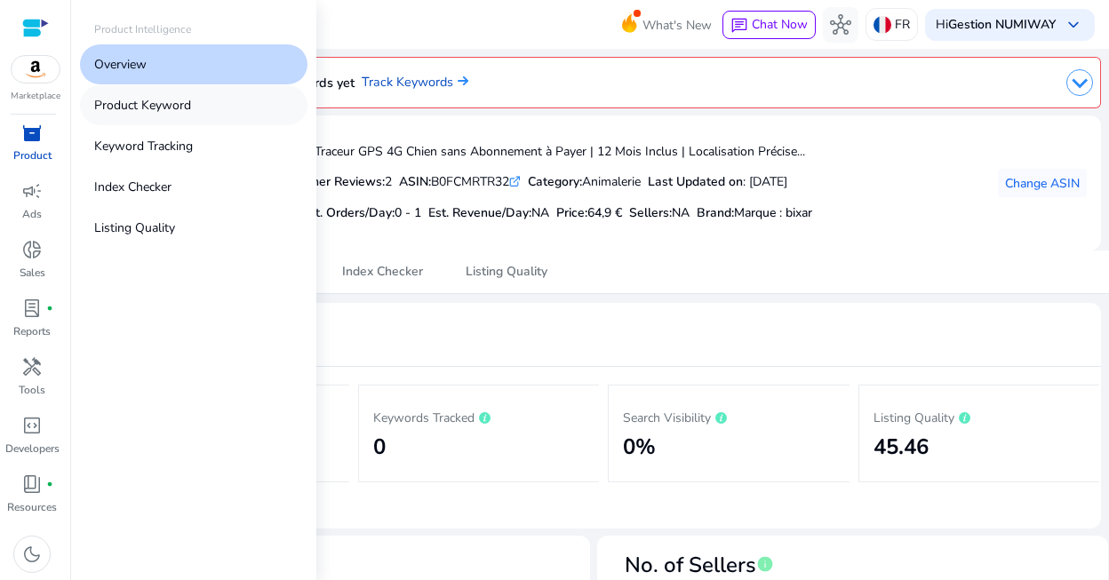
click at [142, 98] on p "Product Keyword" at bounding box center [142, 105] width 97 height 19
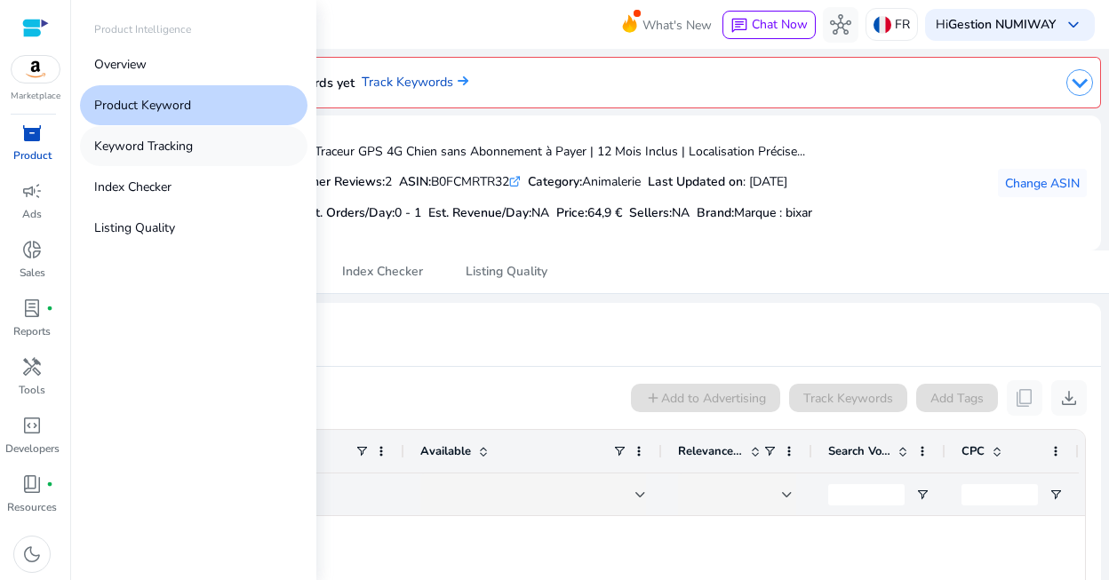
click at [161, 148] on p "Keyword Tracking" at bounding box center [143, 146] width 99 height 19
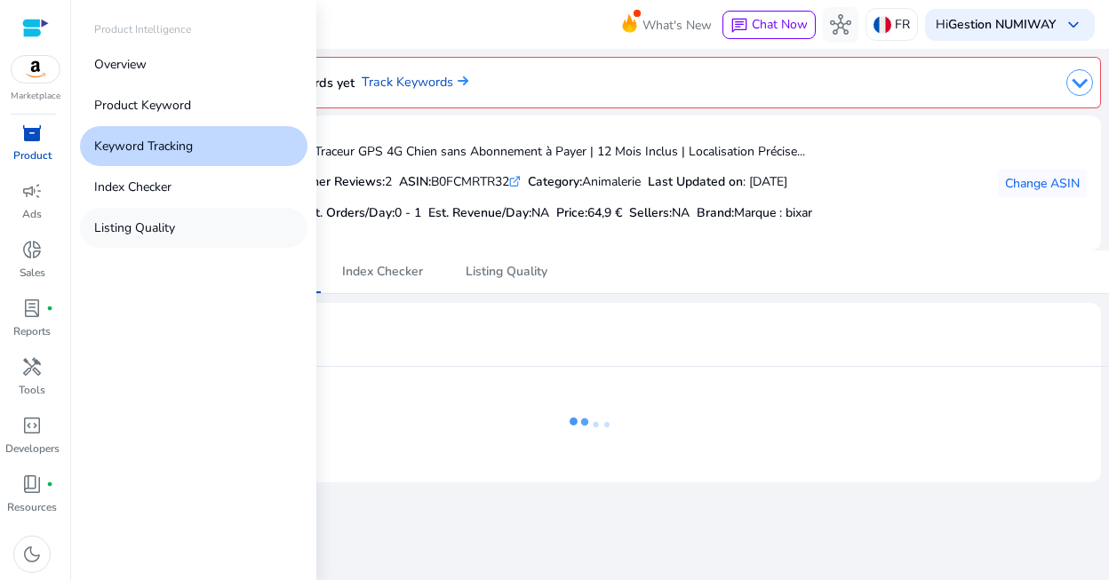
click at [154, 229] on p "Listing Quality" at bounding box center [134, 228] width 81 height 19
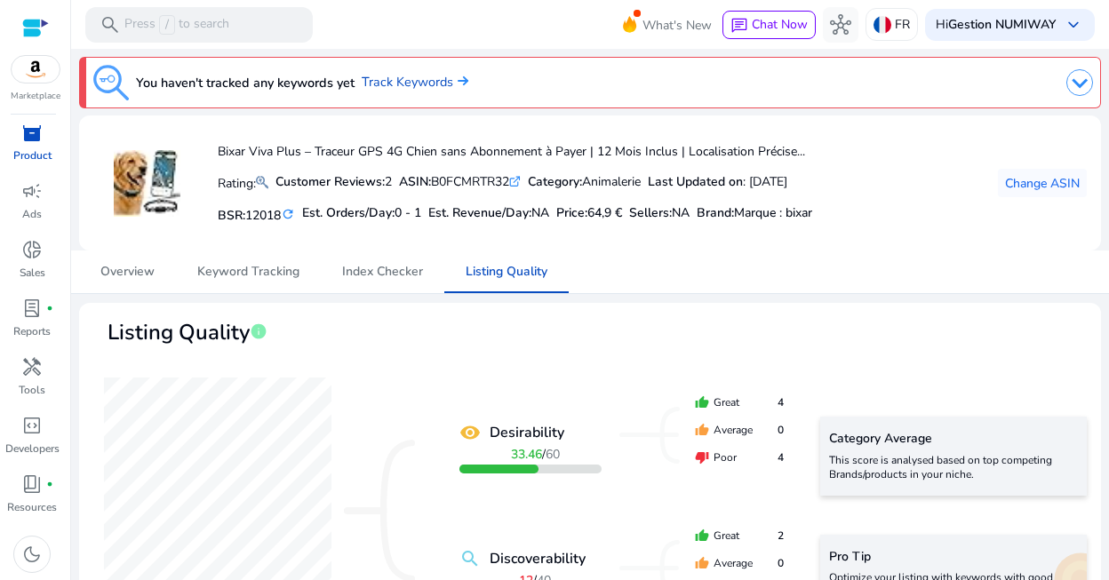
click at [758, 283] on div "Overview Keyword Tracking Index Checker Listing Quality" at bounding box center [590, 272] width 1022 height 43
click at [1072, 92] on img at bounding box center [1079, 82] width 27 height 27
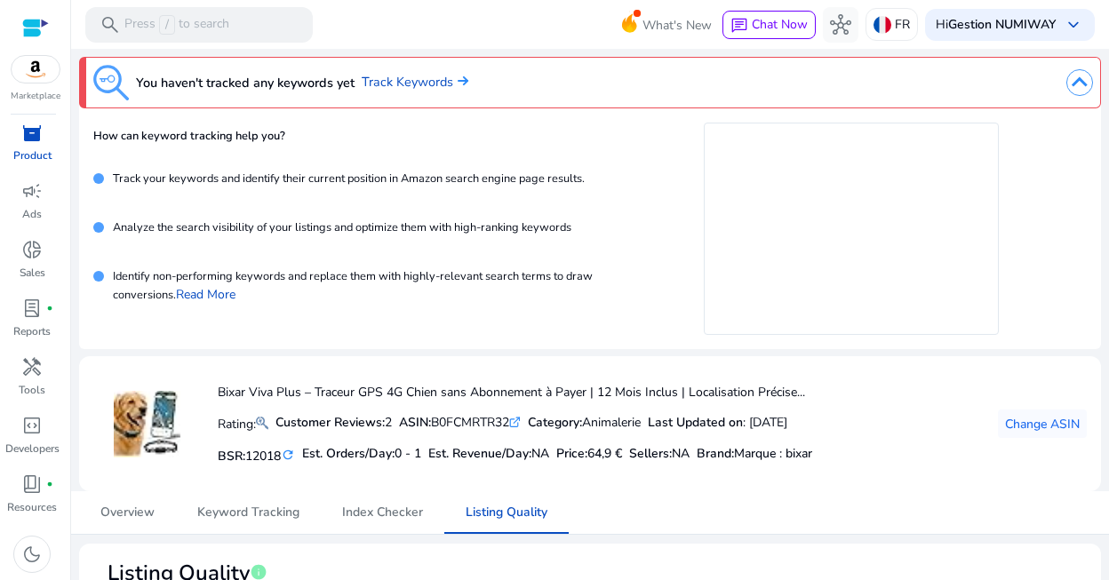
click at [1072, 93] on img at bounding box center [1079, 82] width 27 height 27
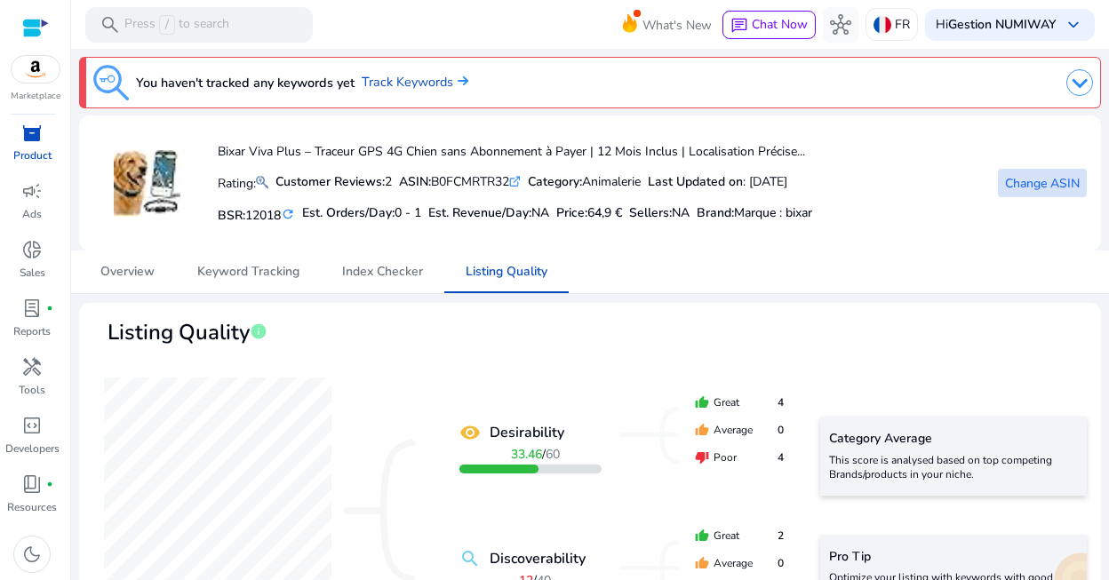
click at [1041, 195] on span at bounding box center [1042, 183] width 89 height 43
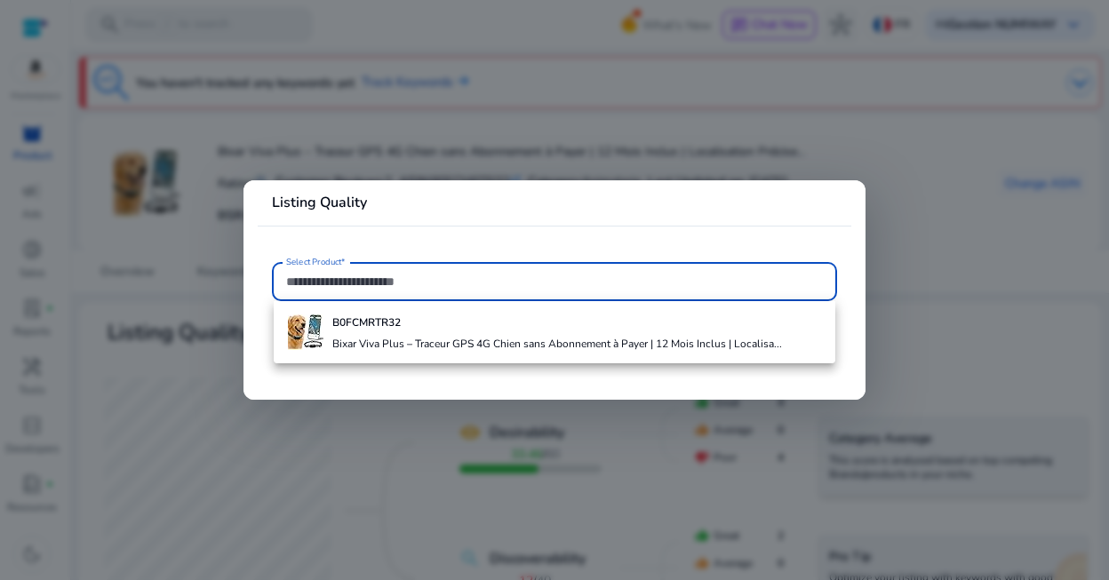
paste input "**********"
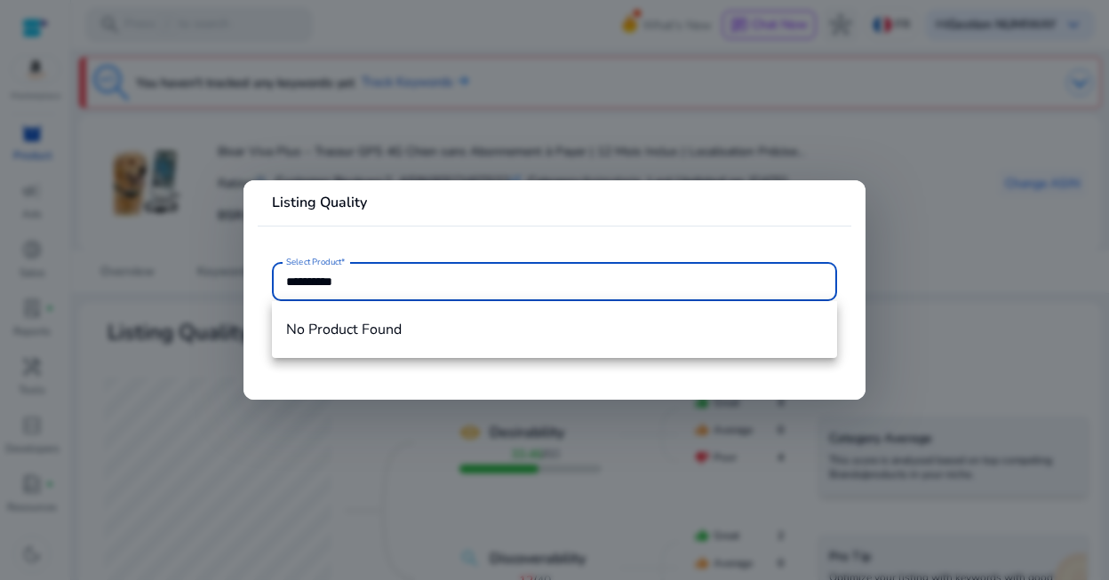
paste input "*****"
type input "**********"
click at [1001, 321] on div at bounding box center [554, 290] width 1109 height 580
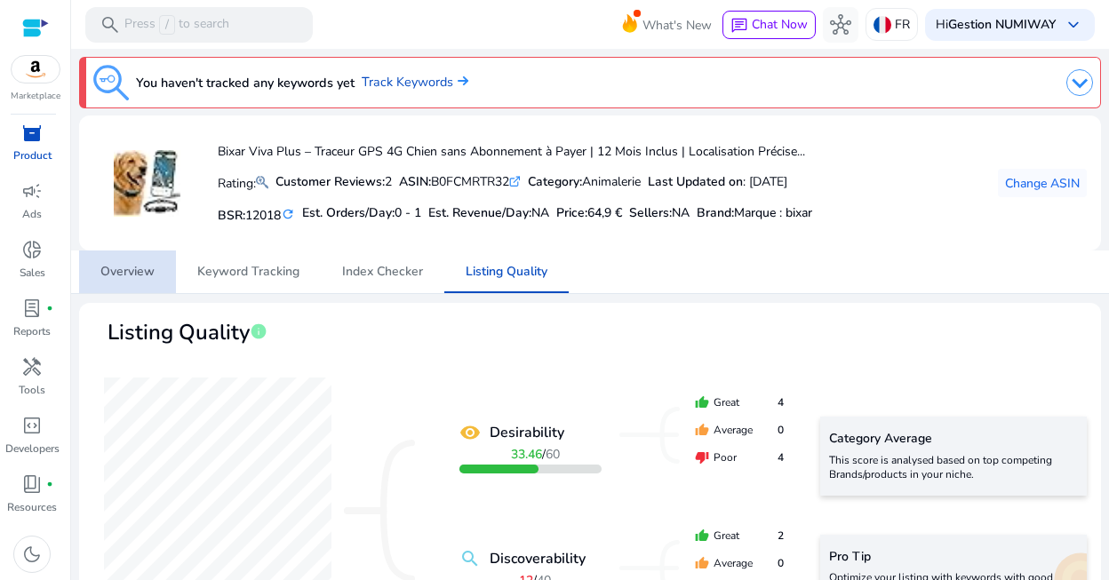
click at [118, 278] on span "Overview" at bounding box center [127, 272] width 54 height 12
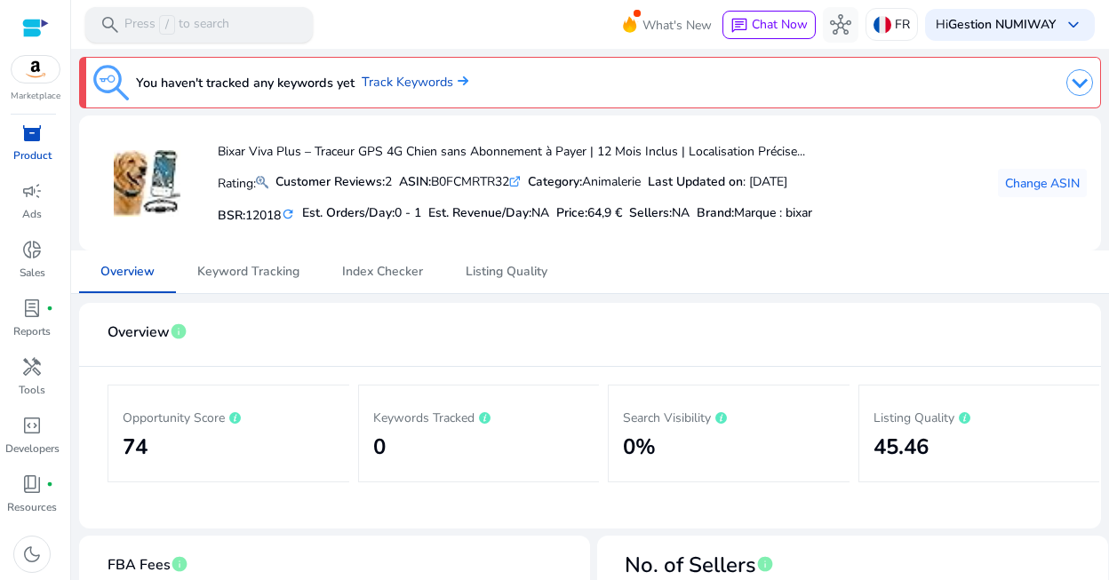
click at [184, 28] on p "Press / to search" at bounding box center [176, 25] width 105 height 20
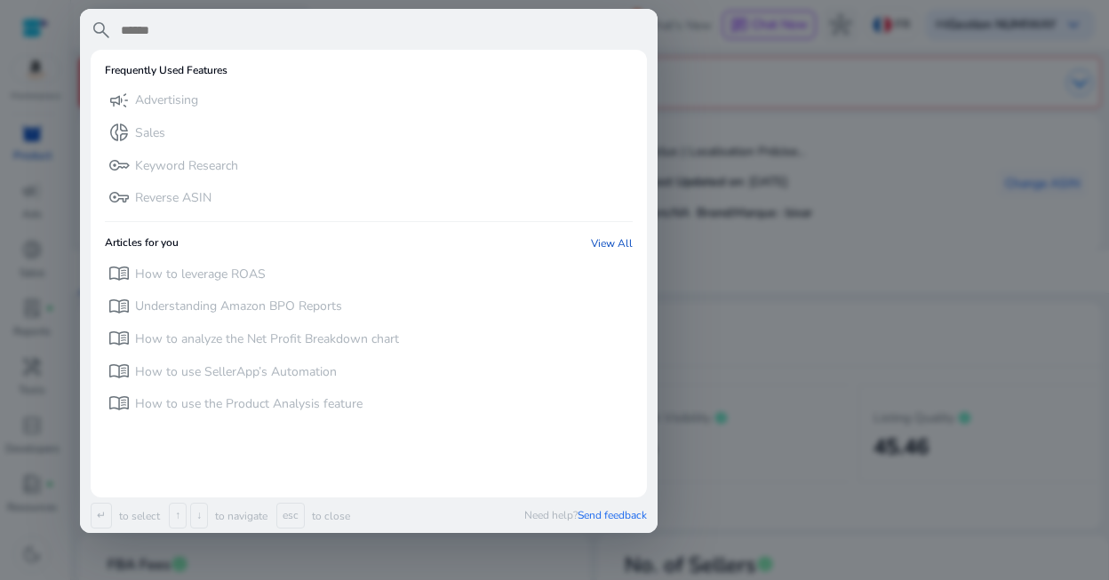
paste input "**********"
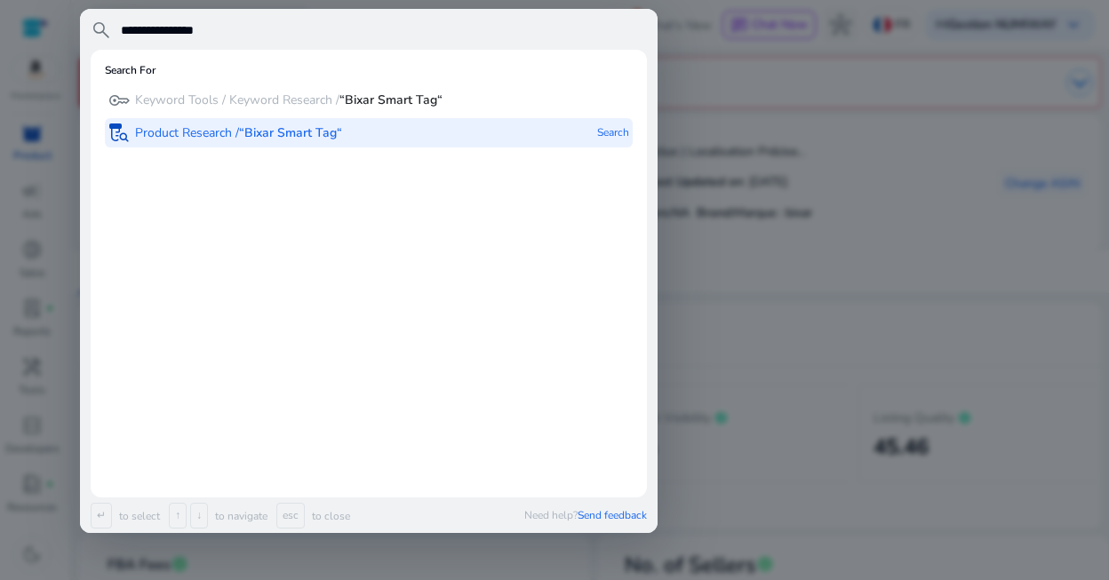
type input "**********"
click at [230, 132] on p "Product Research / “Bixar Smart Tag“" at bounding box center [238, 133] width 207 height 18
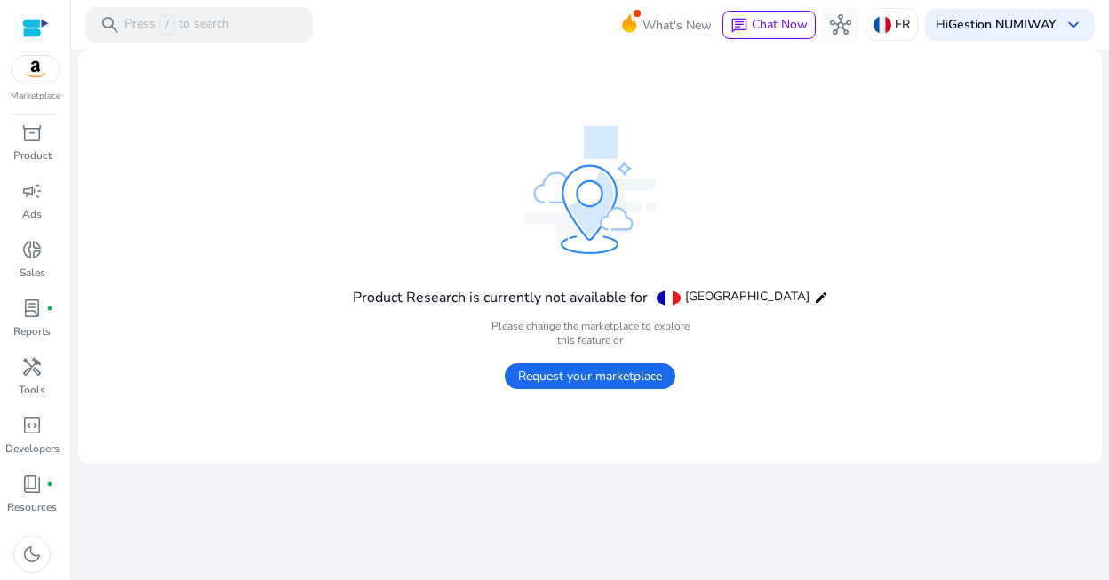
click at [601, 378] on span "Request your marketplace" at bounding box center [590, 376] width 171 height 26
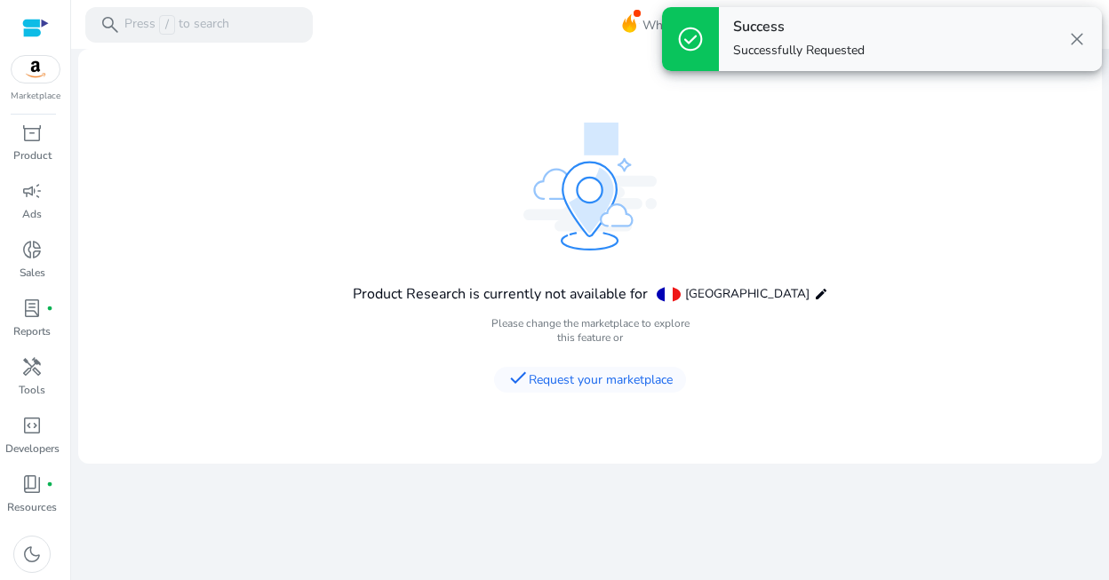
click at [453, 349] on div "Product Research is currently not available for France edit Please change the m…" at bounding box center [590, 256] width 475 height 267
click at [178, 27] on p "Press / to search" at bounding box center [176, 25] width 105 height 20
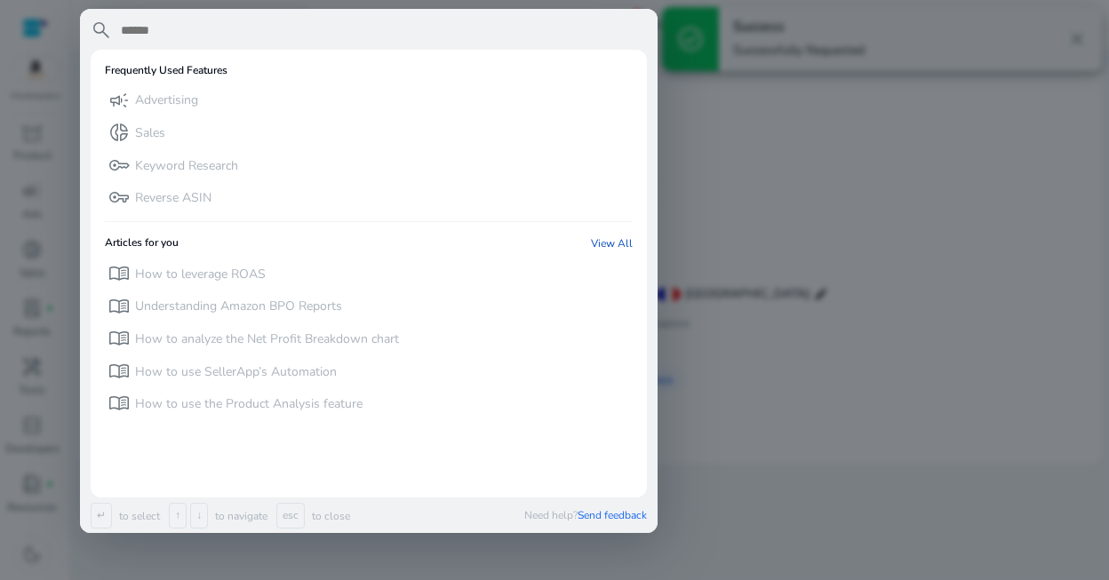
paste input "**********"
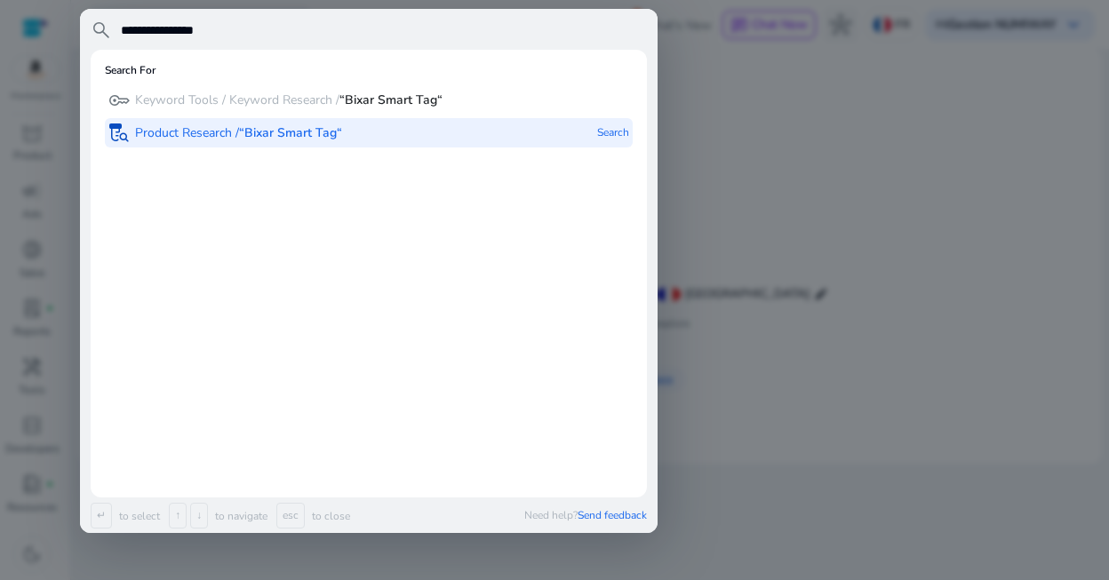
type input "**********"
click at [199, 131] on p "Product Research / “Bixar Smart Tag“" at bounding box center [238, 133] width 207 height 18
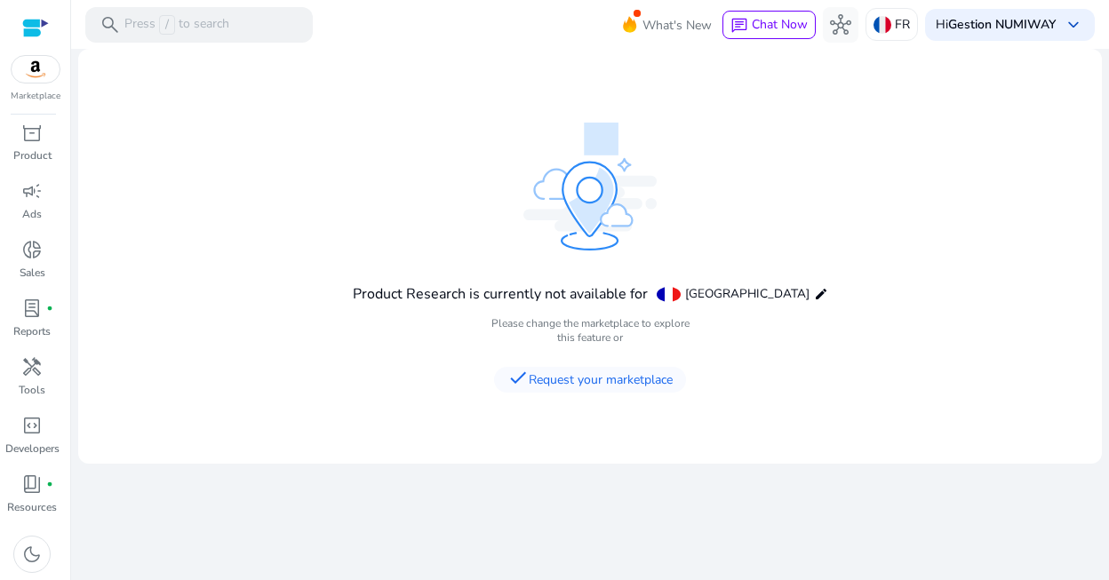
click at [300, 292] on mat-card "Product Research is currently not available for France edit Please change the m…" at bounding box center [590, 256] width 1024 height 415
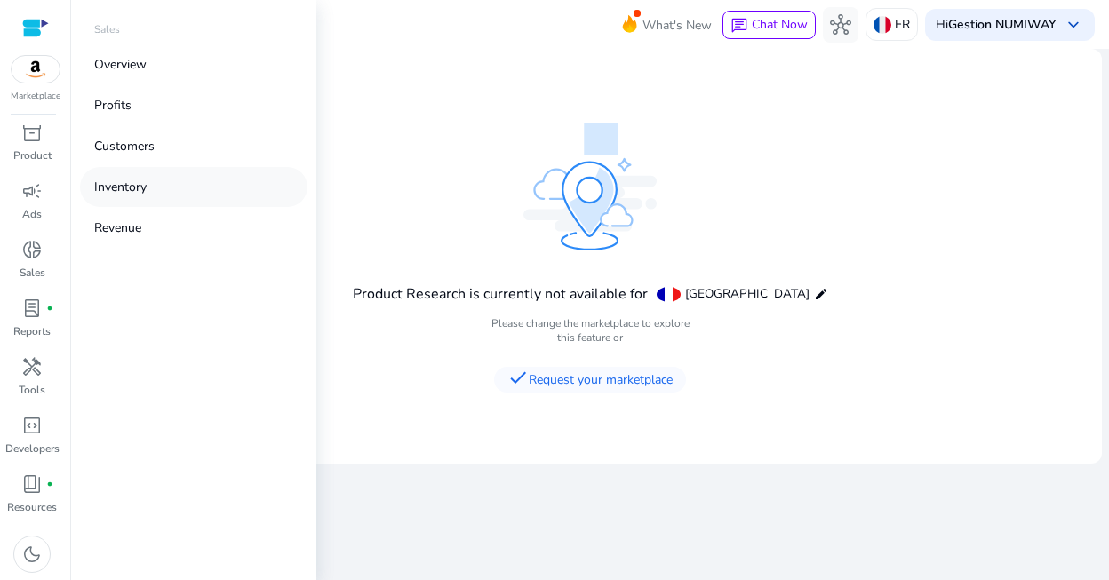
click at [140, 180] on p "Inventory" at bounding box center [120, 187] width 52 height 19
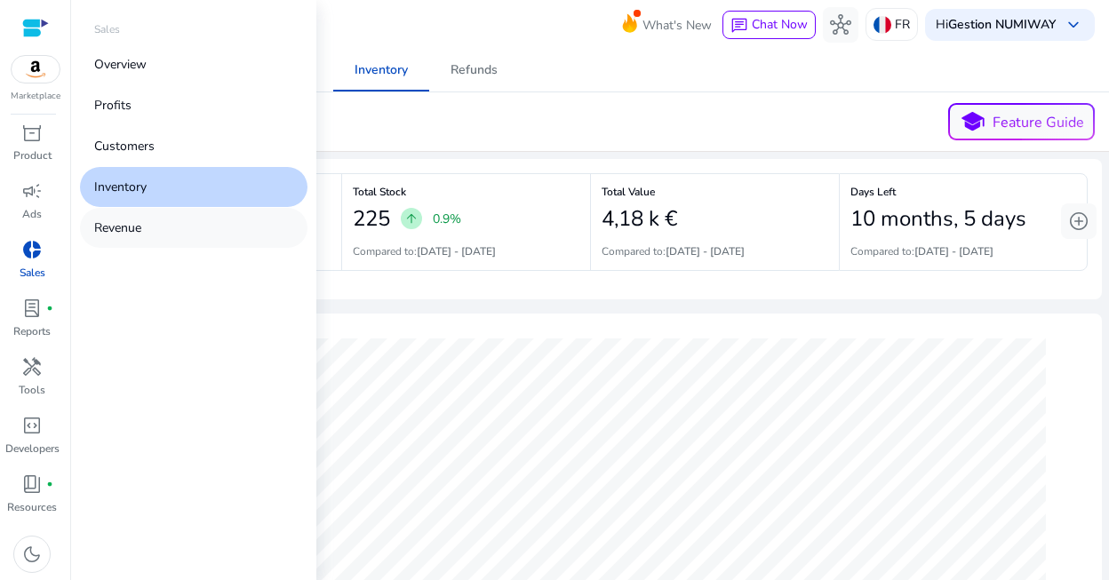
click at [134, 225] on p "Revenue" at bounding box center [117, 228] width 47 height 19
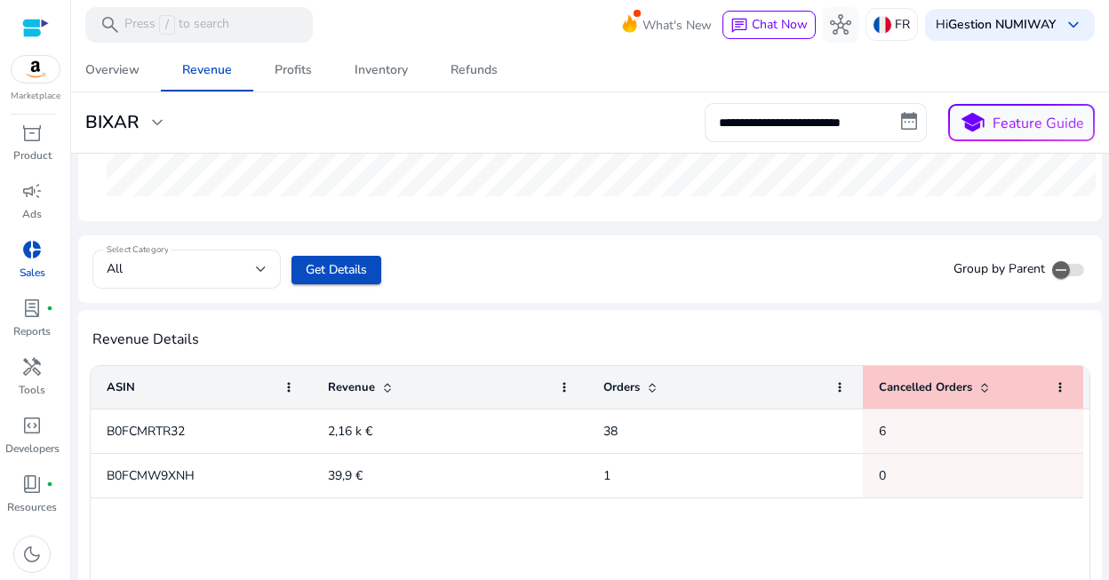
scroll to position [593, 0]
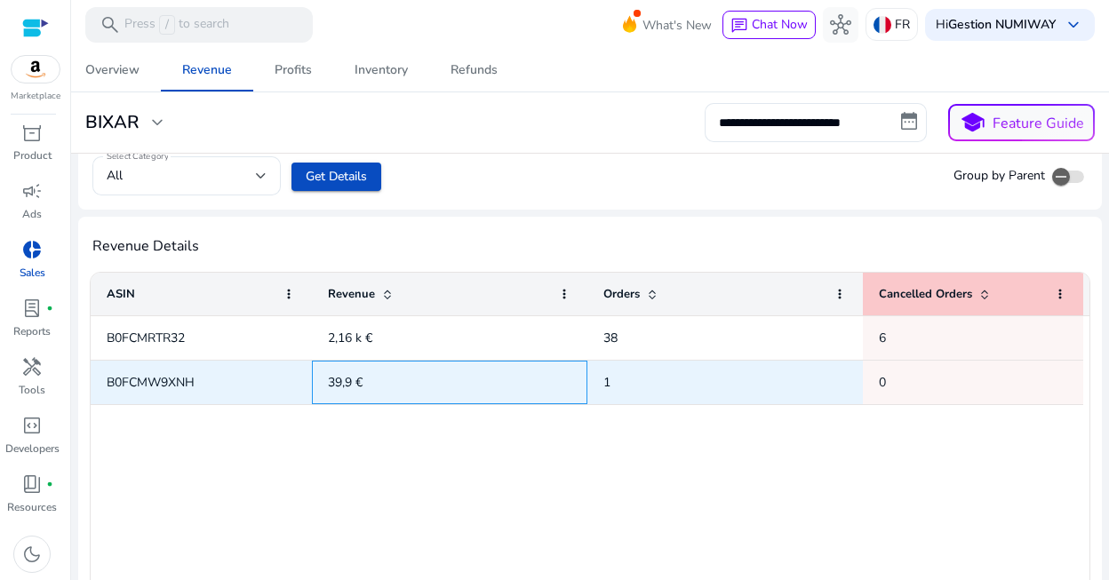
click at [345, 387] on span "39,9 €" at bounding box center [345, 382] width 35 height 17
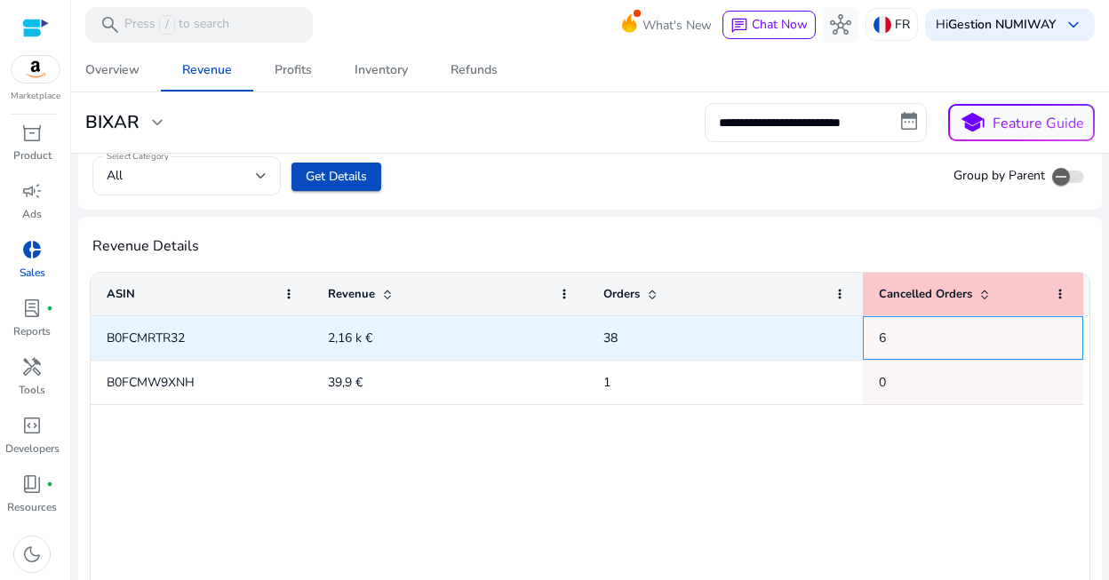
click at [885, 340] on span "6" at bounding box center [882, 338] width 7 height 17
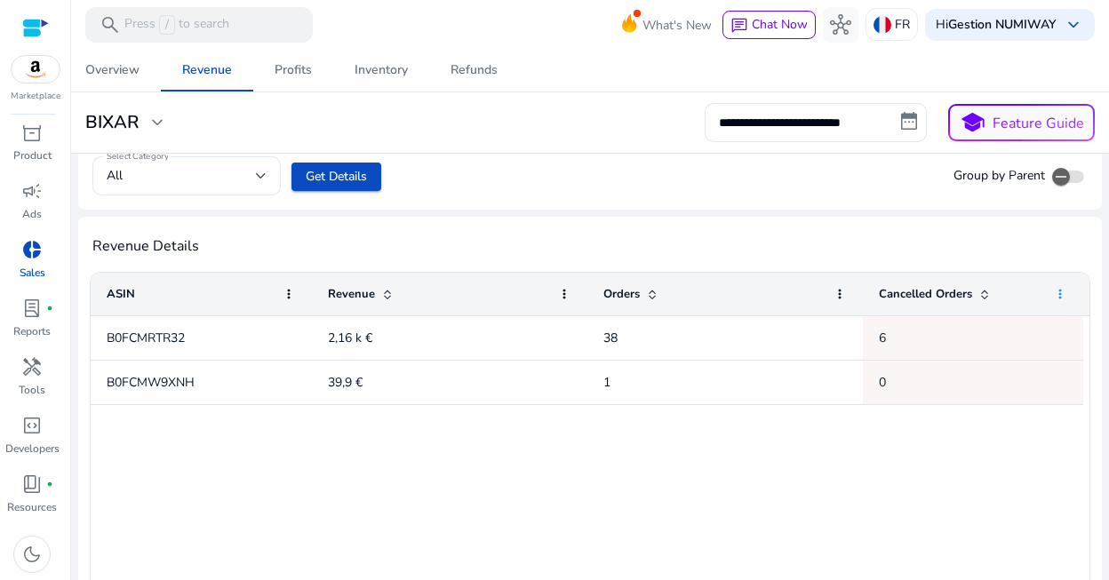
click at [1060, 291] on span at bounding box center [1060, 294] width 14 height 14
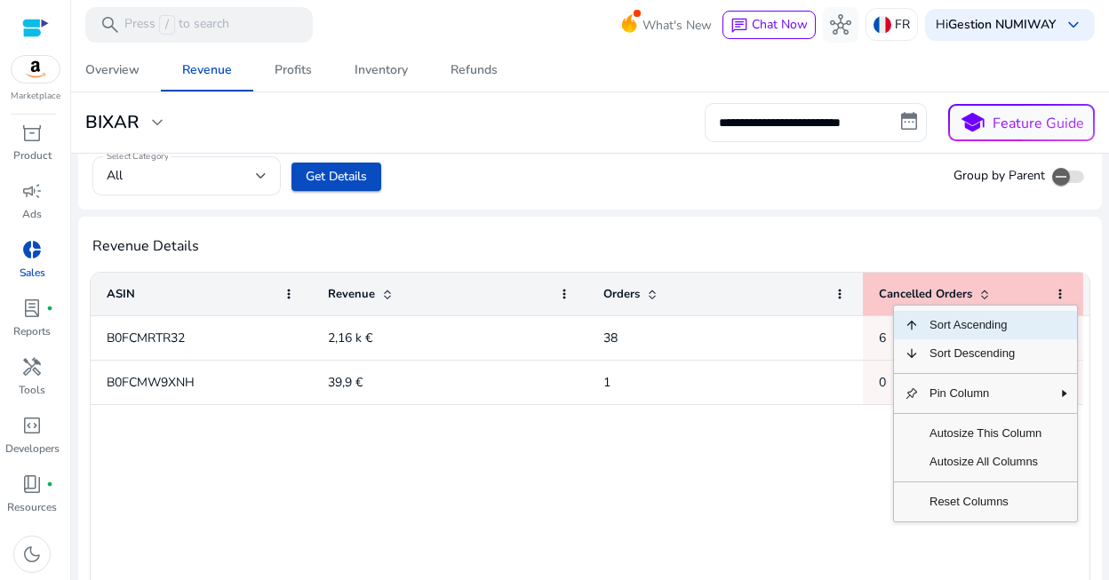
click at [499, 424] on div "B0FCMRTR32 2,16 k € 38 6 B0FCMW9XNH 39,9 € 1 0" at bounding box center [590, 483] width 999 height 335
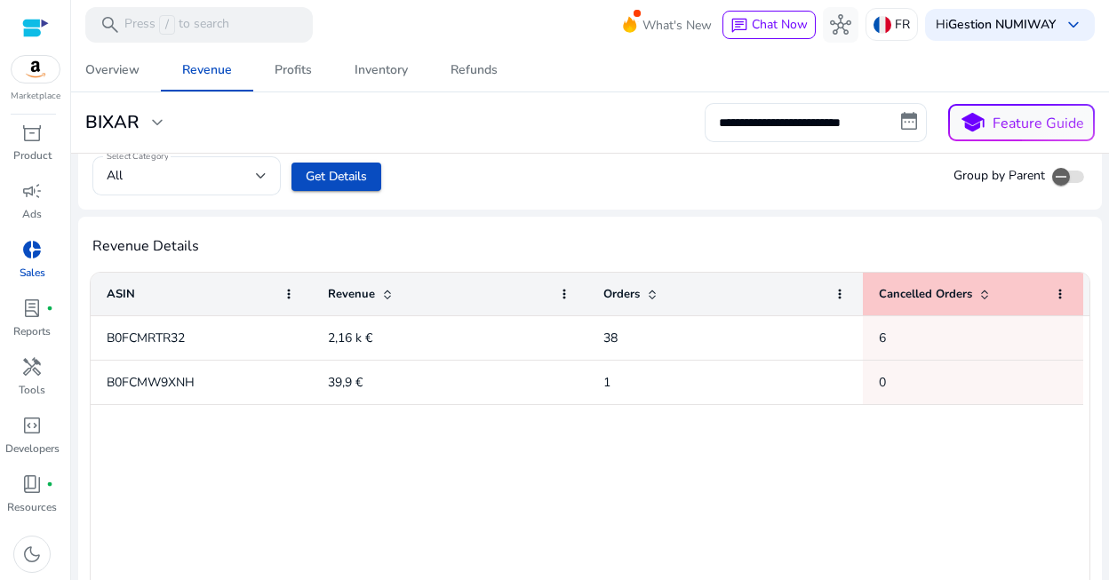
click at [404, 415] on div "B0FCMRTR32 2,16 k € 38 6 B0FCMW9XNH 39,9 € 1 0" at bounding box center [590, 483] width 999 height 335
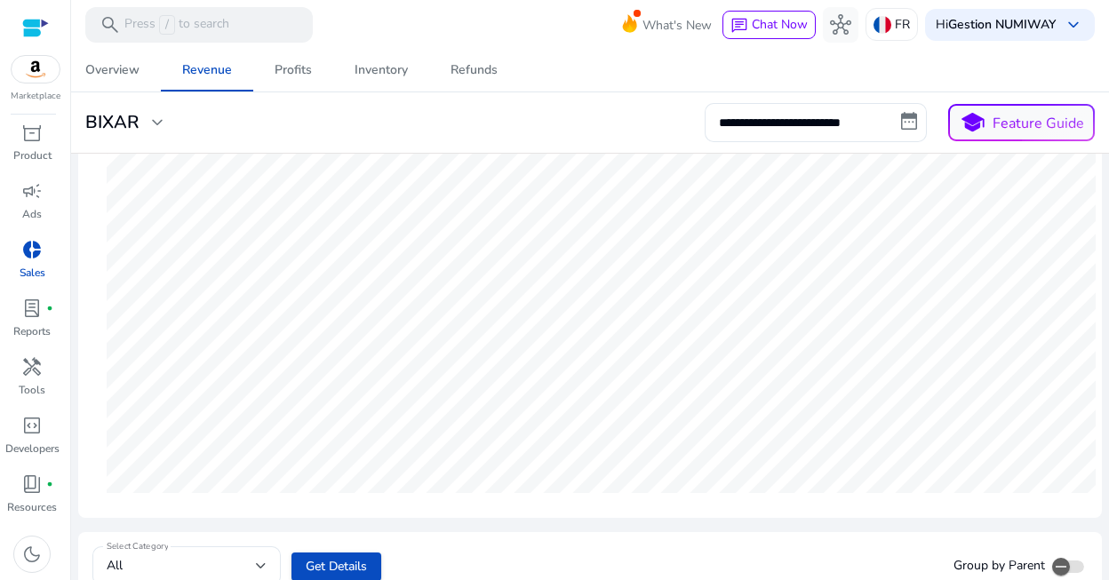
scroll to position [0, 0]
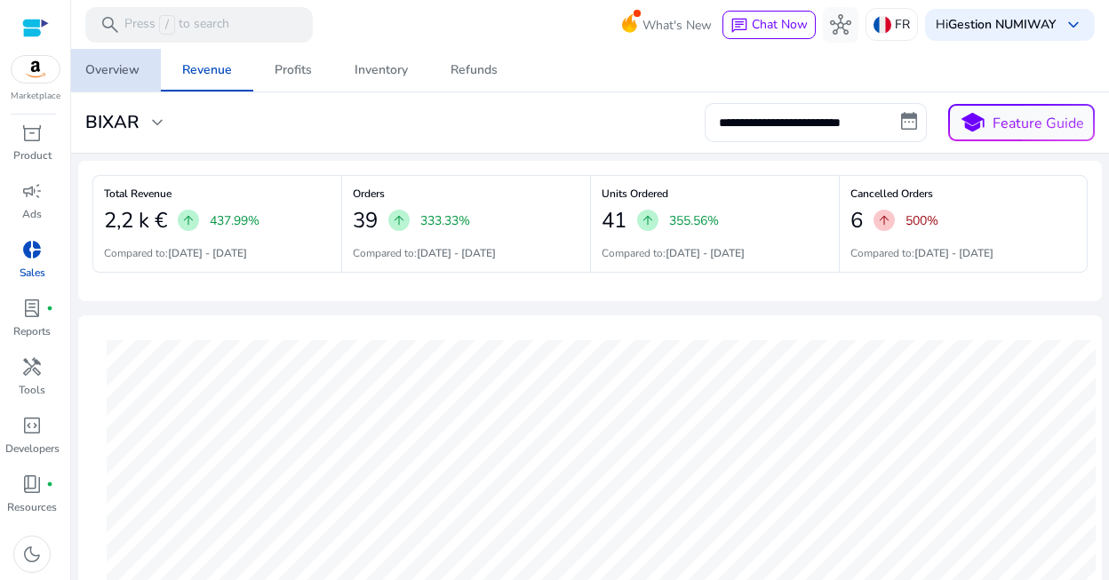
click at [127, 73] on div "Overview" at bounding box center [112, 70] width 54 height 12
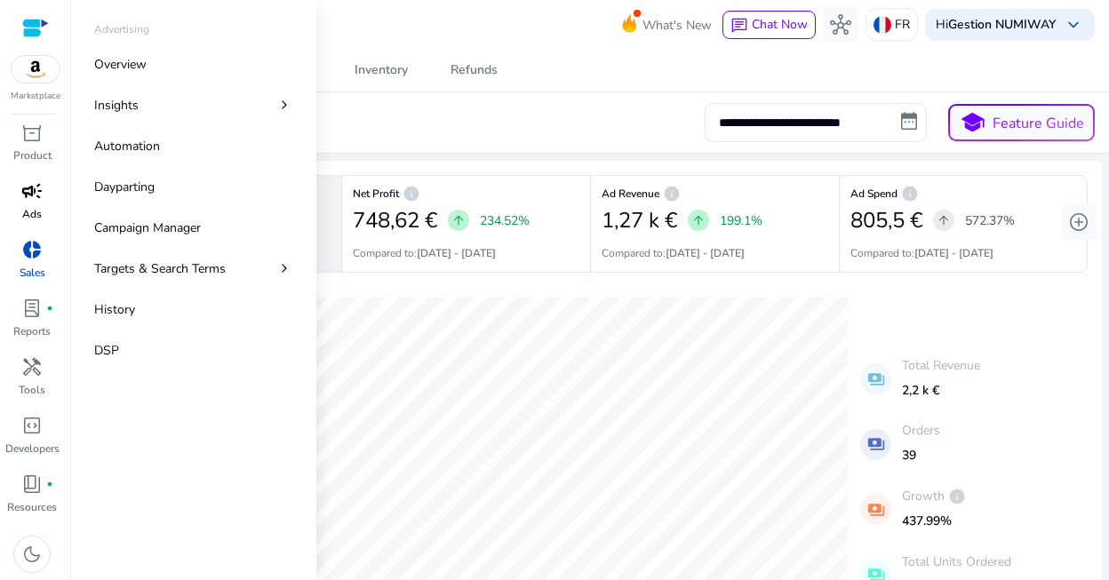
click at [36, 189] on span "campaign" at bounding box center [31, 190] width 21 height 21
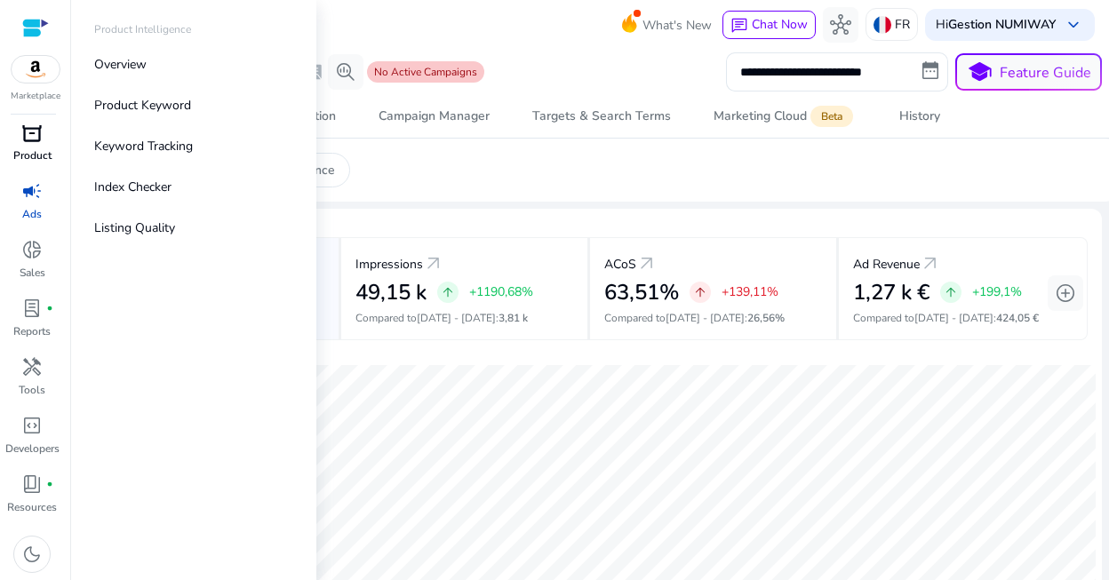
click at [27, 138] on span "inventory_2" at bounding box center [31, 132] width 21 height 21
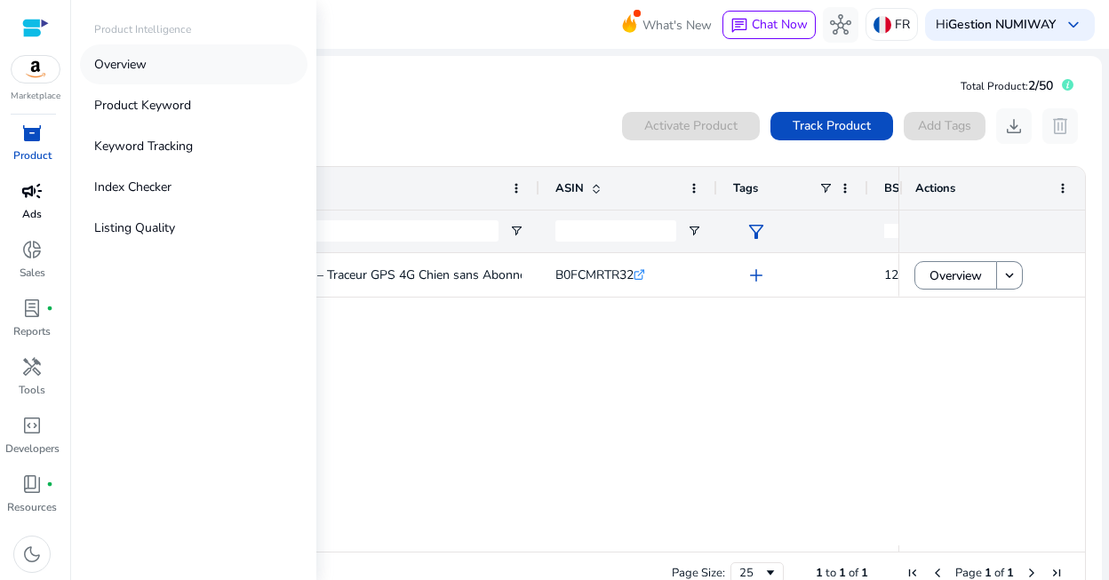
click at [131, 67] on p "Overview" at bounding box center [120, 64] width 52 height 19
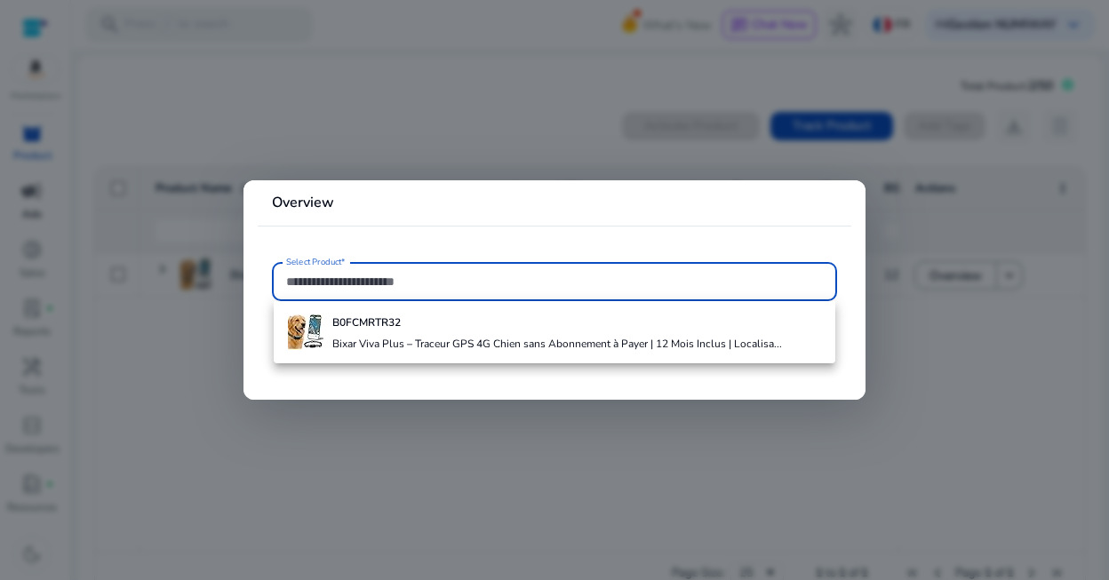
click at [148, 323] on div at bounding box center [554, 290] width 1109 height 580
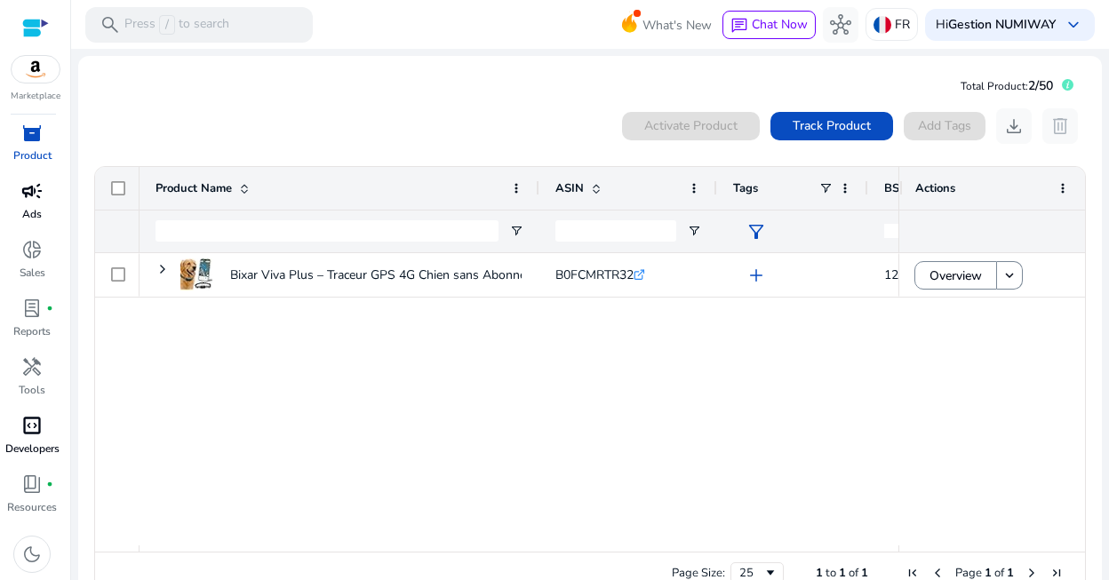
click at [32, 434] on span "code_blocks" at bounding box center [31, 425] width 21 height 21
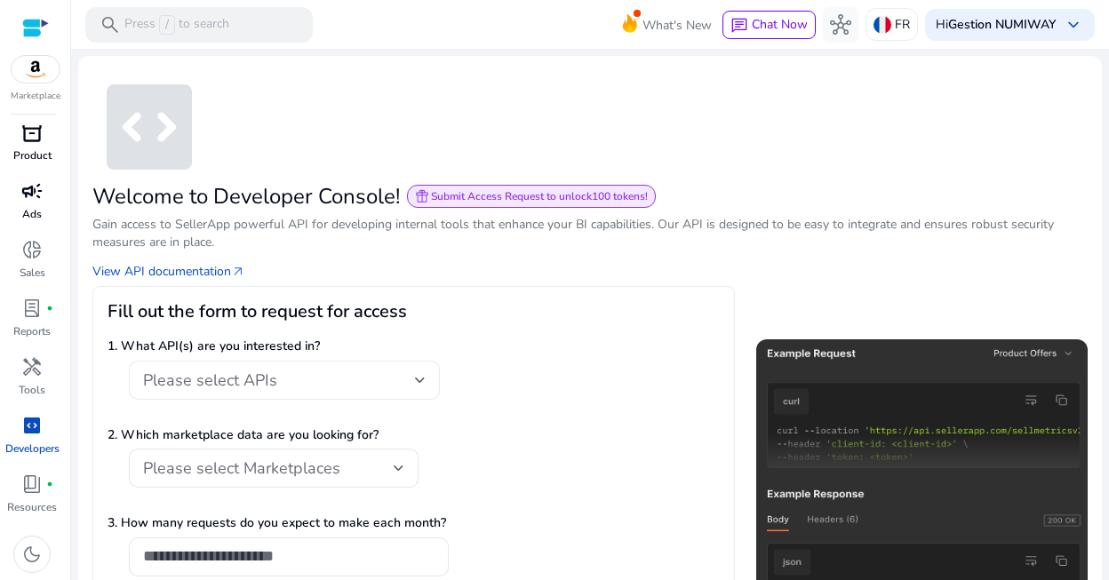
click at [339, 384] on div "Please select APIs" at bounding box center [279, 381] width 272 height 20
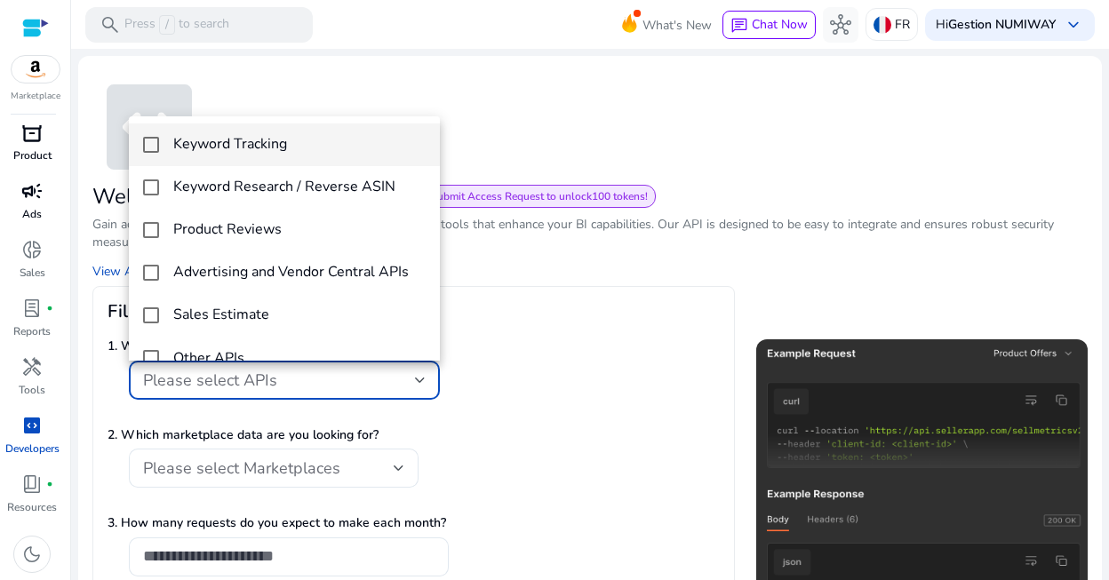
click at [514, 443] on div at bounding box center [554, 290] width 1109 height 580
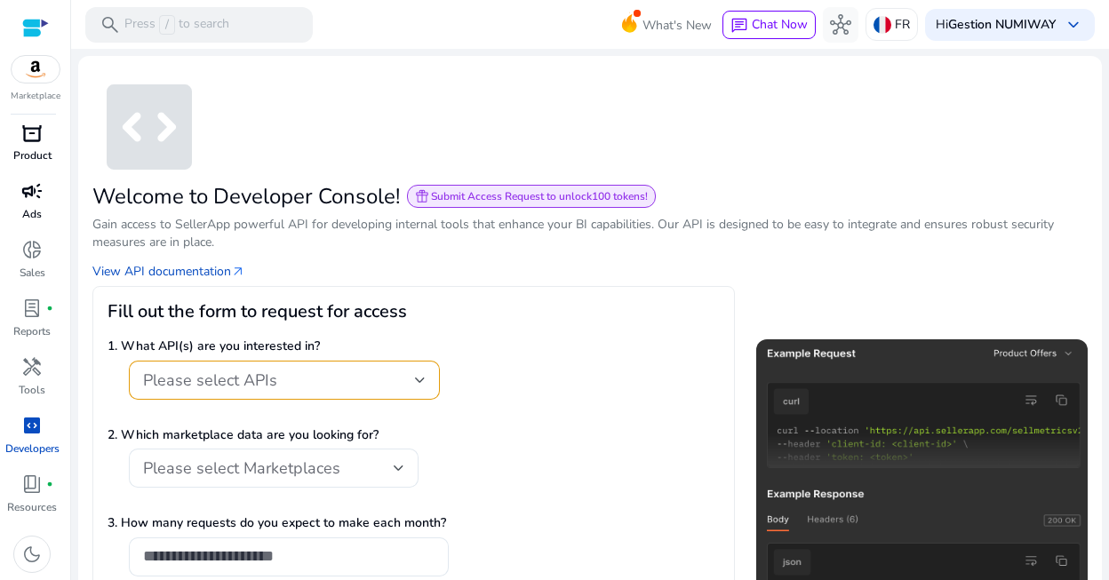
click at [514, 443] on p "2. Which marketplace data are you looking for?" at bounding box center [414, 435] width 612 height 19
click at [34, 488] on span "book_4" at bounding box center [31, 484] width 21 height 21
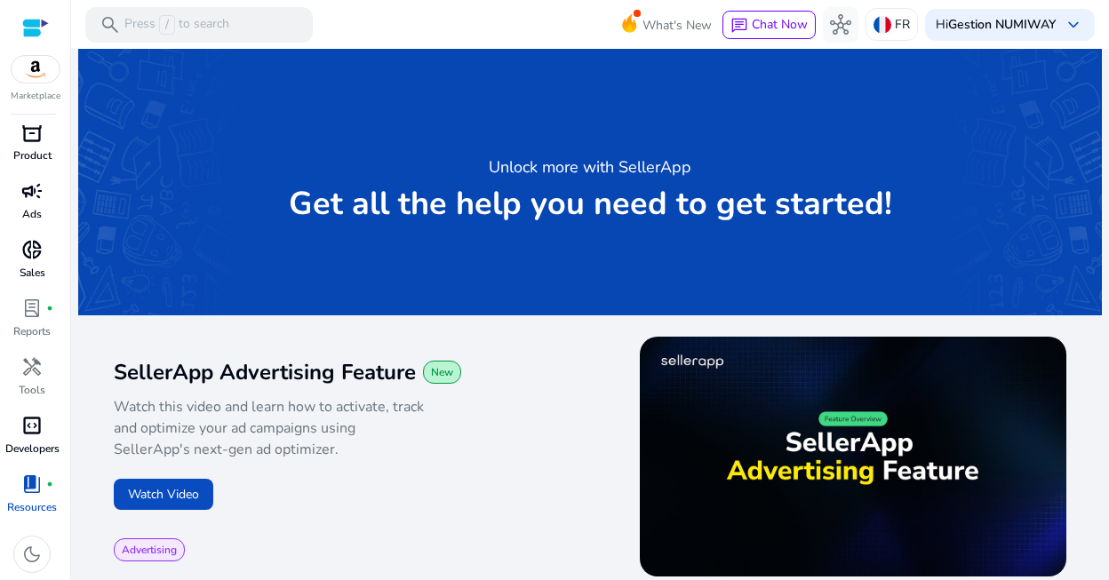
click at [31, 249] on span "donut_small" at bounding box center [31, 249] width 21 height 21
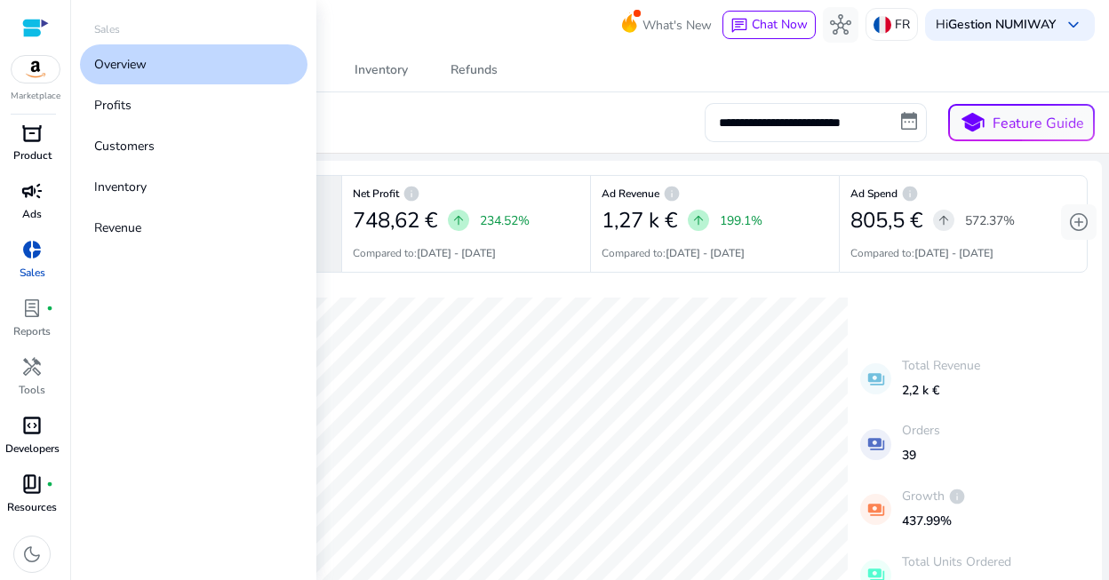
click at [33, 246] on span "donut_small" at bounding box center [31, 249] width 21 height 21
click at [122, 185] on p "Inventory" at bounding box center [120, 187] width 52 height 19
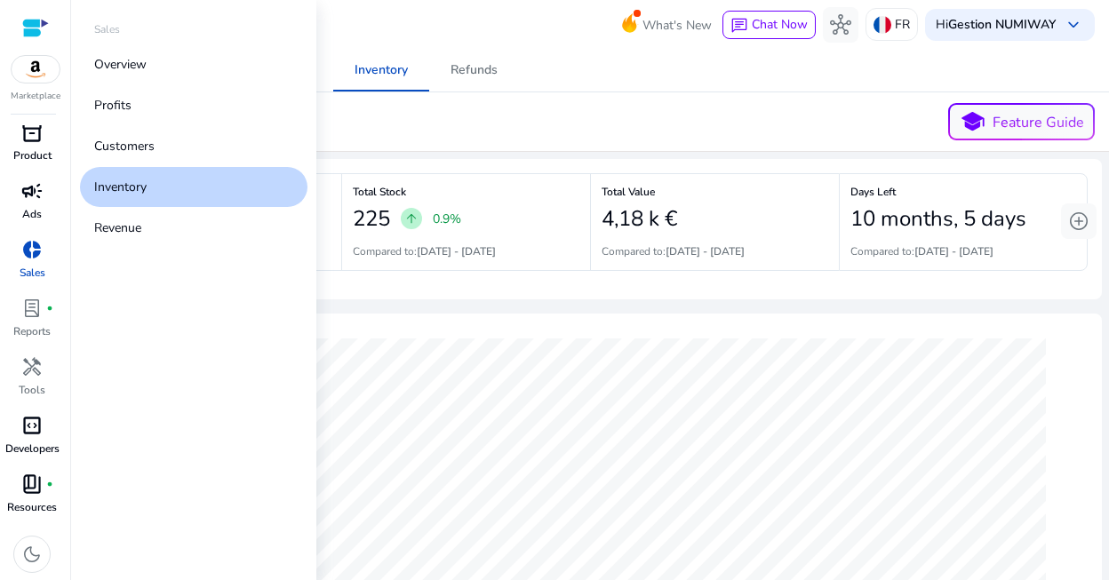
click at [124, 186] on p "Inventory" at bounding box center [120, 187] width 52 height 19
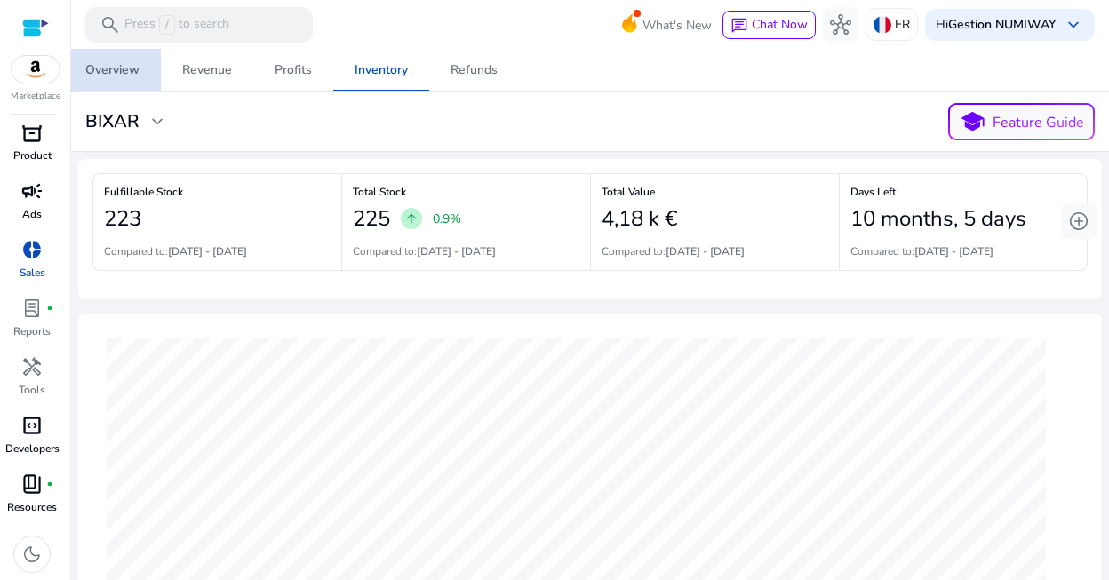
click at [130, 71] on div "Overview" at bounding box center [112, 70] width 54 height 12
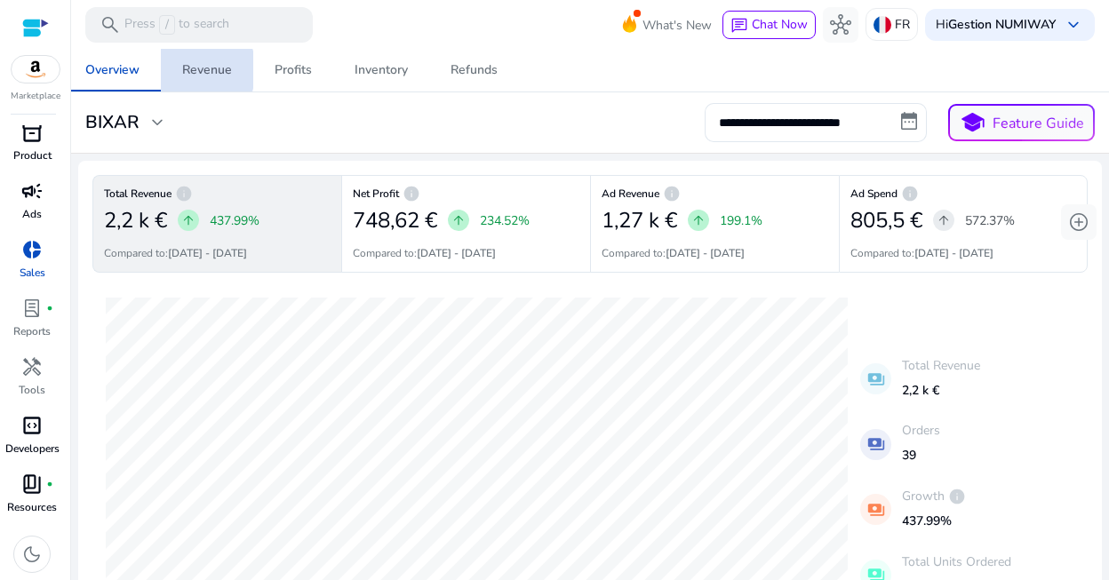
click at [192, 69] on div "Revenue" at bounding box center [207, 70] width 50 height 12
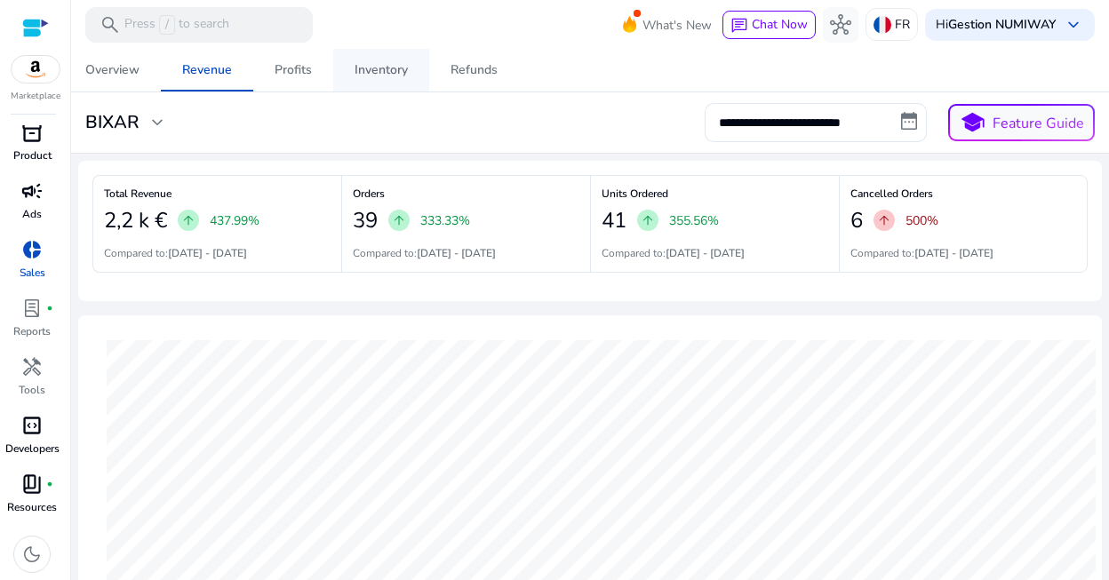
click at [359, 76] on div "Inventory" at bounding box center [381, 70] width 53 height 12
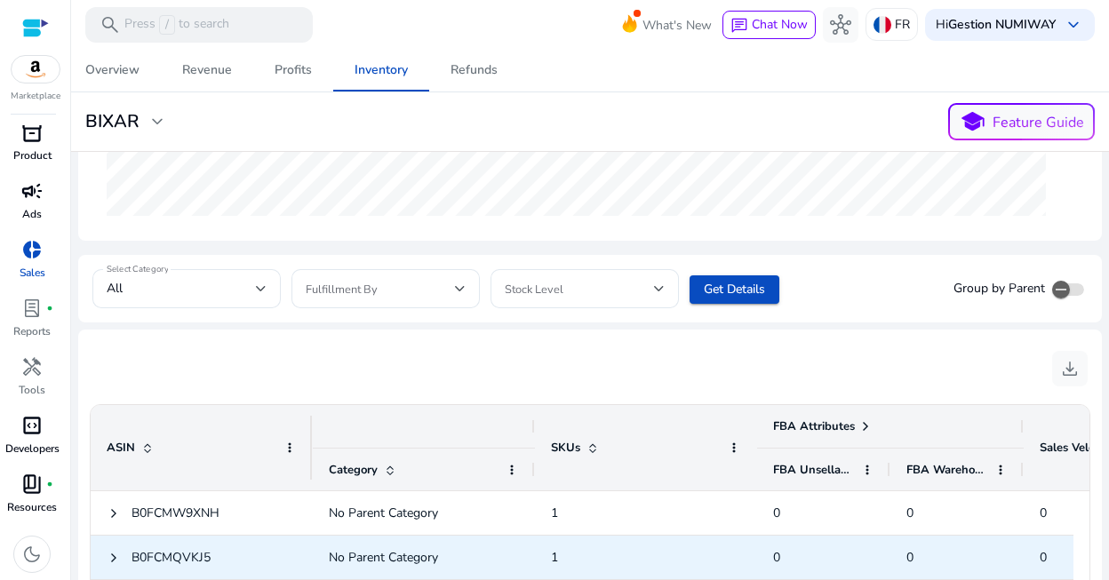
scroll to position [749, 0]
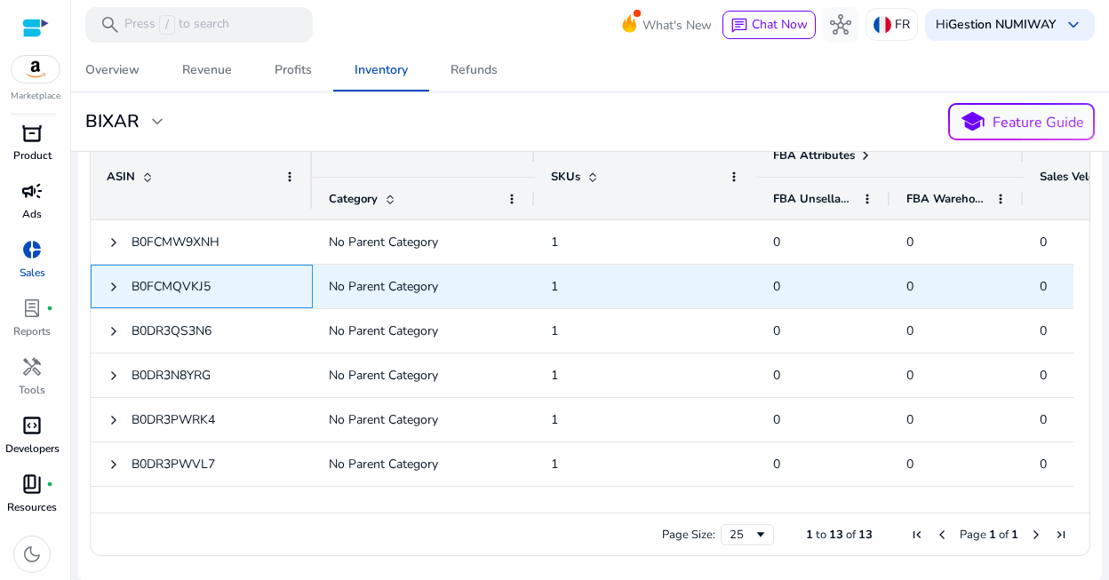
click at [104, 280] on div "B0FCMQVKJ5" at bounding box center [202, 287] width 222 height 44
click at [113, 284] on span at bounding box center [114, 287] width 14 height 14
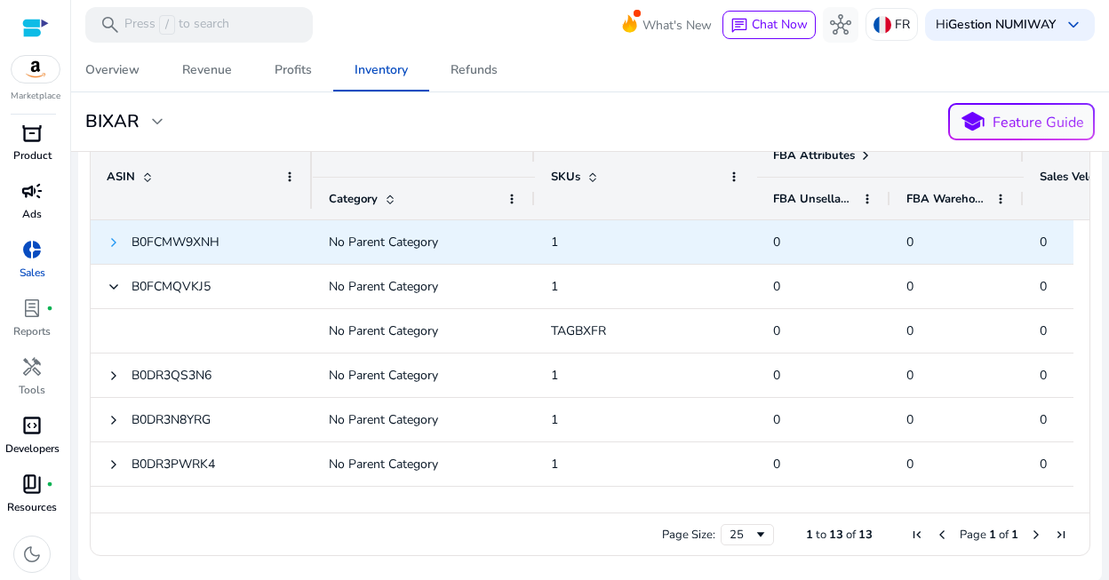
click at [115, 243] on span at bounding box center [114, 242] width 14 height 14
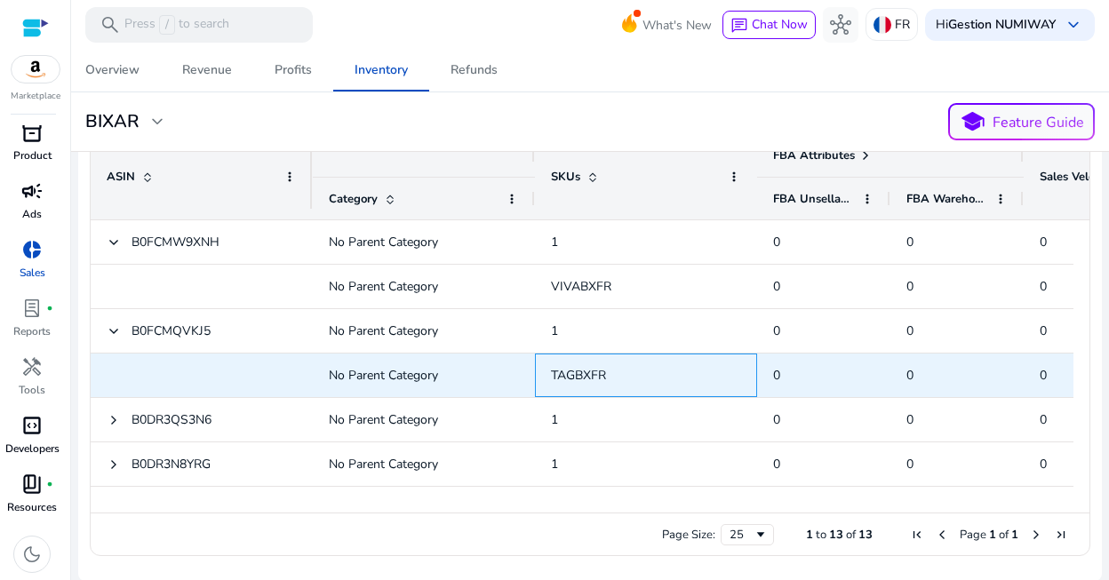
click at [571, 371] on span "TAGBXFR" at bounding box center [578, 375] width 55 height 17
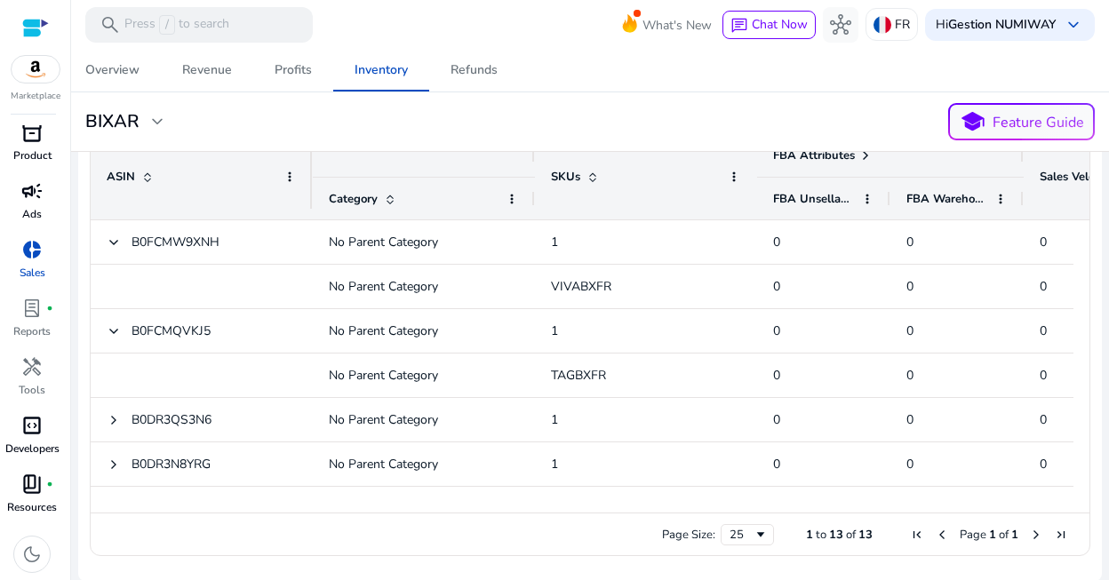
click at [26, 130] on span "inventory_2" at bounding box center [31, 132] width 21 height 21
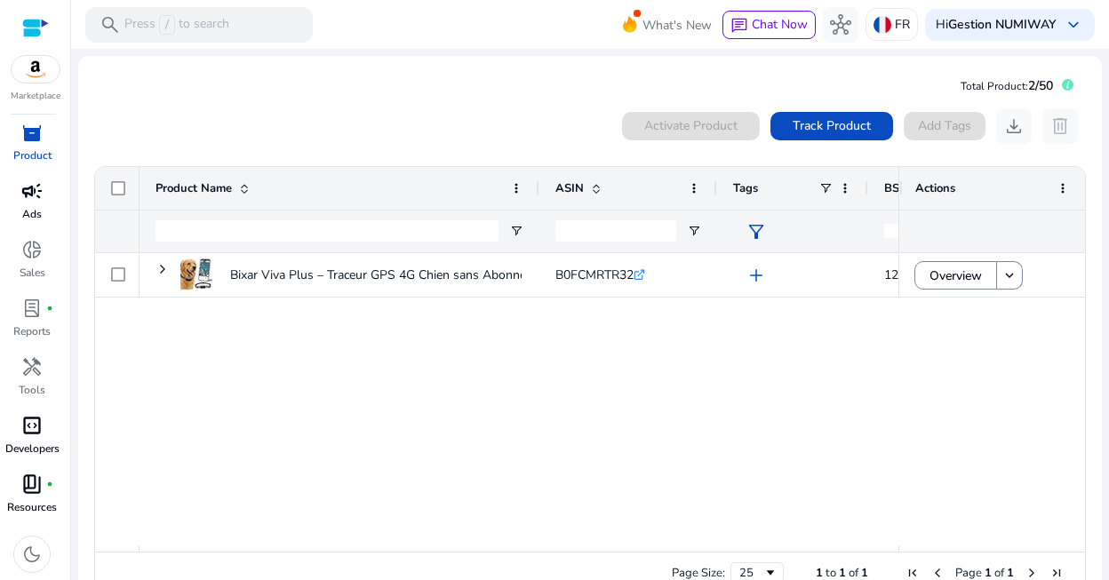
click at [582, 459] on div "Bixar Viva Plus – Traceur GPS 4G Chien sans Abonnement à Payer... B0FCMRTR32 .s…" at bounding box center [519, 399] width 759 height 292
click at [819, 133] on span "Track Product" at bounding box center [832, 125] width 78 height 19
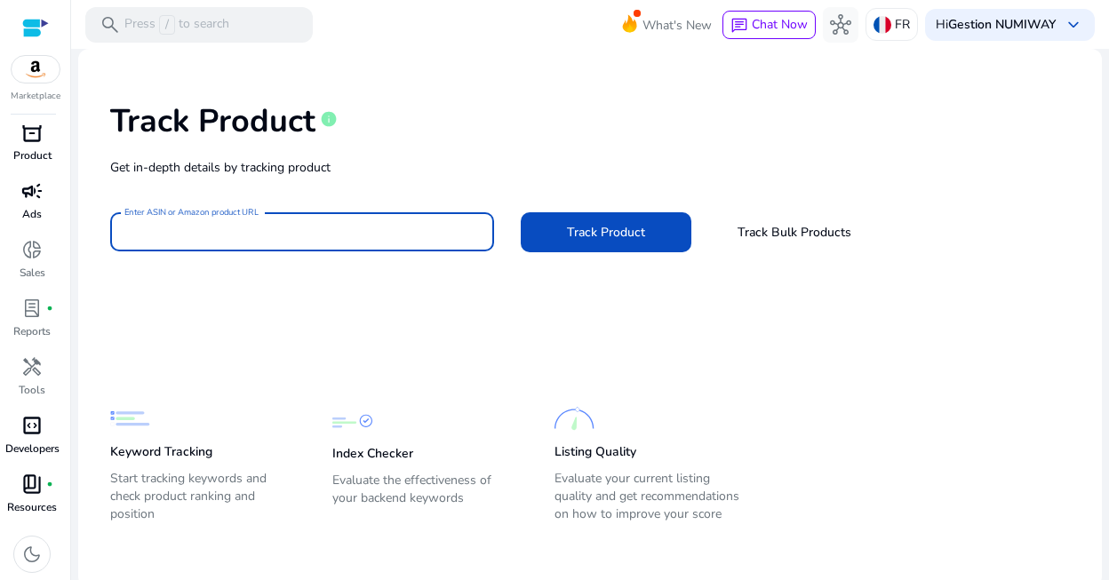
click at [378, 235] on input "Enter ASIN or Amazon product URL" at bounding box center [301, 232] width 355 height 20
paste input "**********"
type input "**********"
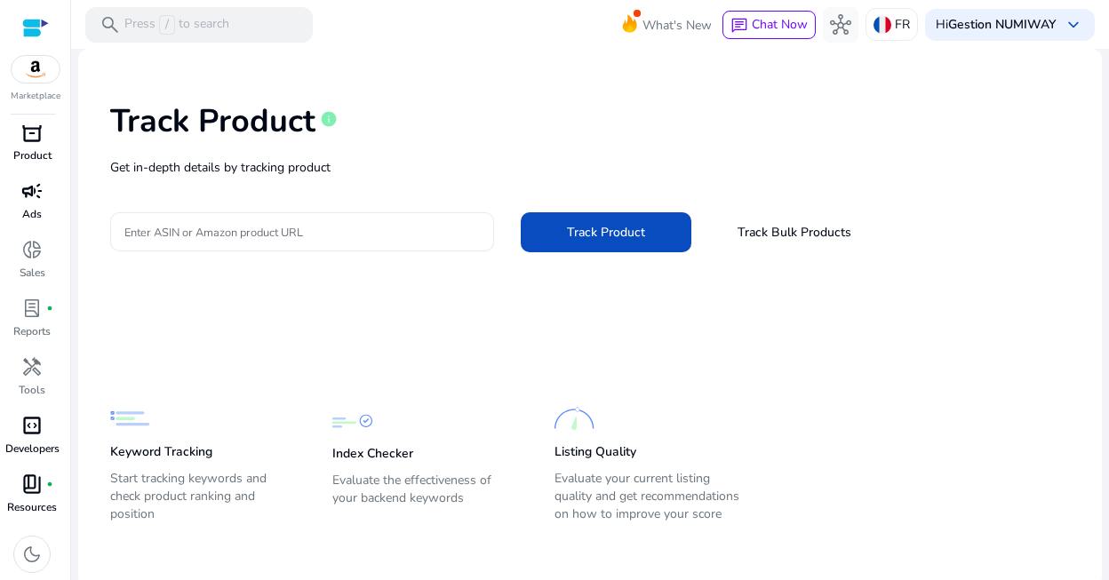
click at [320, 243] on div at bounding box center [301, 231] width 355 height 39
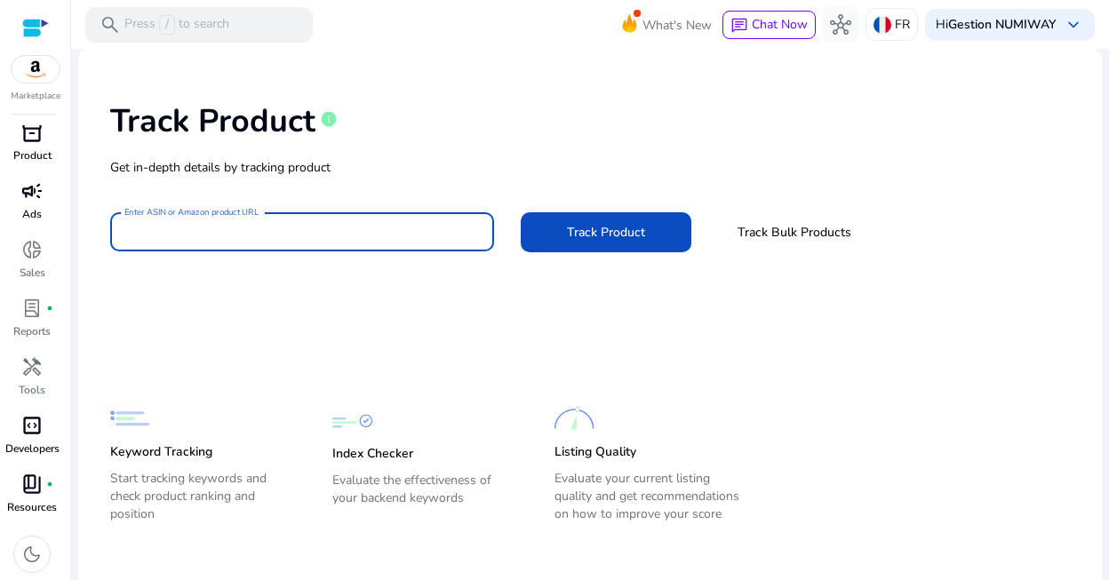
click at [308, 231] on input "Enter ASIN or Amazon product URL" at bounding box center [301, 232] width 355 height 20
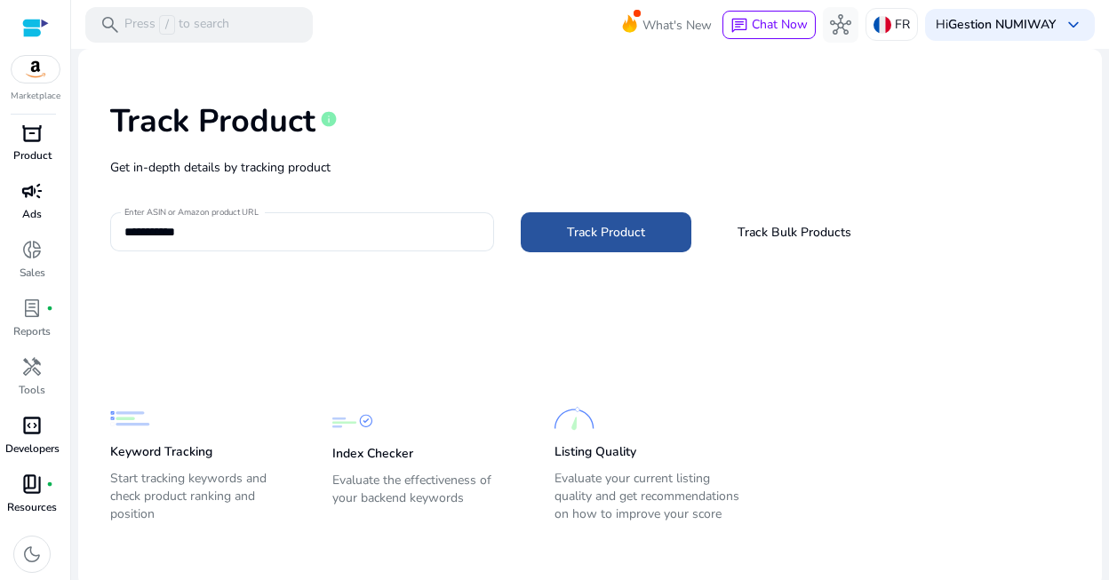
click at [573, 231] on span "Track Product" at bounding box center [606, 232] width 78 height 19
type input "**********"
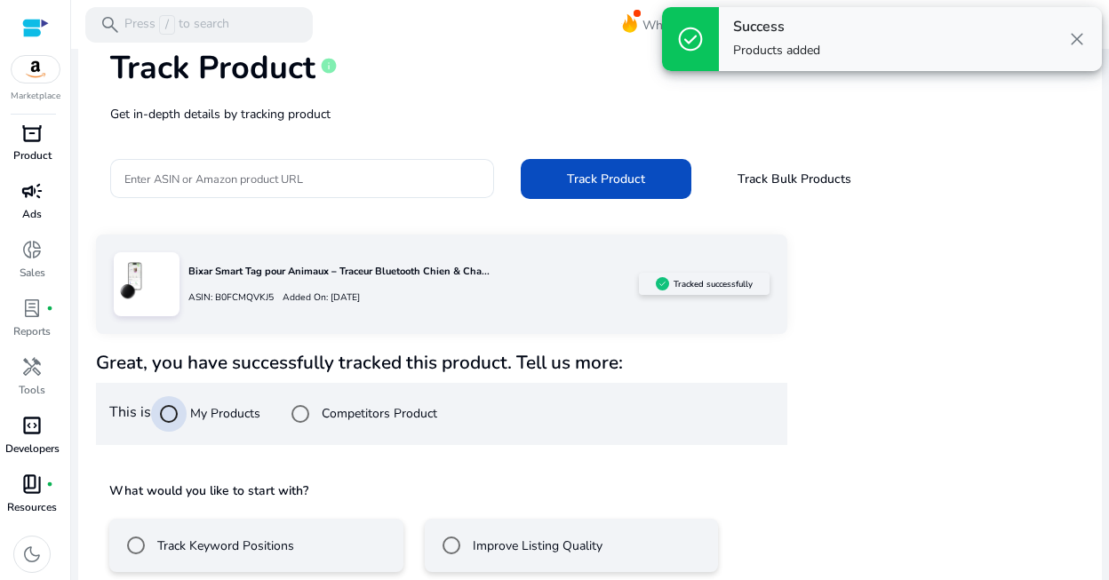
scroll to position [141, 0]
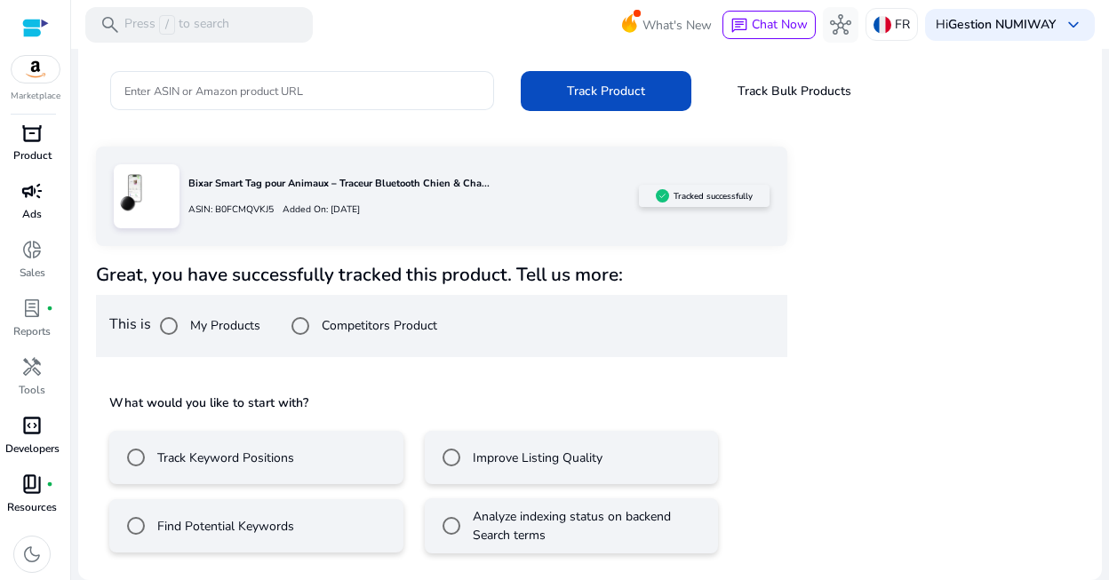
click at [491, 531] on label "Analyze indexing status on backend Search terms" at bounding box center [589, 525] width 241 height 37
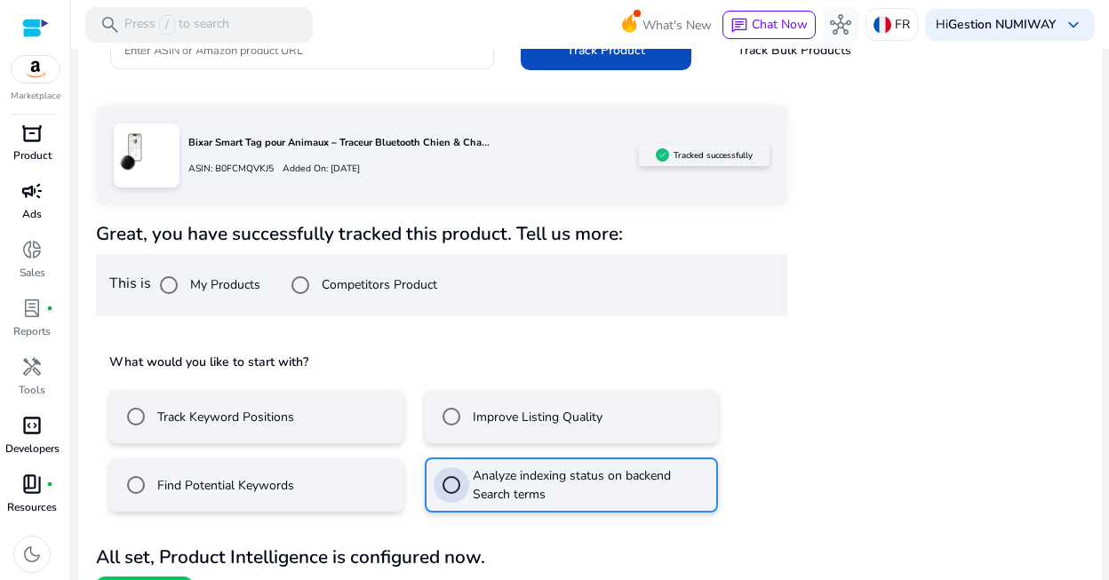
scroll to position [220, 0]
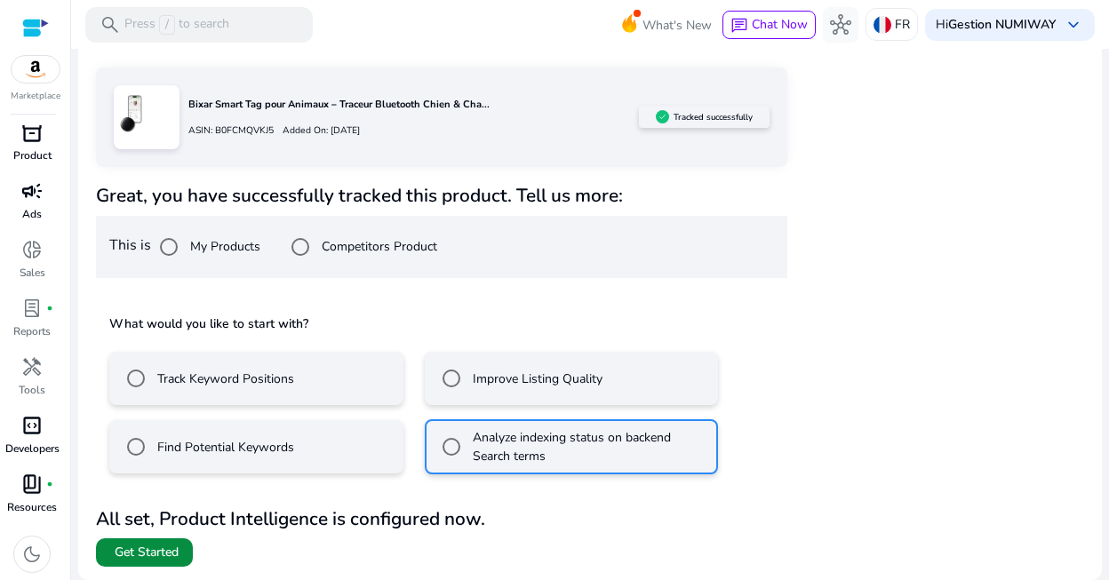
click at [154, 555] on span "Get Started" at bounding box center [147, 553] width 64 height 18
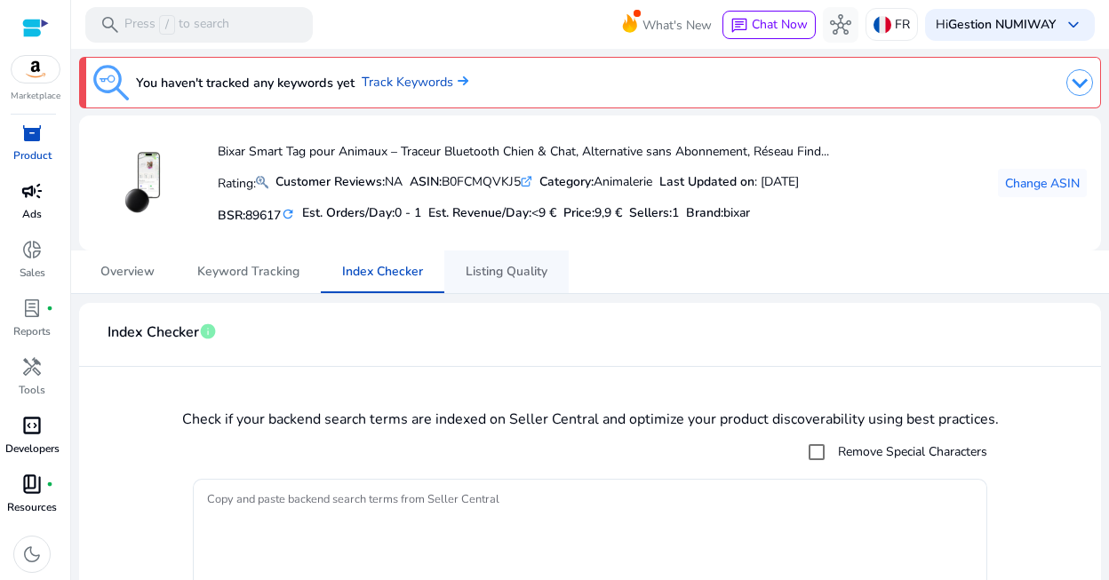
click at [516, 275] on span "Listing Quality" at bounding box center [507, 272] width 82 height 12
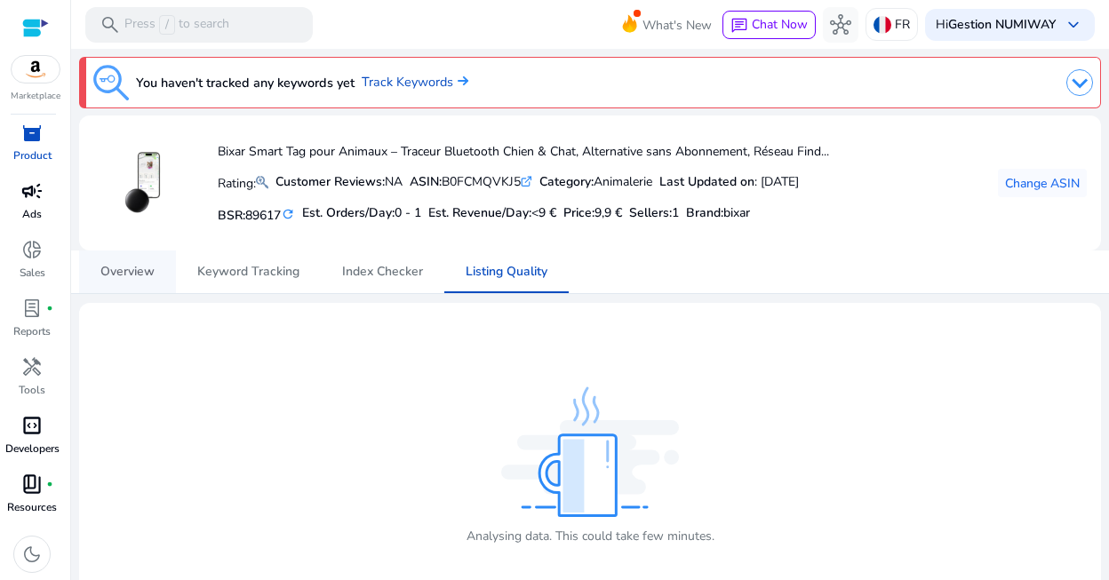
click at [141, 268] on span "Overview" at bounding box center [127, 272] width 54 height 12
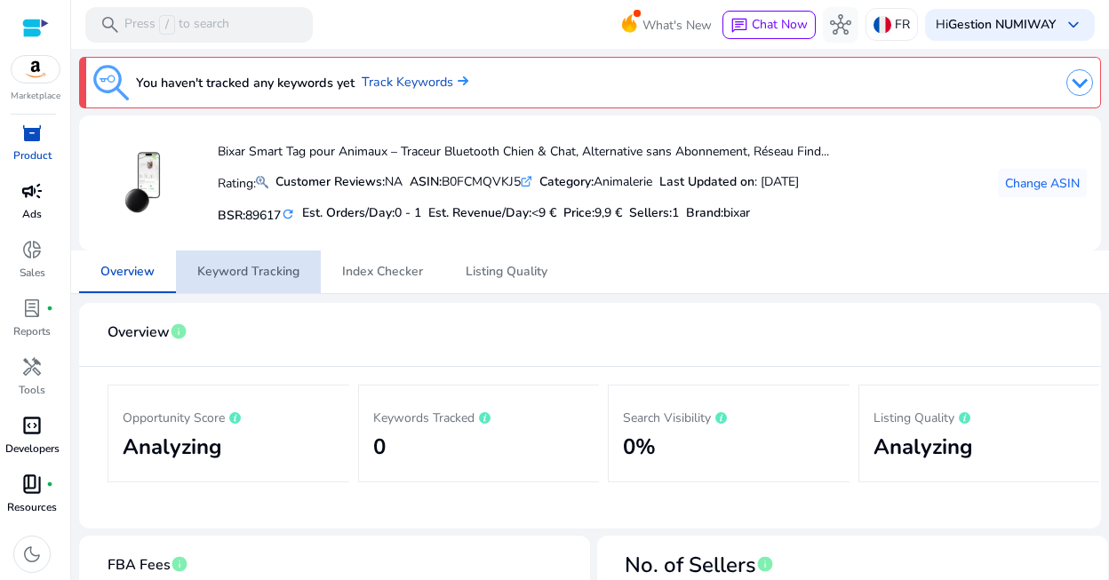
click at [255, 273] on span "Keyword Tracking" at bounding box center [248, 272] width 102 height 12
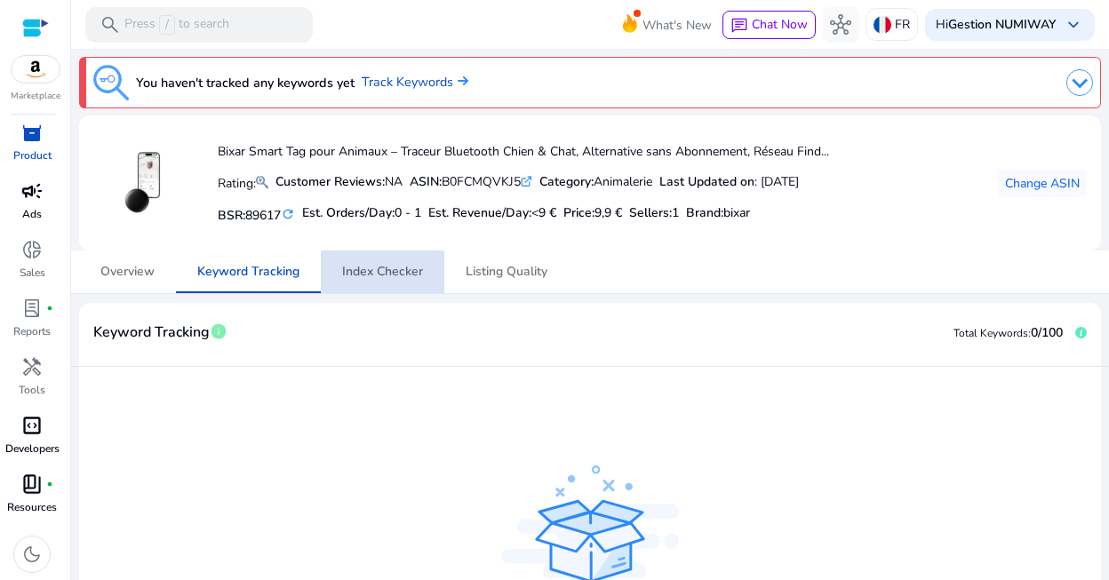
click at [363, 278] on span "Index Checker" at bounding box center [382, 272] width 81 height 12
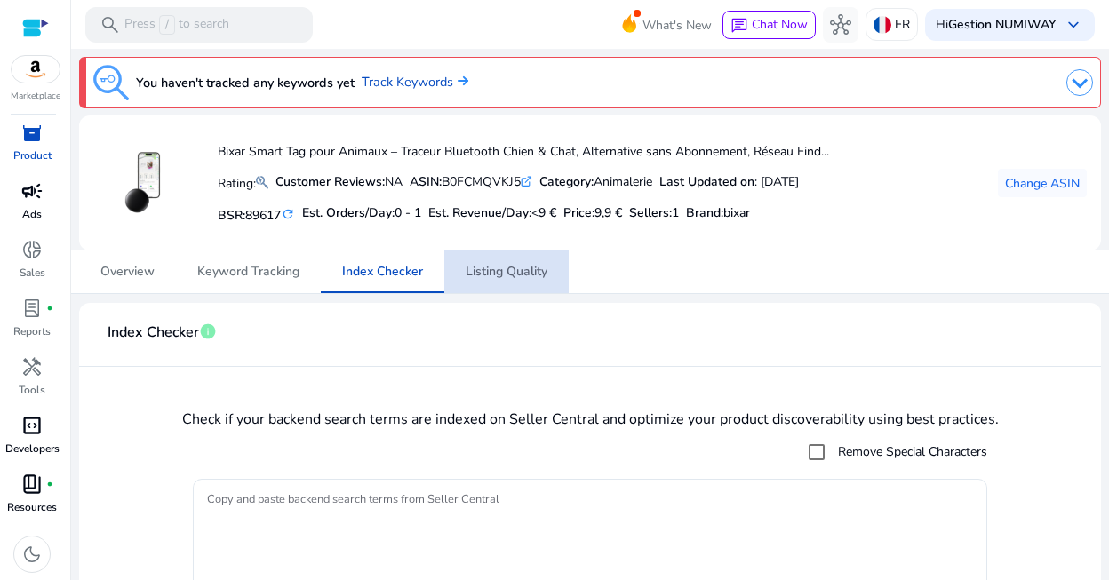
click at [483, 281] on span "Listing Quality" at bounding box center [507, 272] width 82 height 43
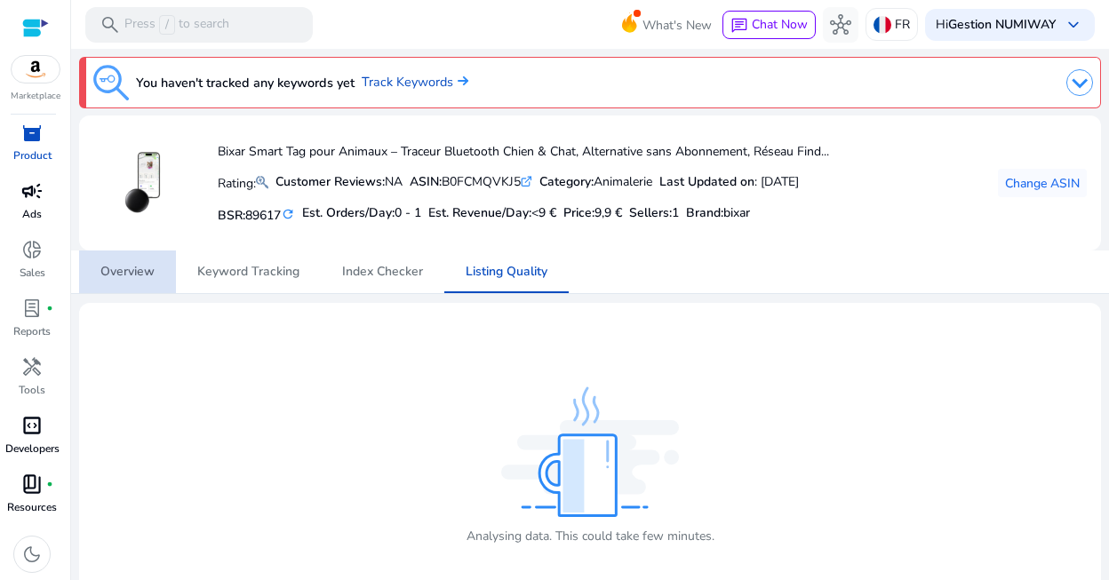
click at [135, 270] on span "Overview" at bounding box center [127, 272] width 54 height 12
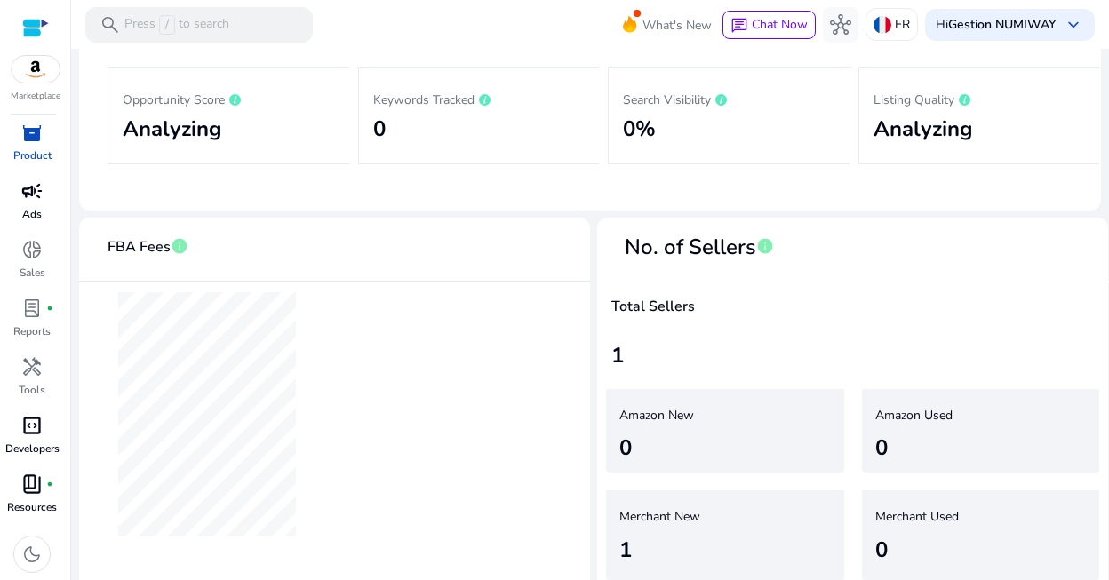
scroll to position [327, 0]
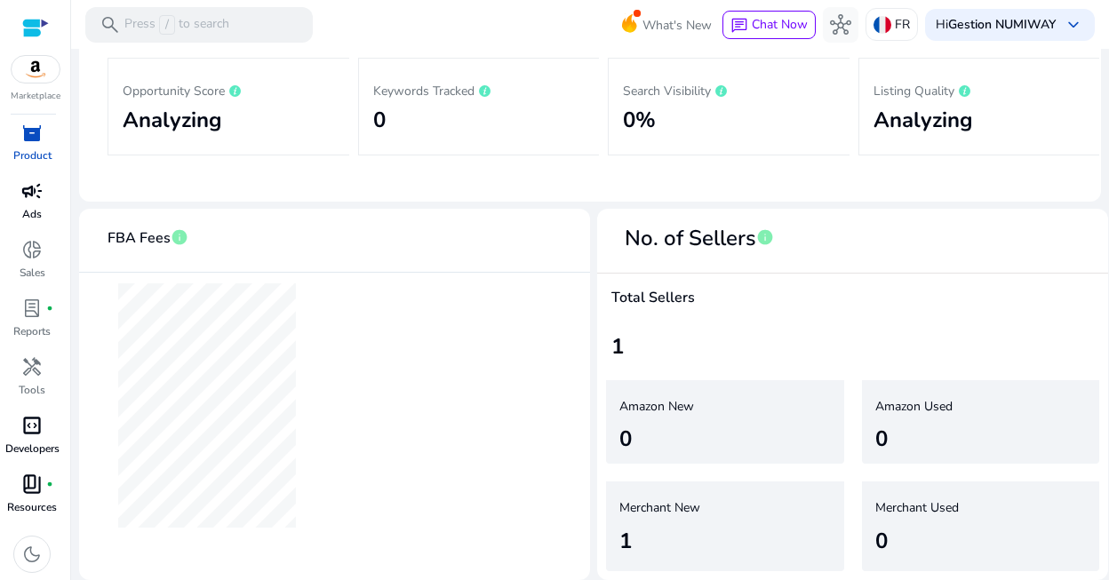
click at [659, 523] on div "Merchant New 1" at bounding box center [725, 527] width 238 height 90
click at [667, 513] on h5 "Merchant New" at bounding box center [713, 508] width 189 height 15
click at [650, 410] on h5 "Amazon New" at bounding box center [713, 407] width 189 height 15
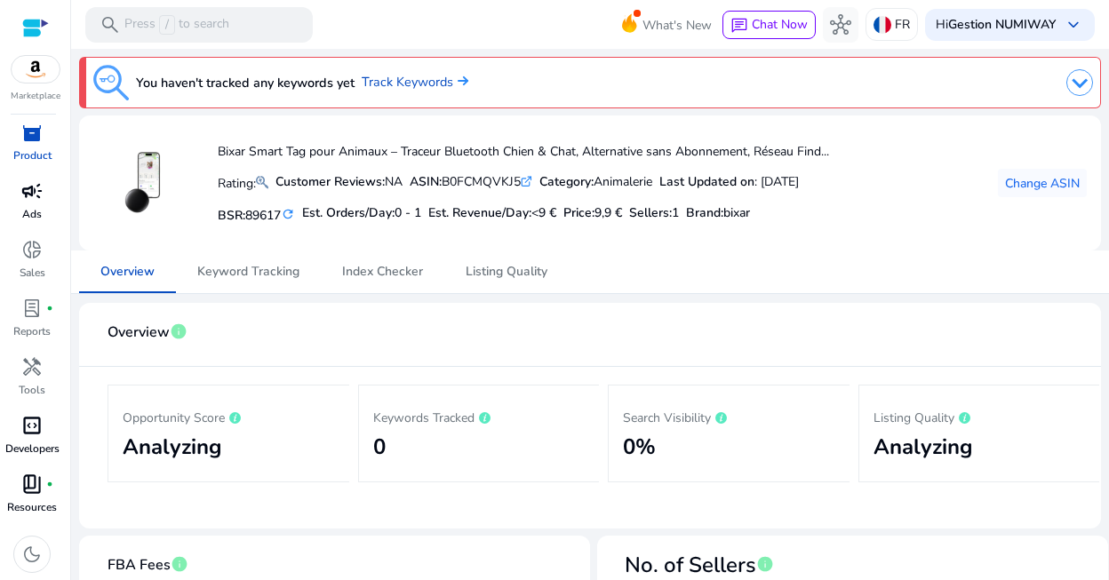
click at [43, 148] on p "Product" at bounding box center [32, 156] width 38 height 16
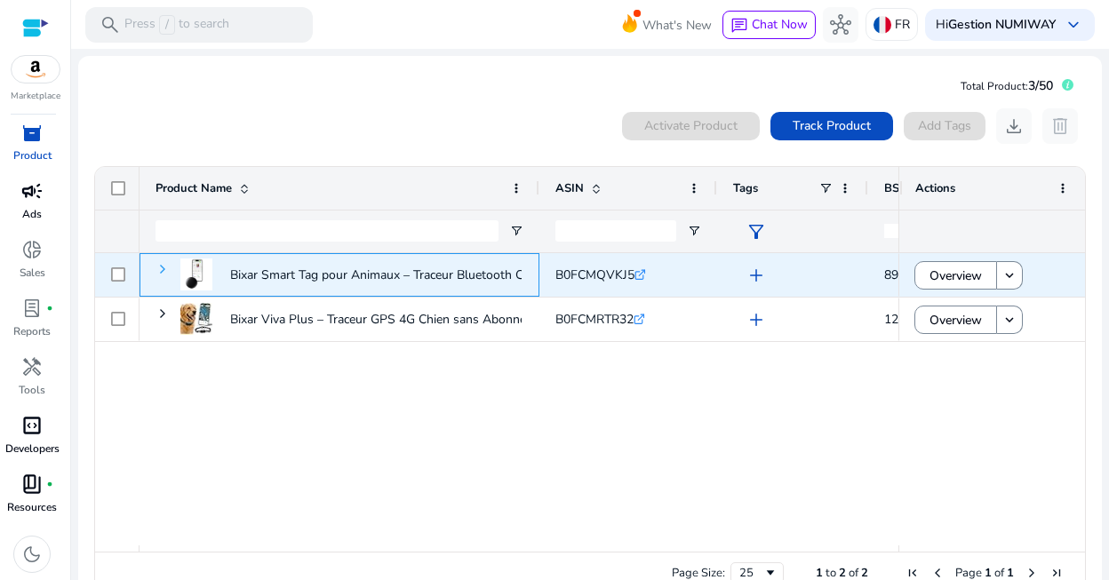
click at [162, 272] on span at bounding box center [163, 269] width 14 height 14
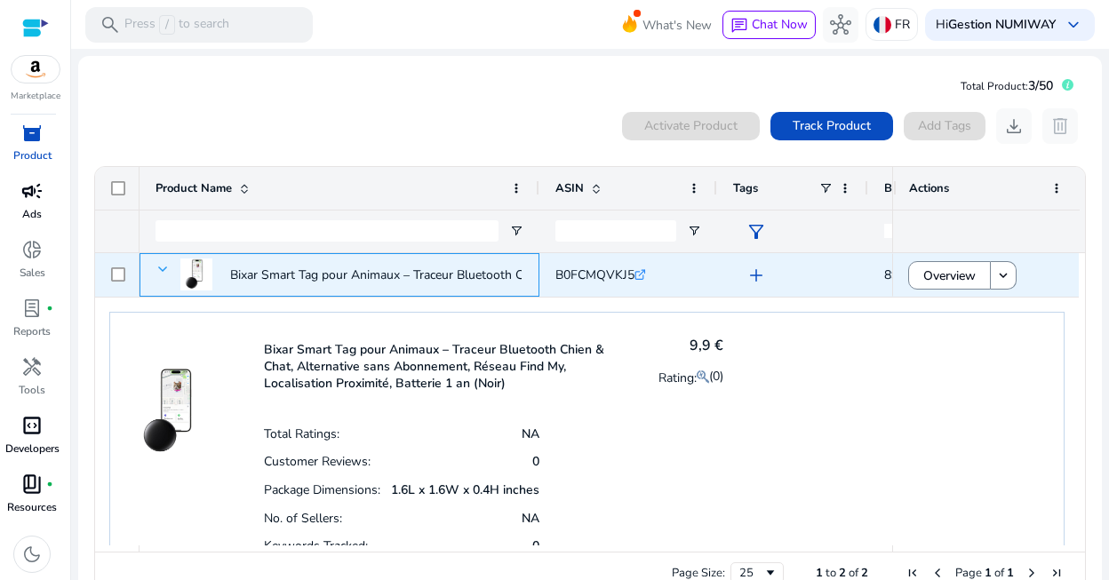
click at [162, 272] on span at bounding box center [163, 269] width 14 height 14
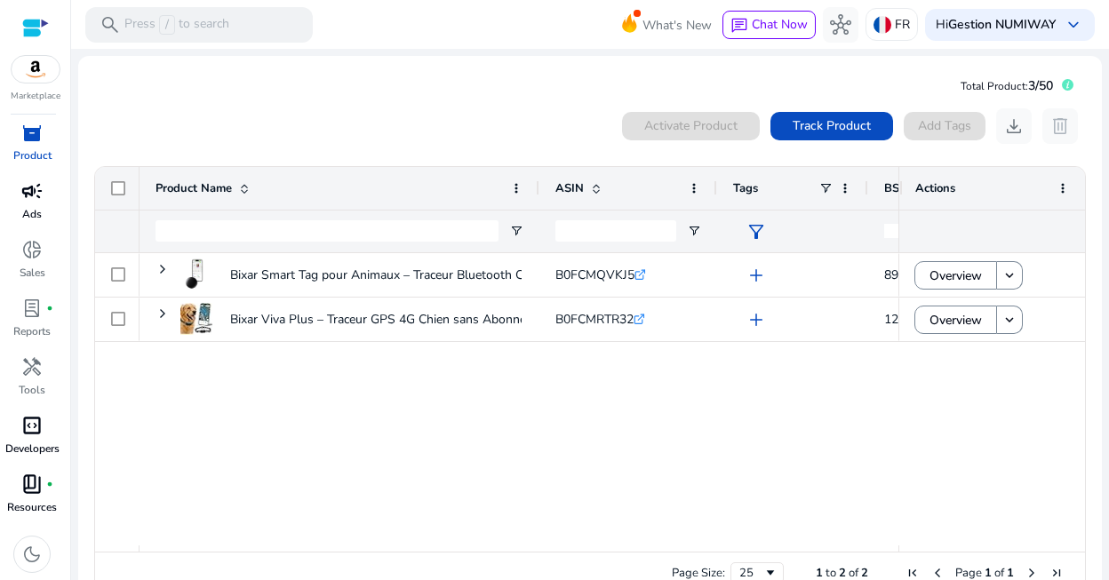
click at [459, 118] on div "0 products selected Activate Product Track Product Add Tags download delete" at bounding box center [590, 126] width 994 height 36
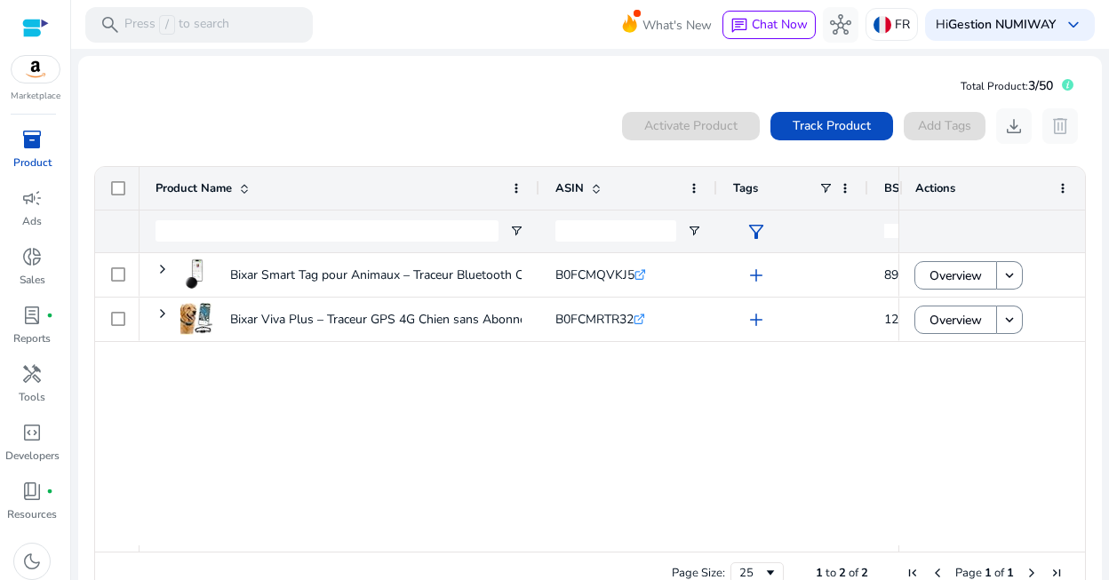
scroll to position [7, 0]
